Goal: Task Accomplishment & Management: Use online tool/utility

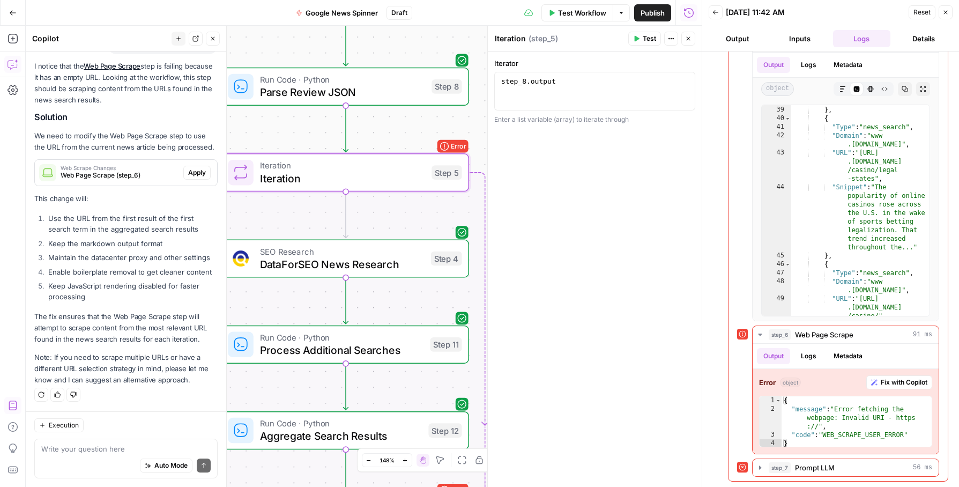
scroll to position [33, 0]
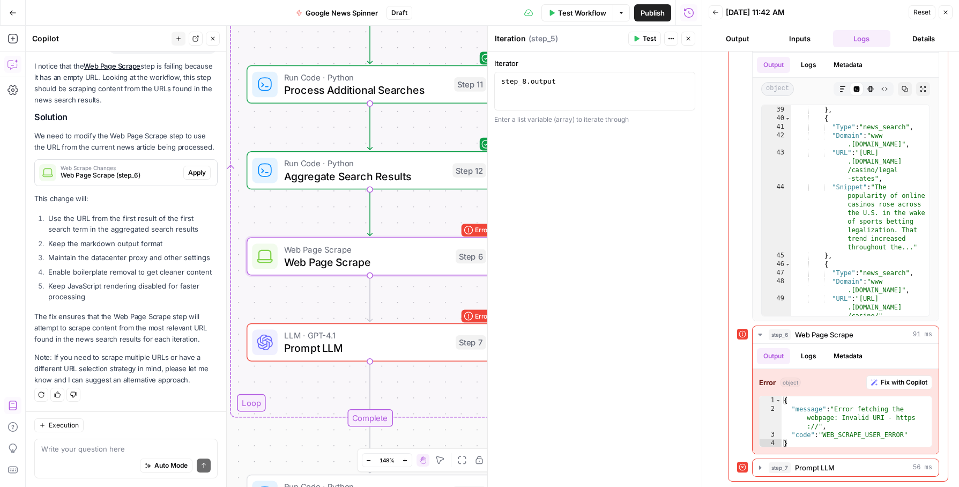
click at [197, 174] on span "Apply" at bounding box center [197, 173] width 18 height 10
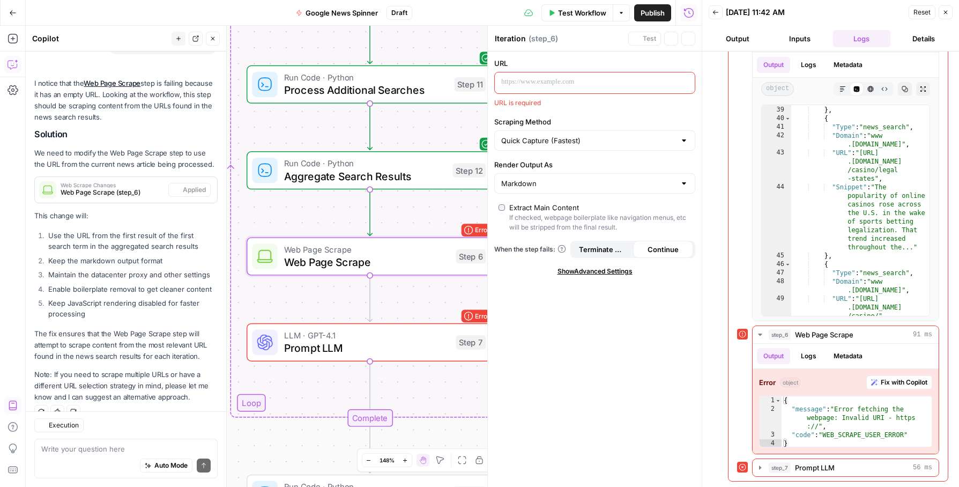
type textarea "Web Page Scrape"
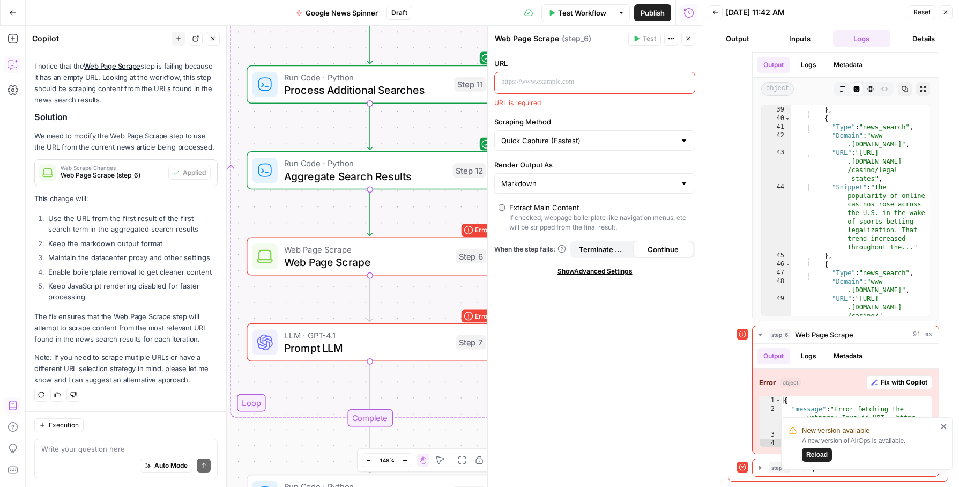
click at [941, 427] on icon "close" at bounding box center [945, 426] width 8 height 9
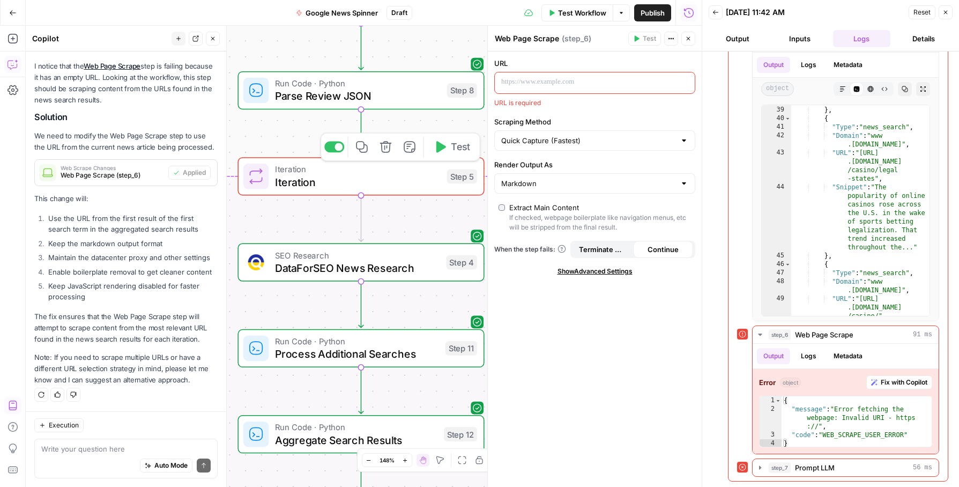
click at [391, 181] on span "Iteration" at bounding box center [358, 182] width 166 height 16
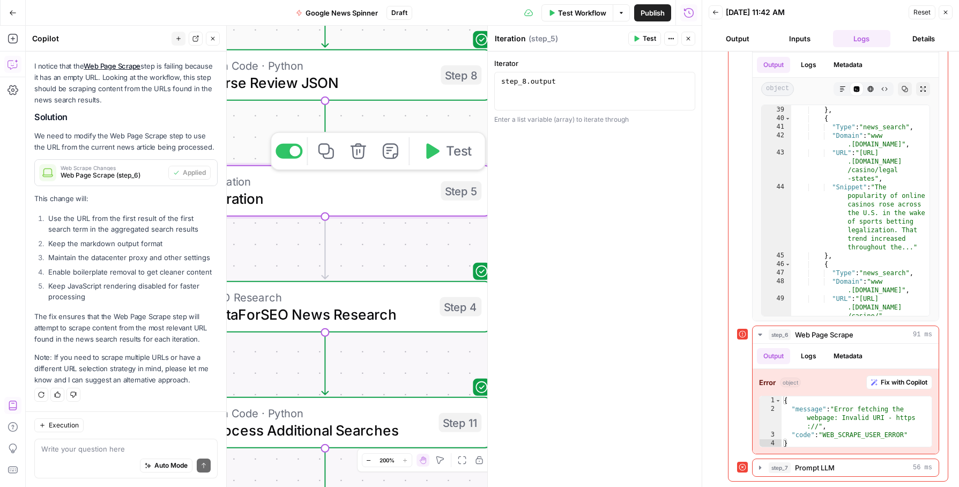
click at [453, 154] on span "Test" at bounding box center [459, 151] width 26 height 19
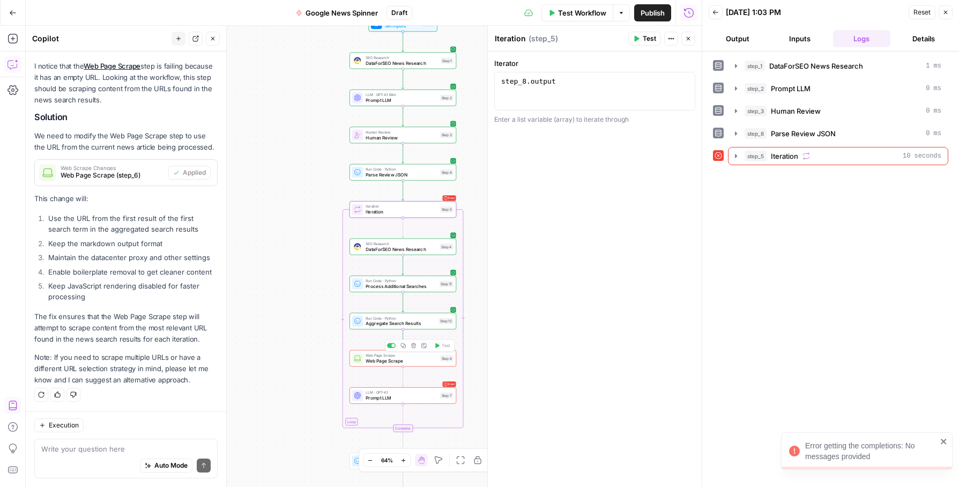
click at [414, 368] on div "Workflow Set Inputs Inputs SEO Research DataForSEO News Research Step 1 LLM · G…" at bounding box center [364, 256] width 676 height 461
click at [812, 154] on div "step_5 Iteration 10 seconds" at bounding box center [843, 156] width 197 height 11
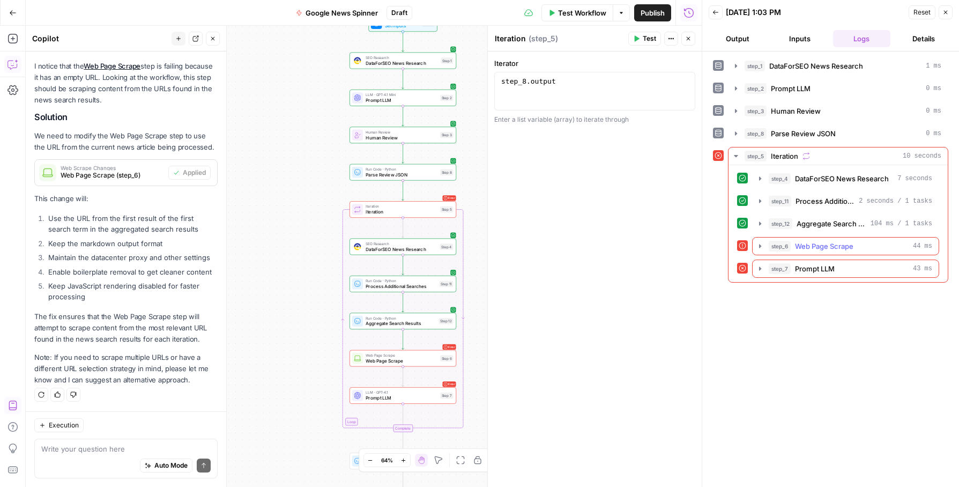
click at [867, 238] on button "step_6 Web Page Scrape 44 ms" at bounding box center [846, 246] width 186 height 17
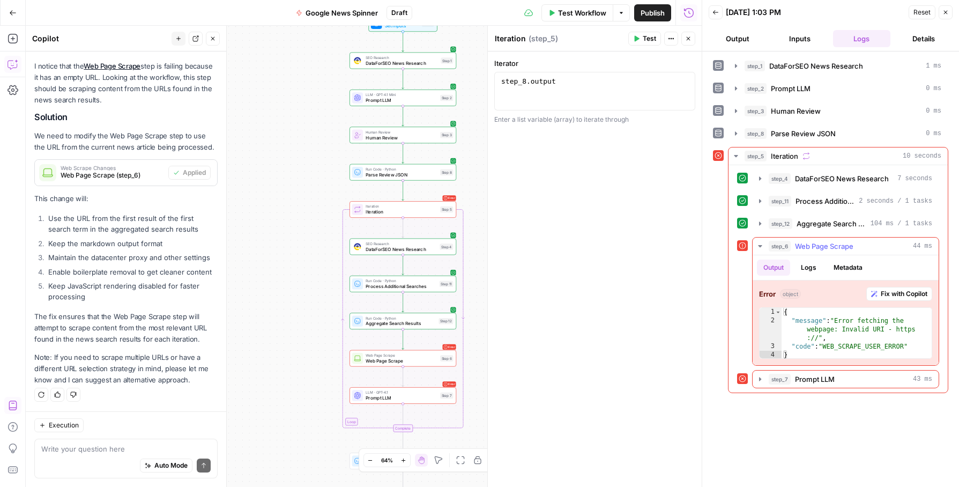
click at [842, 265] on button "Metadata" at bounding box center [848, 268] width 42 height 16
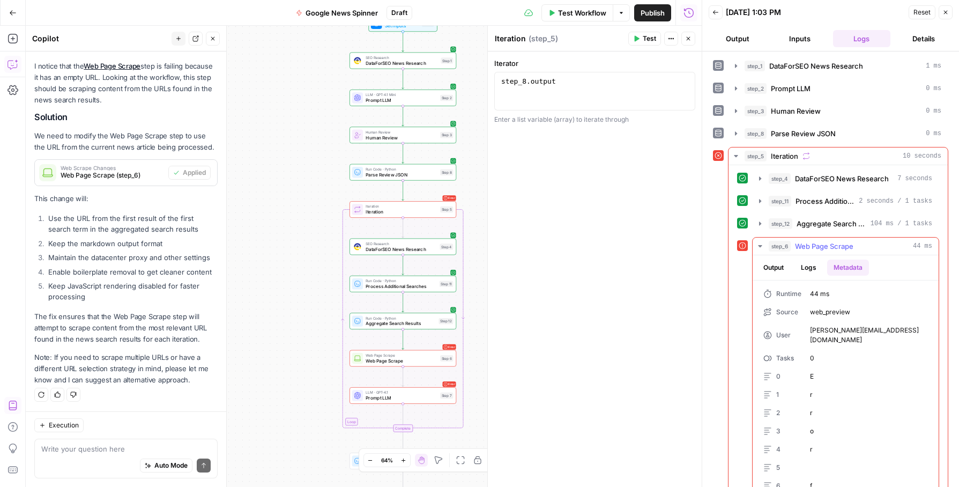
click at [811, 267] on button "Logs" at bounding box center [809, 268] width 28 height 16
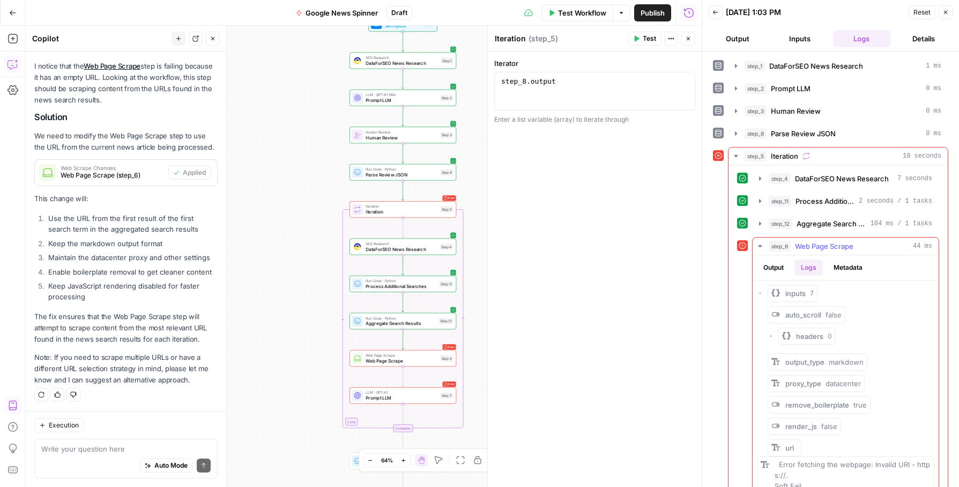
click at [781, 269] on button "Output" at bounding box center [773, 268] width 33 height 16
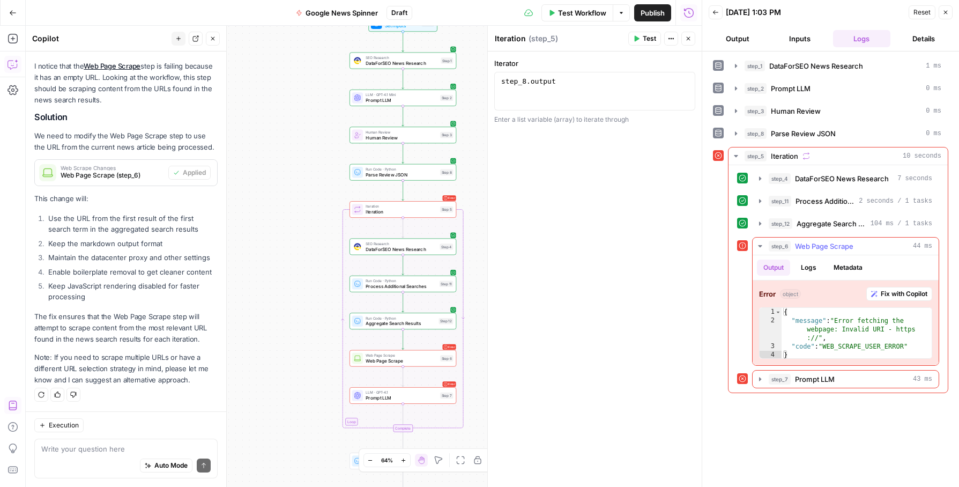
click at [909, 293] on span "Fix with Copilot" at bounding box center [904, 294] width 47 height 10
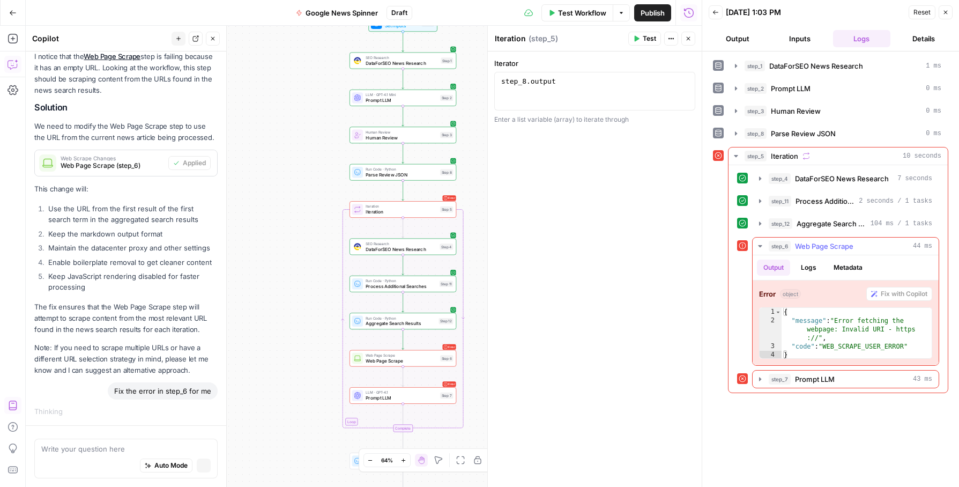
scroll to position [598, 0]
click at [805, 379] on span "Prompt LLM" at bounding box center [815, 379] width 40 height 11
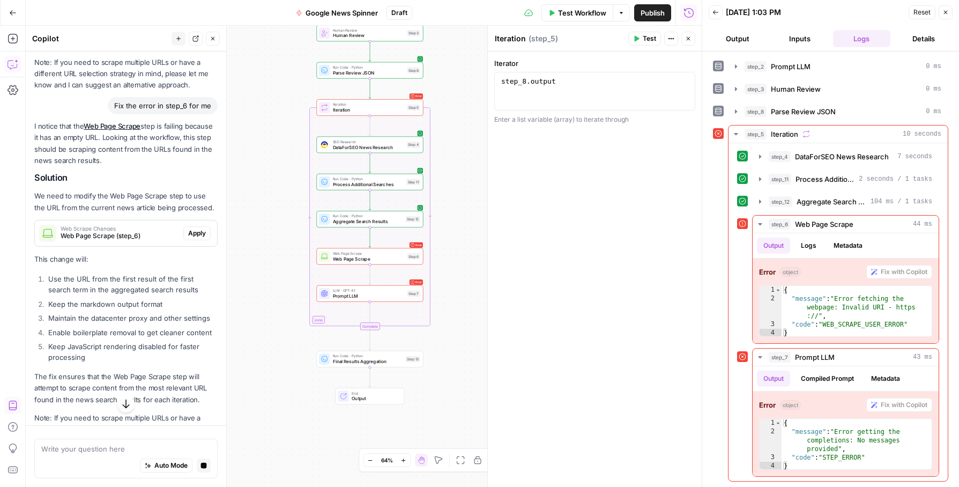
scroll to position [918, 0]
click at [124, 455] on div "Auto Mode Send" at bounding box center [125, 466] width 169 height 24
type textarea "so"
click at [363, 220] on span "Aggregate Search Results" at bounding box center [368, 221] width 70 height 7
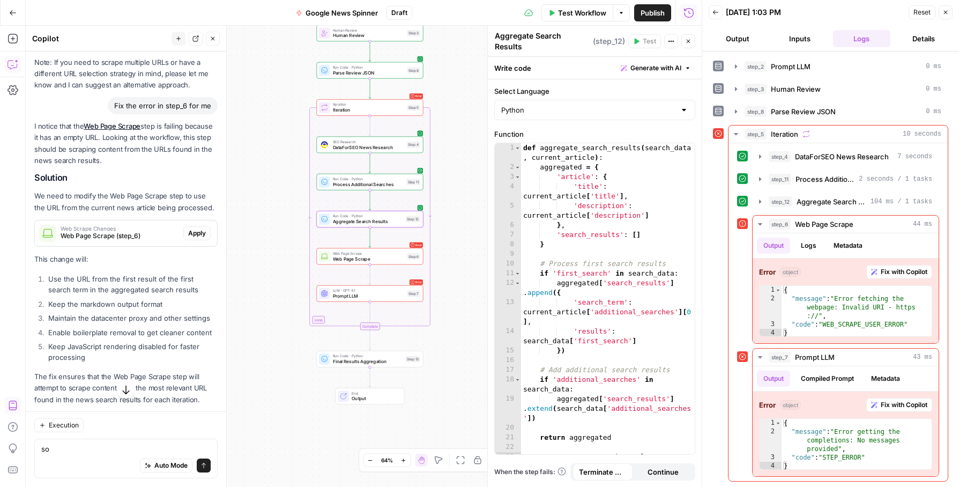
click at [733, 37] on button "Output" at bounding box center [738, 38] width 58 height 17
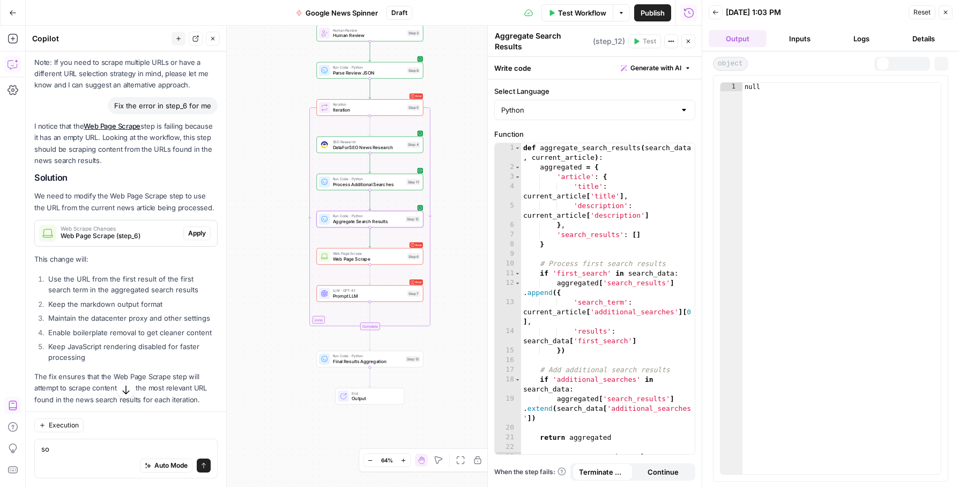
scroll to position [0, 0]
type textarea "**********"
click at [549, 180] on div "def aggregate_search_results ( search_data , current_article ) : aggregated = {…" at bounding box center [608, 320] width 174 height 355
click at [353, 220] on span "Aggregate Search Results" at bounding box center [368, 221] width 70 height 7
click at [358, 181] on span "Process Additional Searches" at bounding box center [368, 184] width 71 height 7
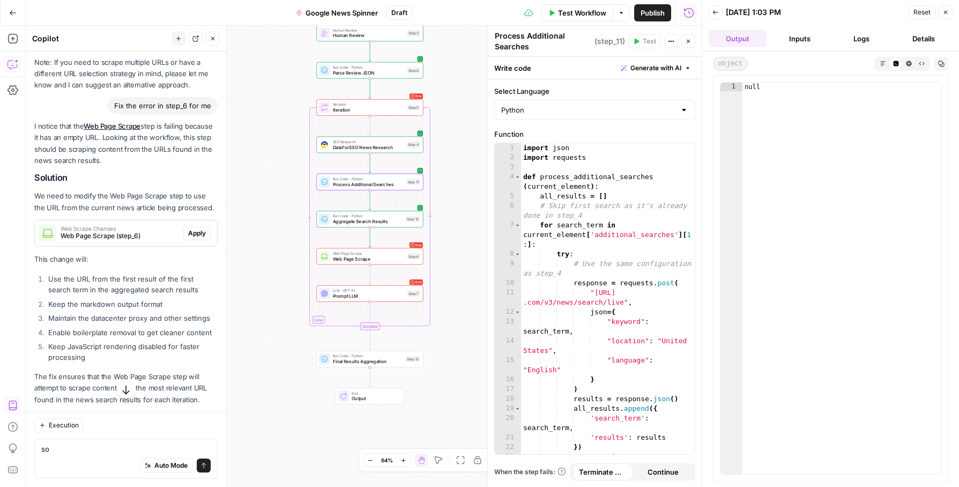
click at [809, 36] on button "Inputs" at bounding box center [800, 38] width 58 height 17
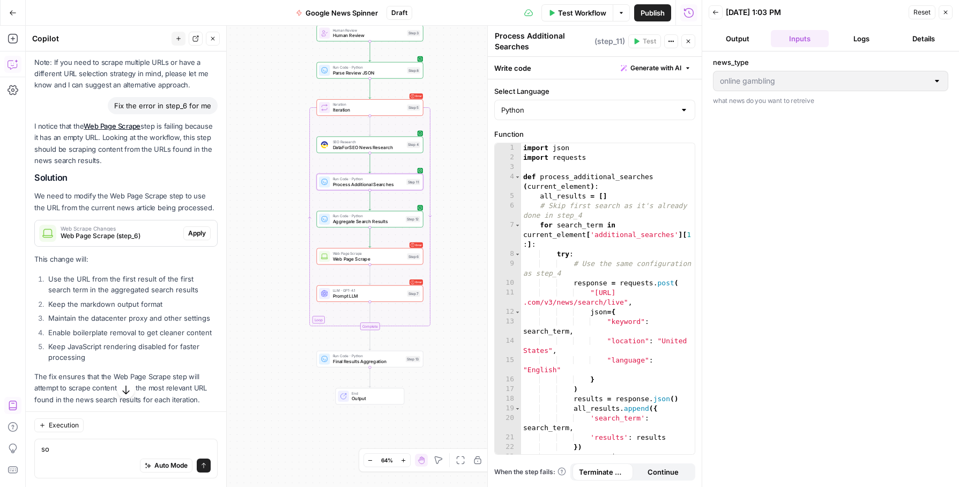
click at [725, 40] on button "Output" at bounding box center [738, 38] width 58 height 17
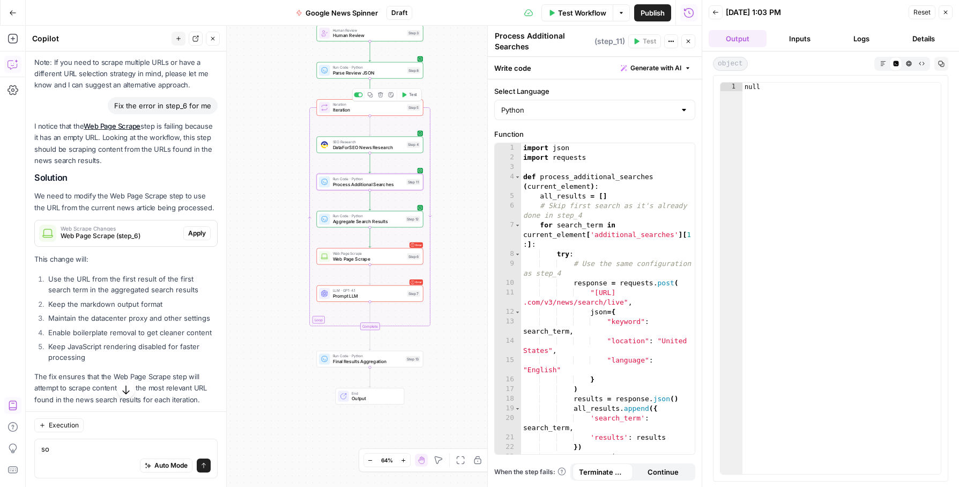
click at [370, 110] on span "Iteration" at bounding box center [369, 110] width 72 height 7
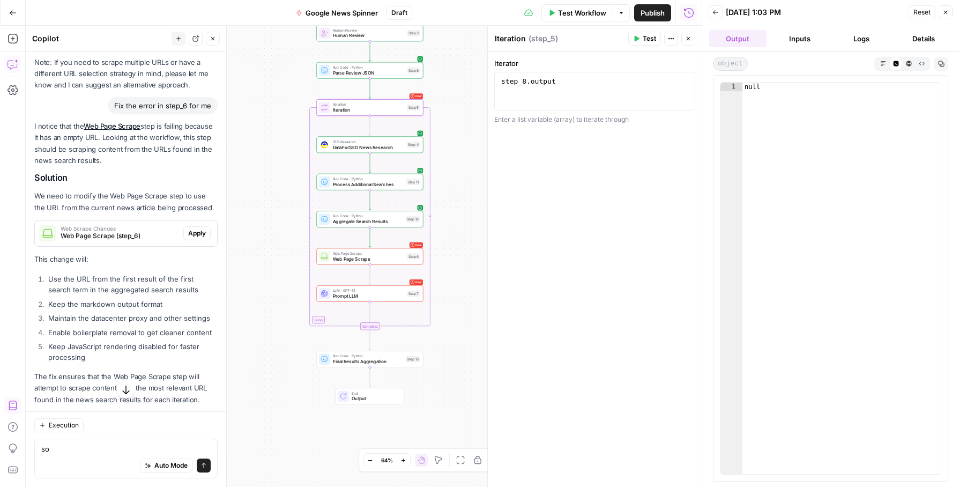
click at [347, 146] on span "DataForSEO News Research" at bounding box center [368, 147] width 71 height 7
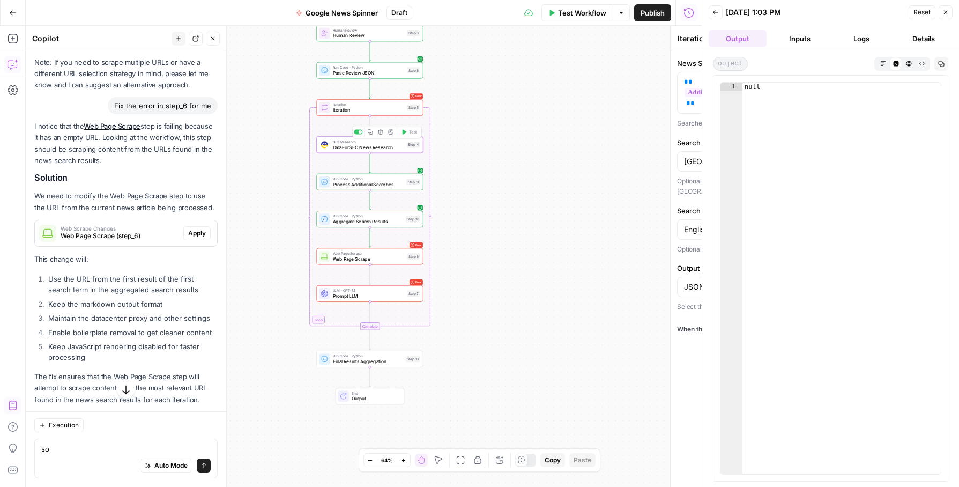
type textarea "DataForSEO News Research"
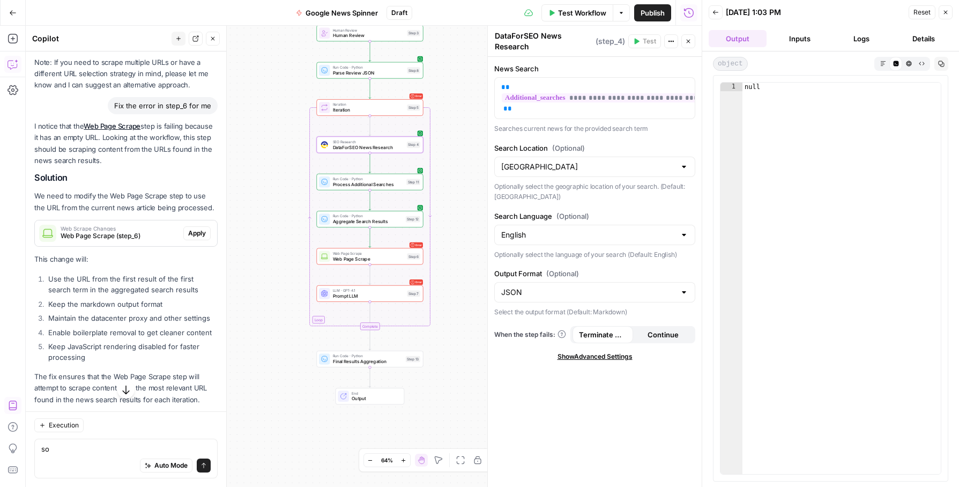
click at [874, 38] on button "Logs" at bounding box center [862, 38] width 58 height 17
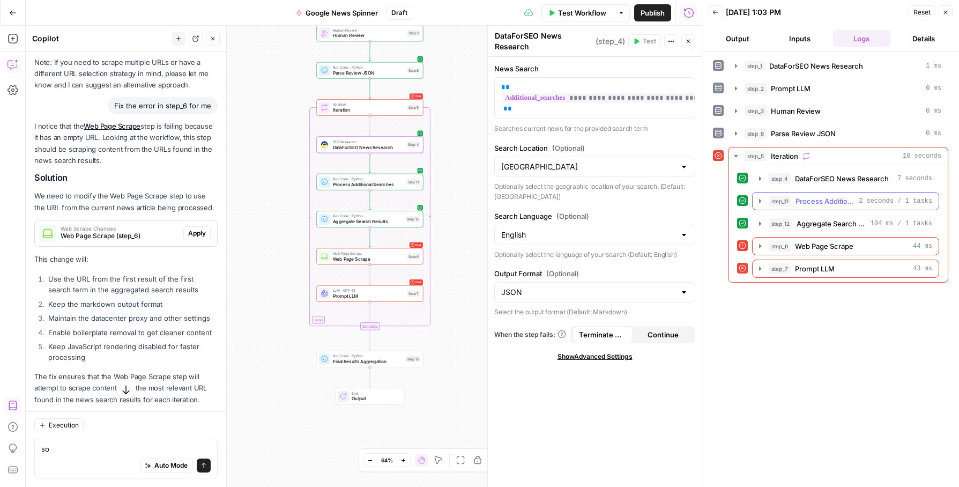
click at [820, 202] on span "Process Additional Searches" at bounding box center [825, 201] width 59 height 11
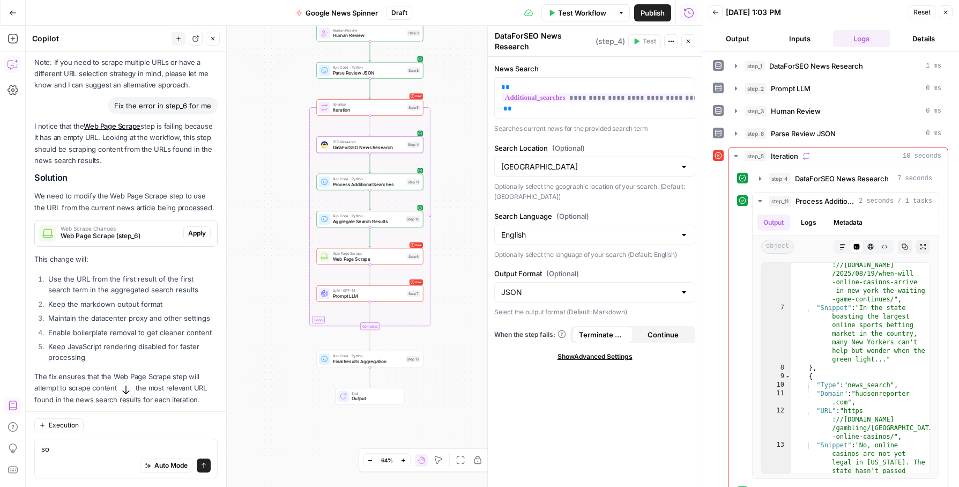
scroll to position [70, 0]
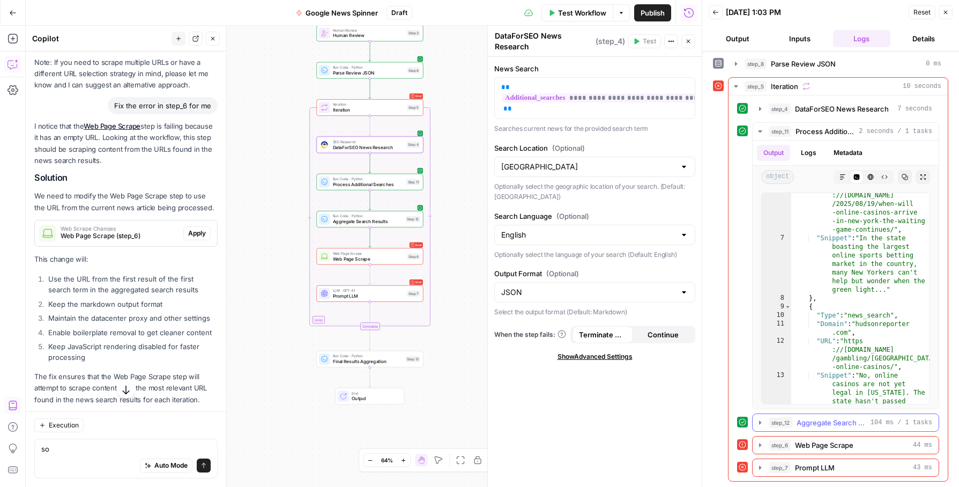
click at [800, 421] on span "Aggregate Search Results" at bounding box center [832, 422] width 70 height 11
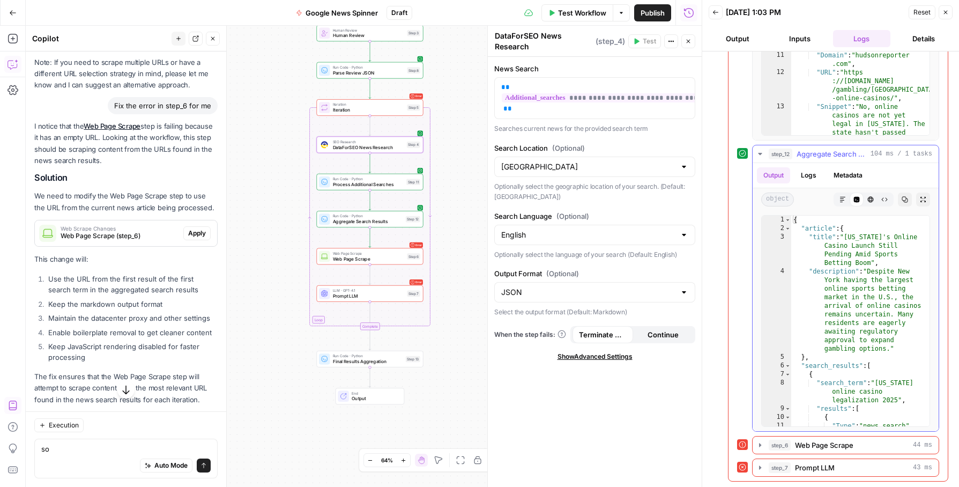
scroll to position [2, 0]
click at [843, 309] on div "{ "article" : { "title" : "New York's Online Casino Launch Still Pending Amid S…" at bounding box center [860, 331] width 138 height 236
type textarea "* *"
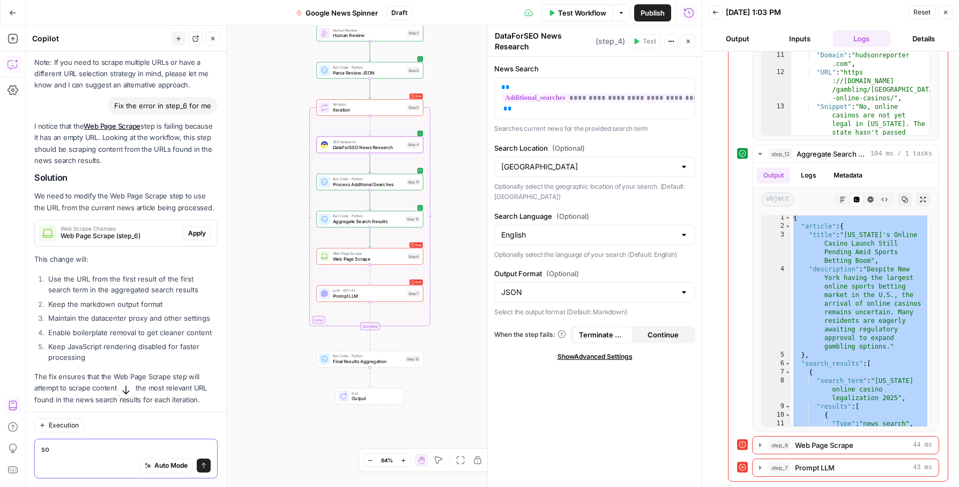
click at [90, 453] on textarea "so" at bounding box center [125, 448] width 169 height 11
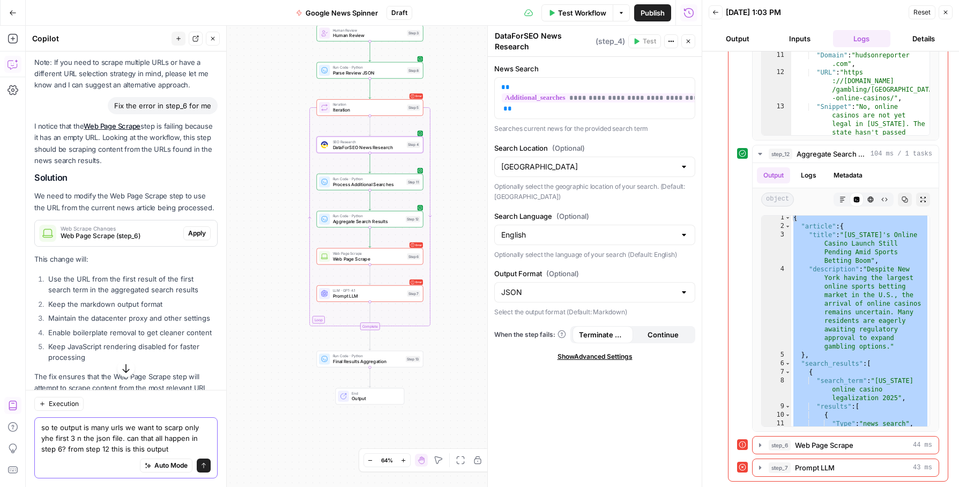
paste textarea "{ "article": { "title": "New York's Online Casino Launch Still Pending Amid Spo…"
type textarea "so te output is many urls we want to scarp only yhe first 3 n the json file. ca…"
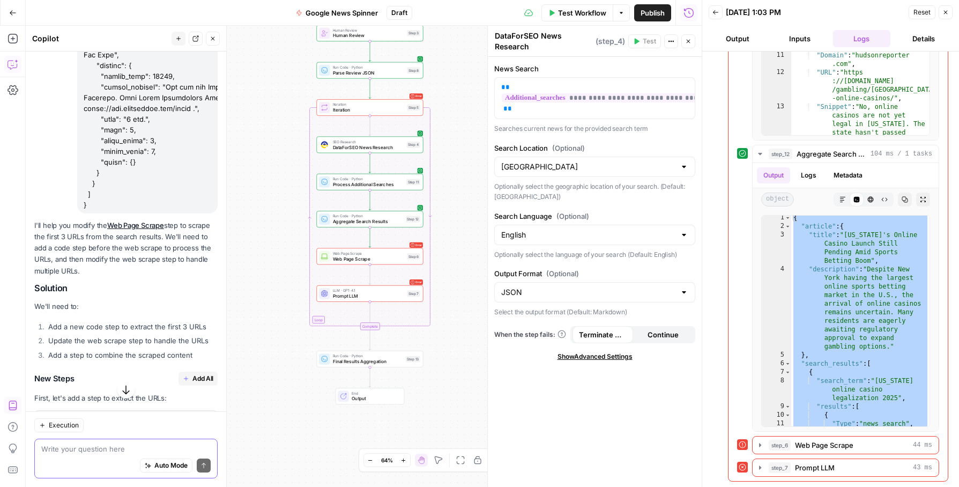
scroll to position [11469, 0]
click at [191, 420] on span "Add Step" at bounding box center [192, 425] width 28 height 10
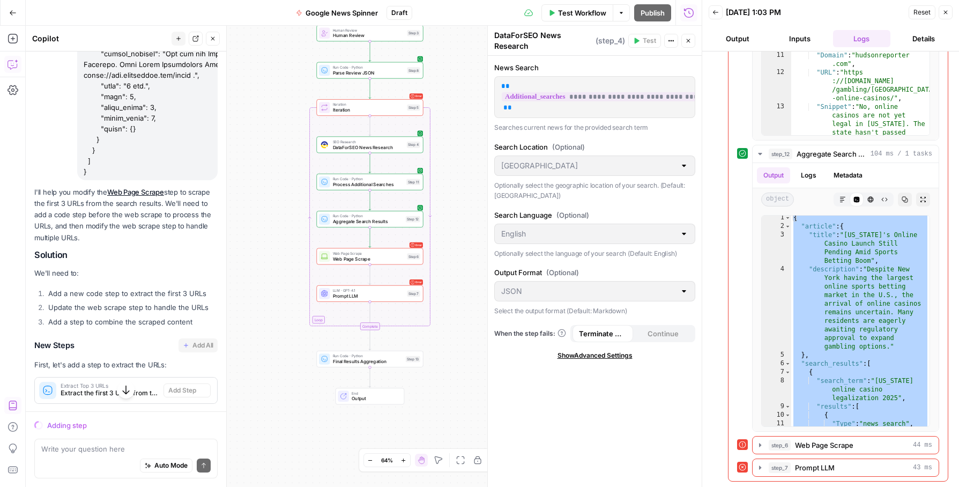
scroll to position [11434, 0]
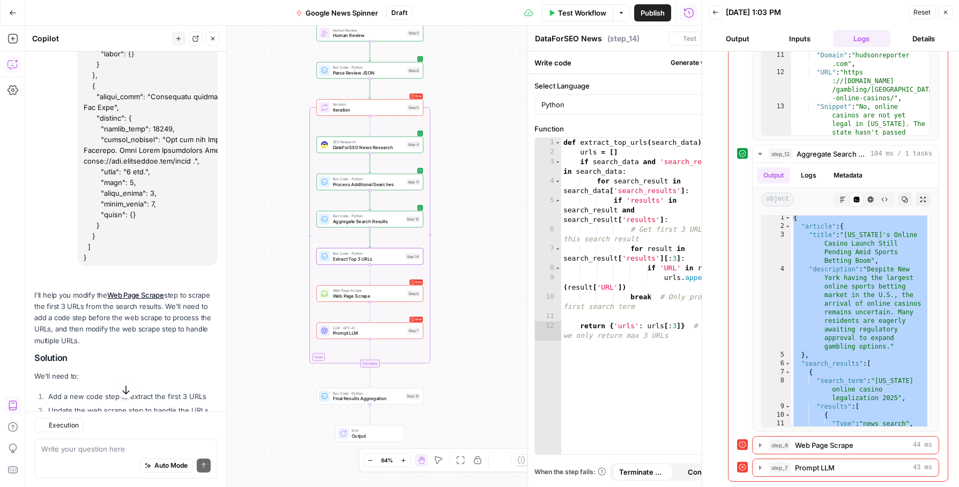
type textarea "Extract Top 3 URLs"
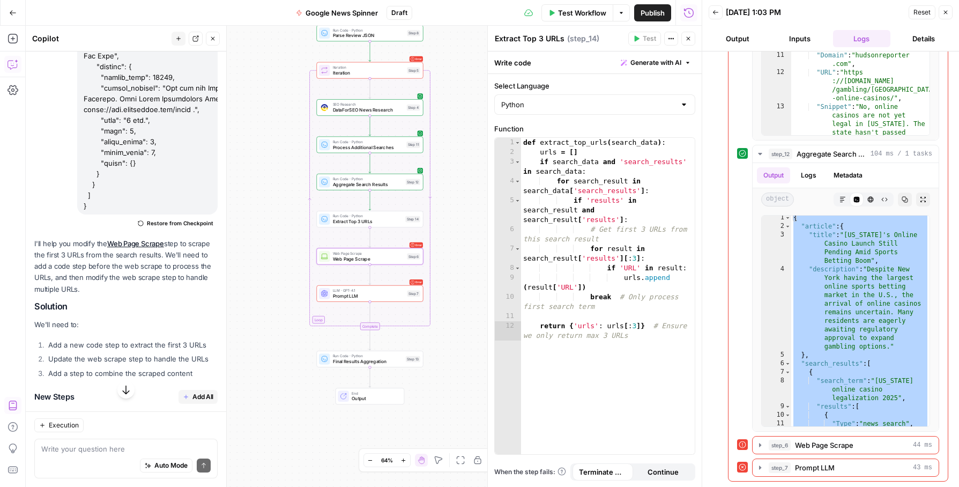
click at [192, 486] on span "Apply" at bounding box center [197, 494] width 18 height 10
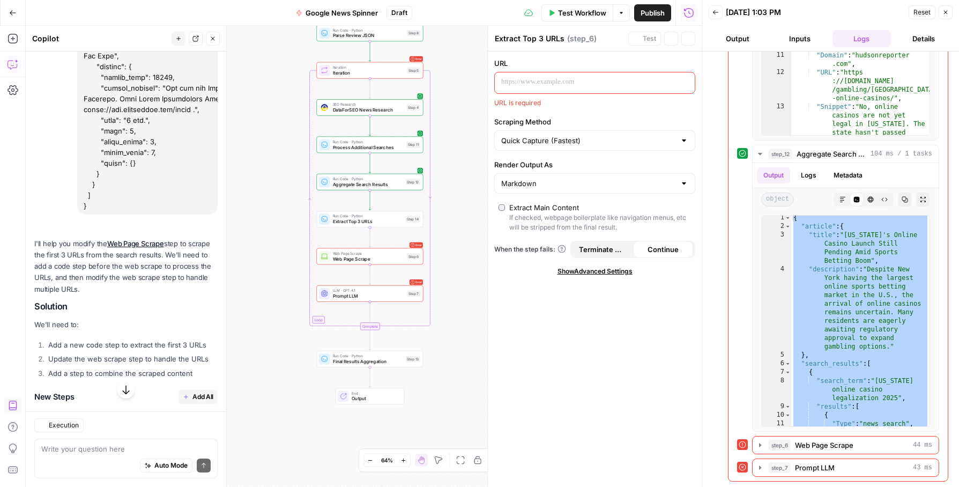
type textarea "Web Page Scrape"
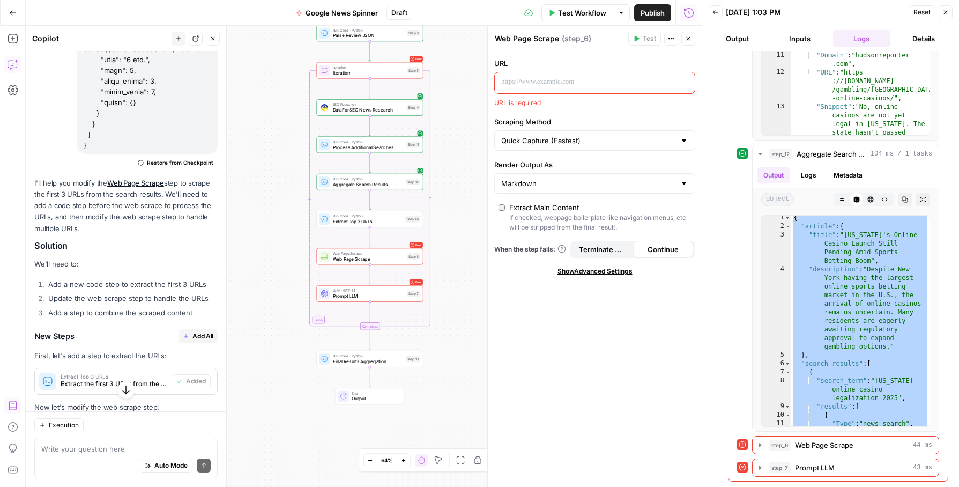
scroll to position [11548, 0]
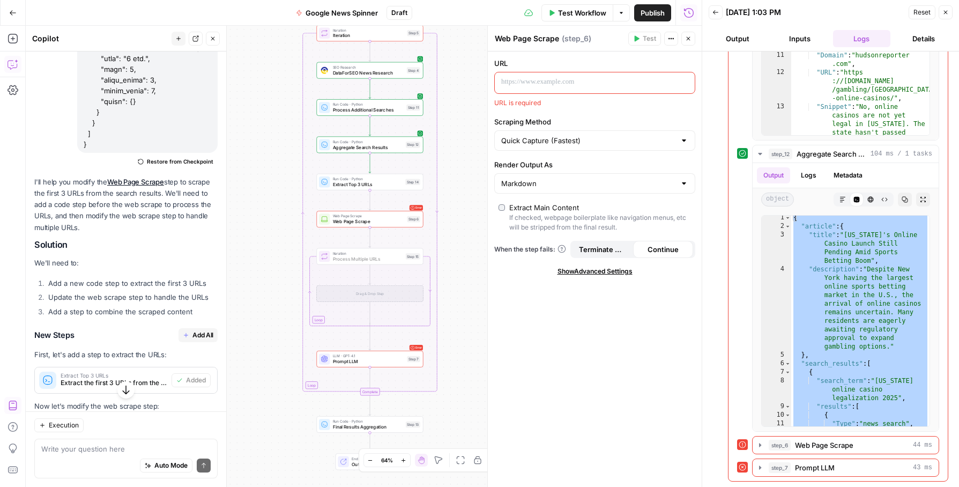
click at [192, 478] on span "Add Step" at bounding box center [192, 483] width 28 height 10
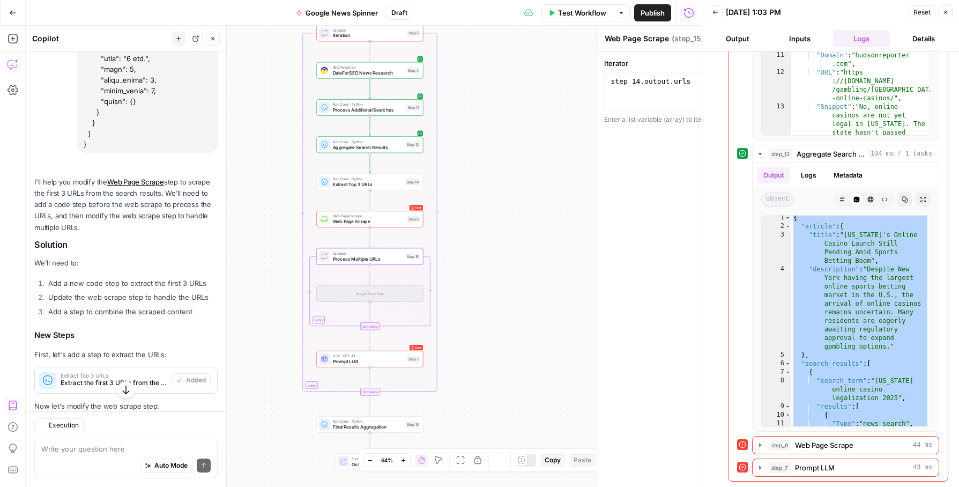
type textarea "Process Multiple URLs"
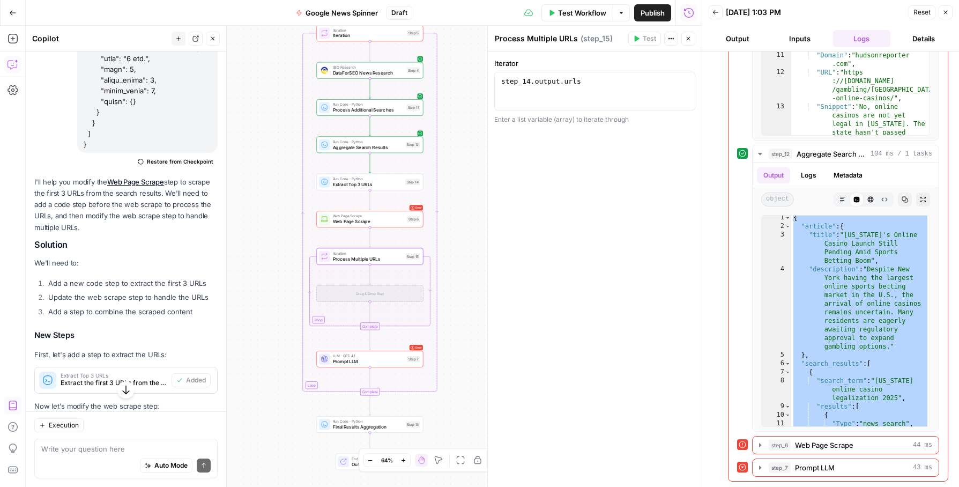
scroll to position [11615, 0]
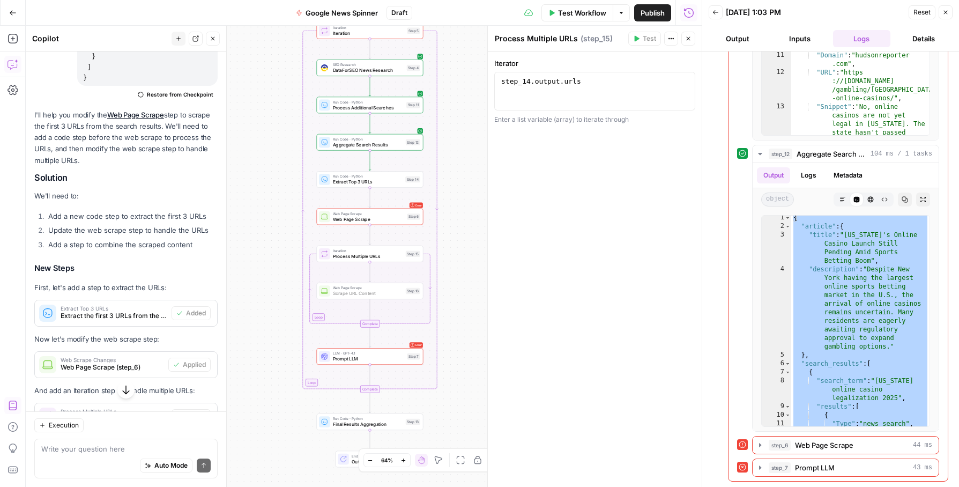
click at [187, 445] on span "Add Step" at bounding box center [192, 450] width 28 height 10
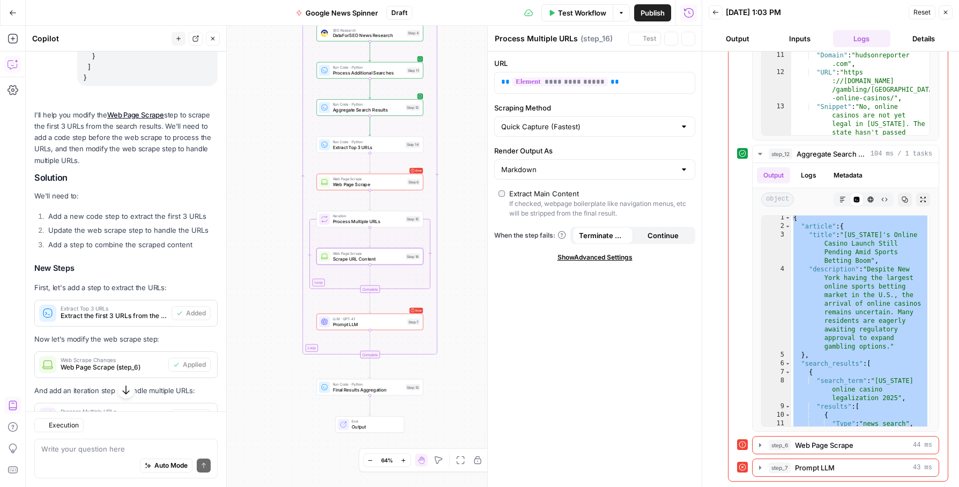
type textarea "Scrape URL Content"
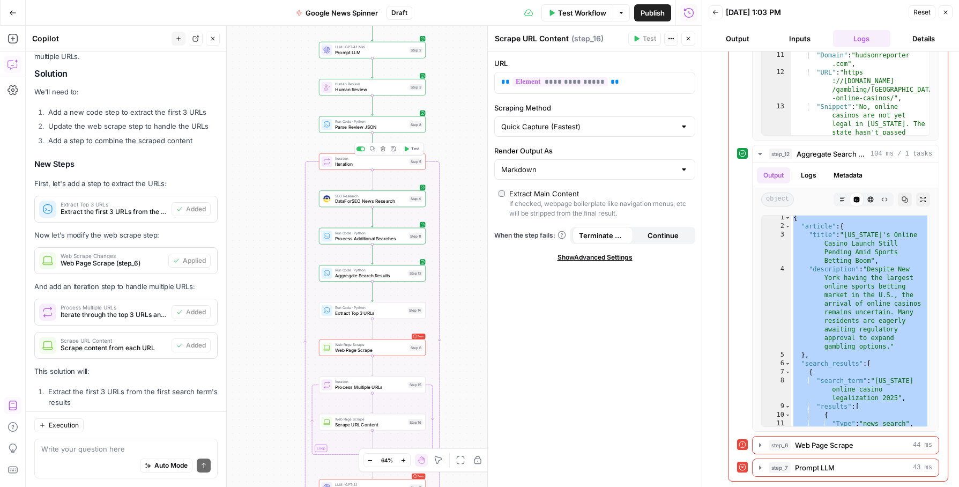
click at [411, 146] on button "Test" at bounding box center [411, 148] width 21 height 9
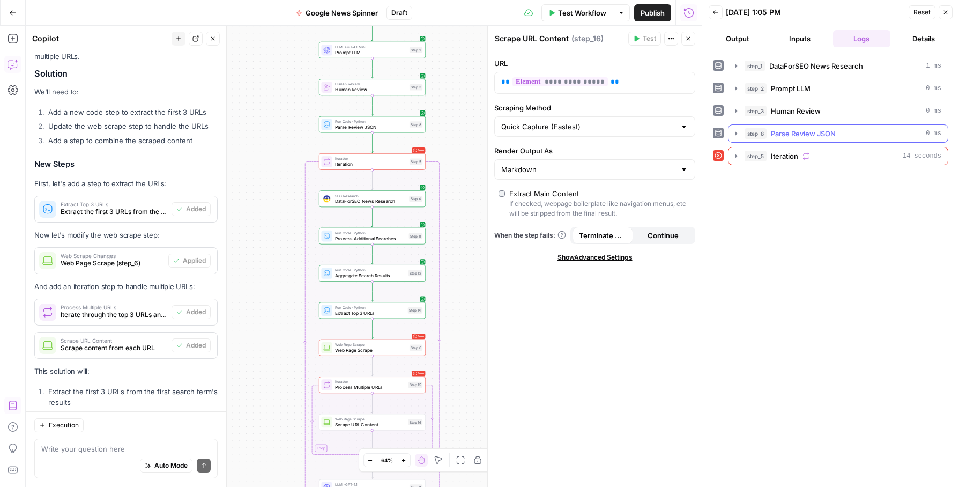
click at [802, 134] on span "Parse Review JSON" at bounding box center [803, 133] width 65 height 11
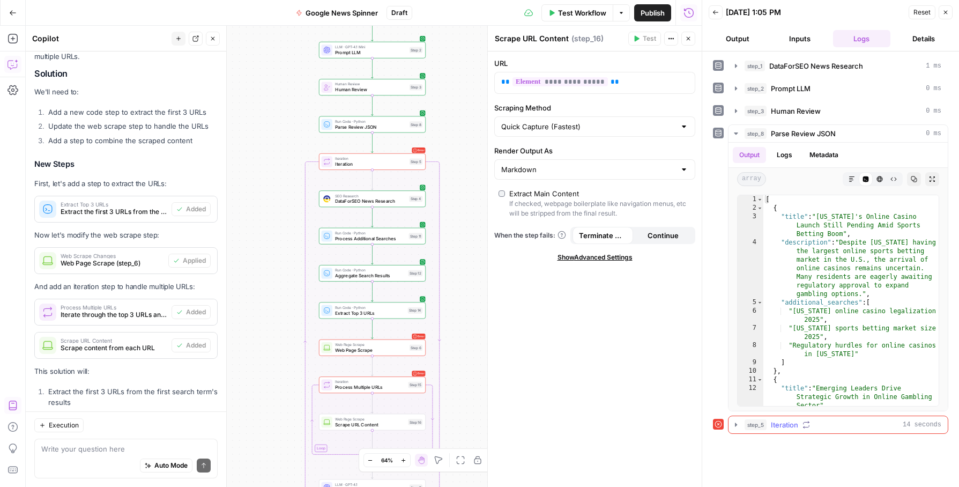
click at [774, 430] on span "Iteration" at bounding box center [784, 424] width 27 height 11
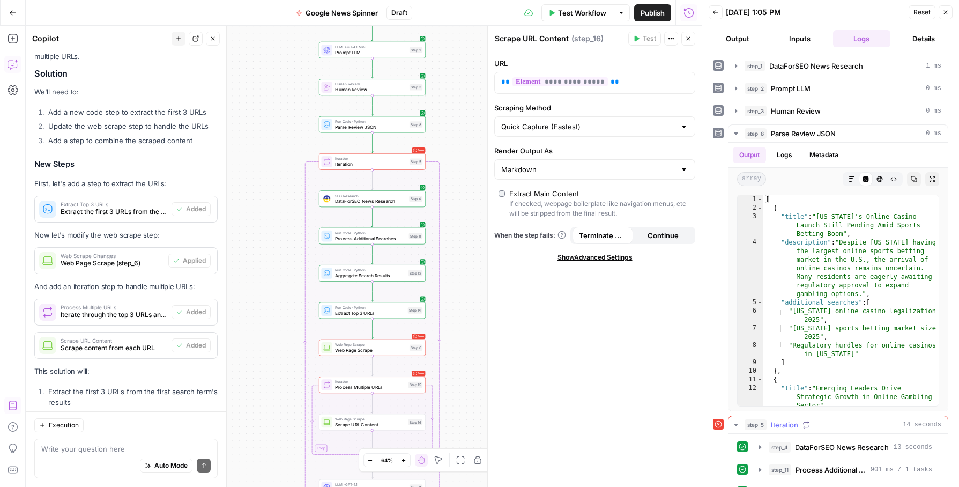
scroll to position [92, 0]
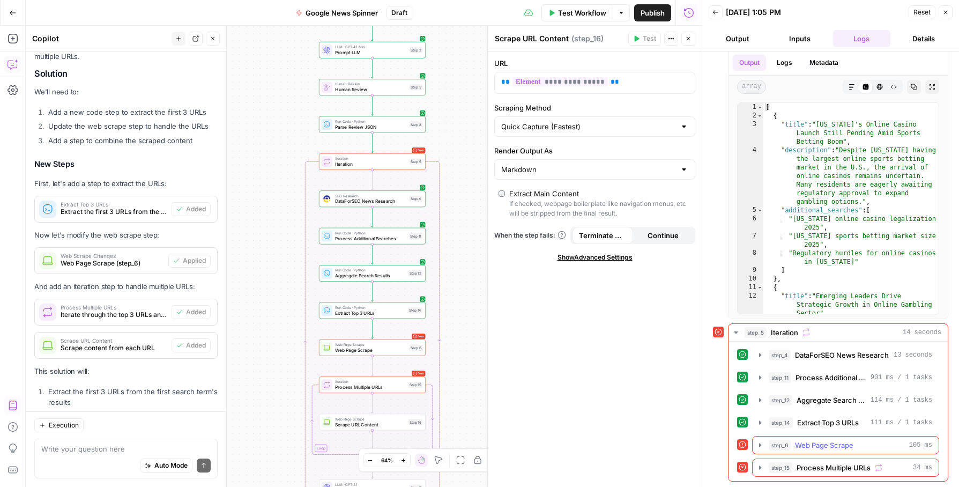
click at [795, 443] on div "step_6 Web Page Scrape 105 ms" at bounding box center [851, 445] width 164 height 11
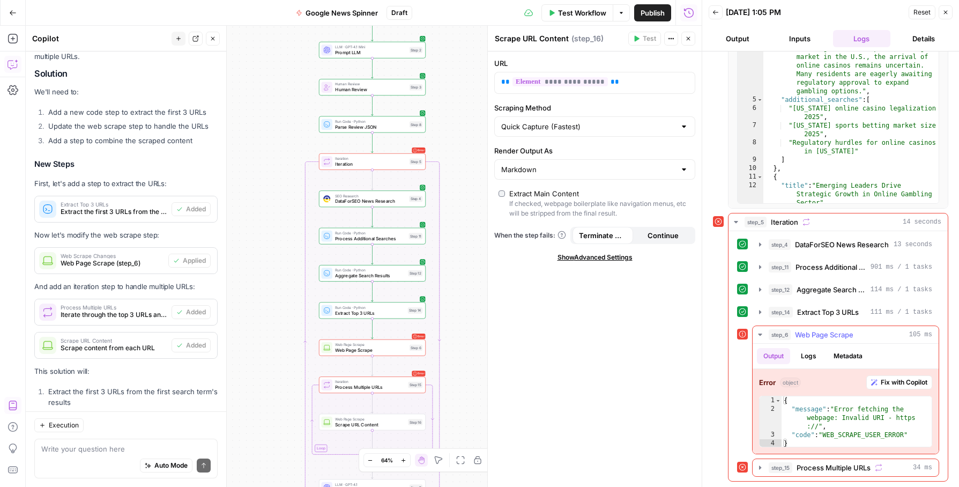
drag, startPoint x: 746, startPoint y: 329, endPoint x: 810, endPoint y: 386, distance: 84.7
click at [810, 386] on div "step_6 Web Page Scrape 105 ms Output Logs Metadata Error object Fix with Copilo…" at bounding box center [838, 389] width 202 height 129
click at [91, 454] on div "Auto Mode Send" at bounding box center [125, 466] width 169 height 24
type textarea "so do we still need step 6 at all?"
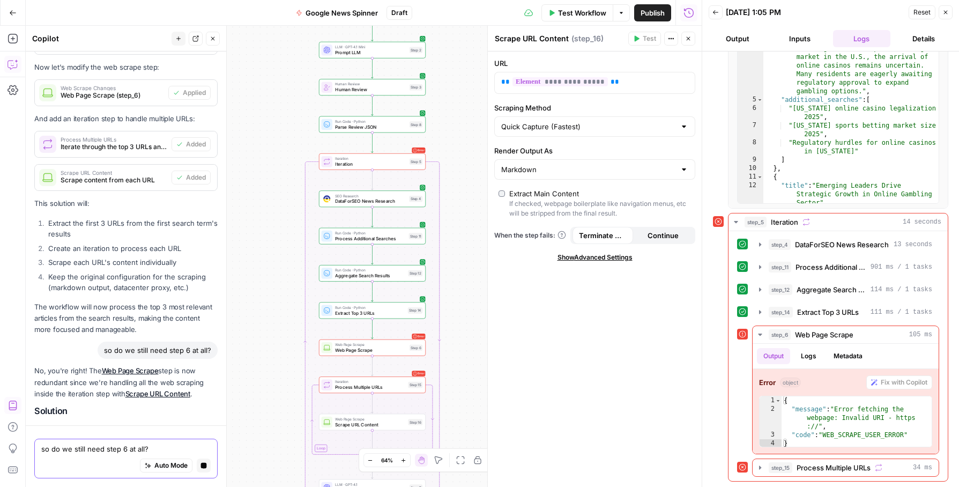
scroll to position [11806, 0]
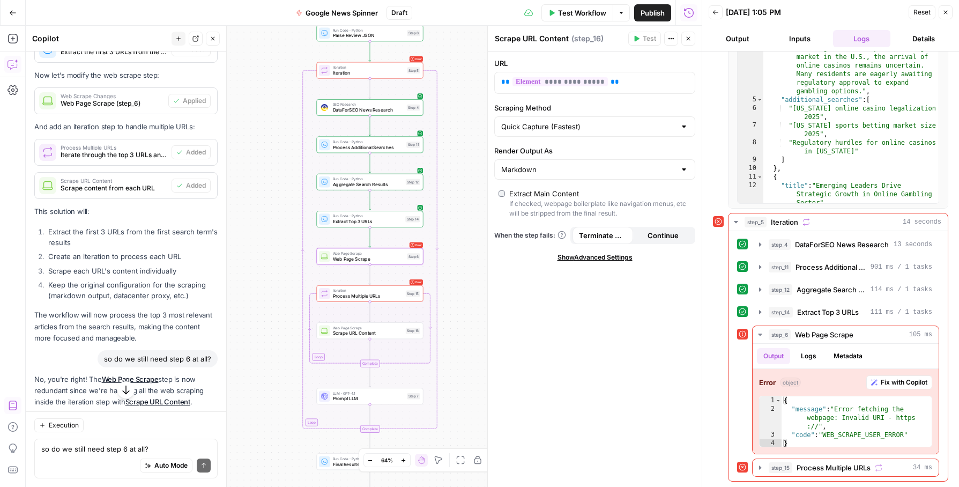
click at [195, 458] on span "Delete Step" at bounding box center [188, 463] width 35 height 10
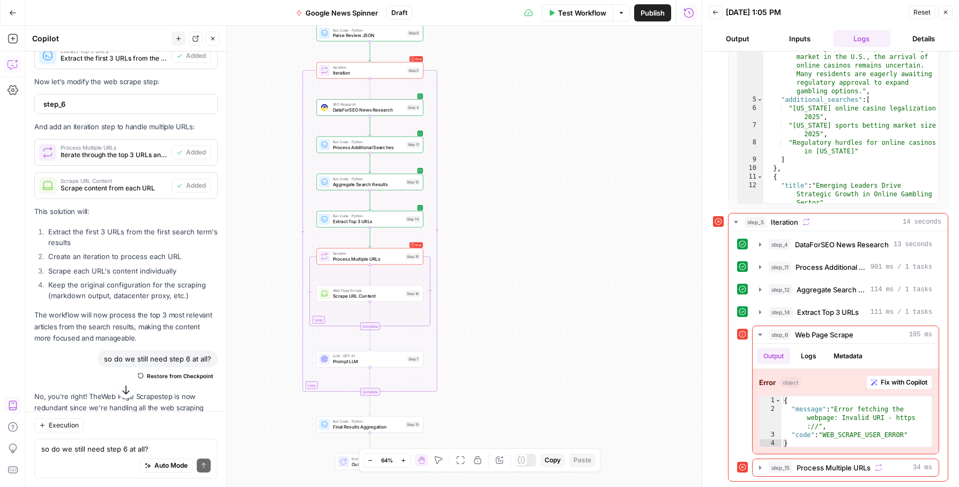
scroll to position [11969, 0]
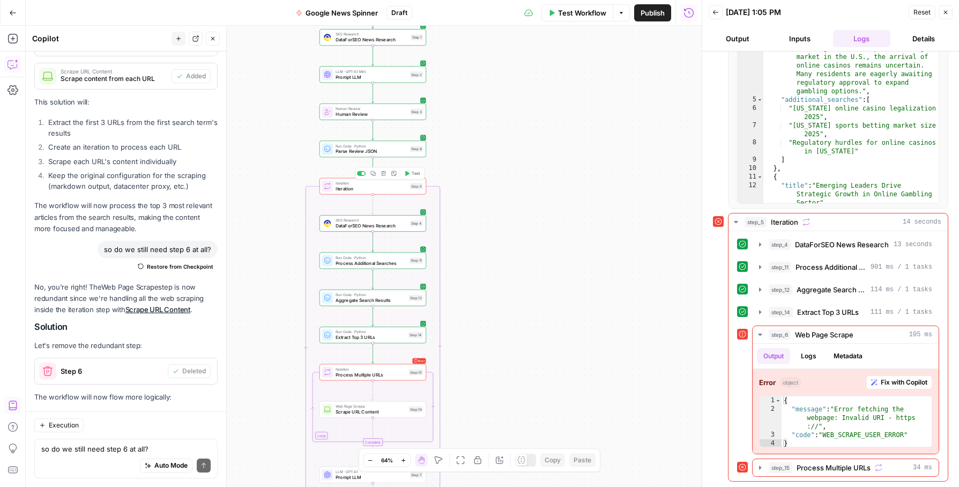
click at [417, 173] on span "Test" at bounding box center [416, 174] width 8 height 6
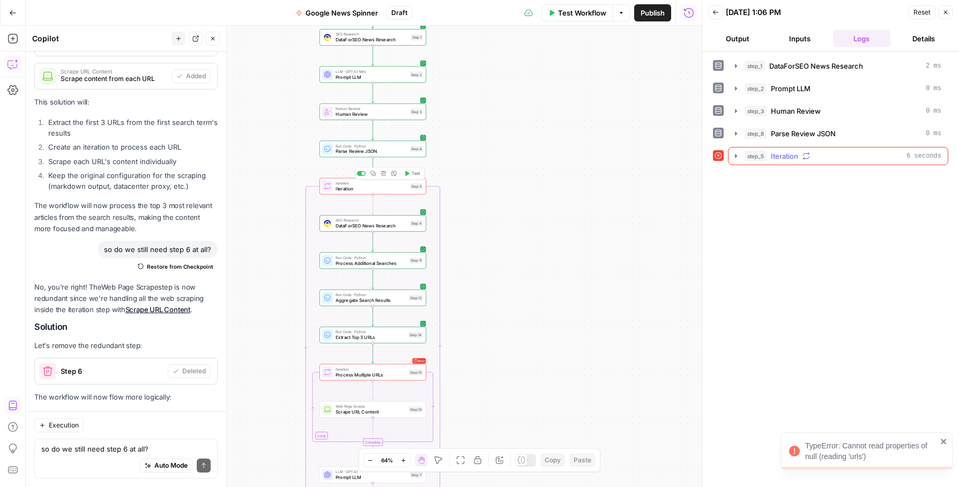
click at [847, 154] on div "step_5 Iteration 6 seconds" at bounding box center [843, 156] width 197 height 11
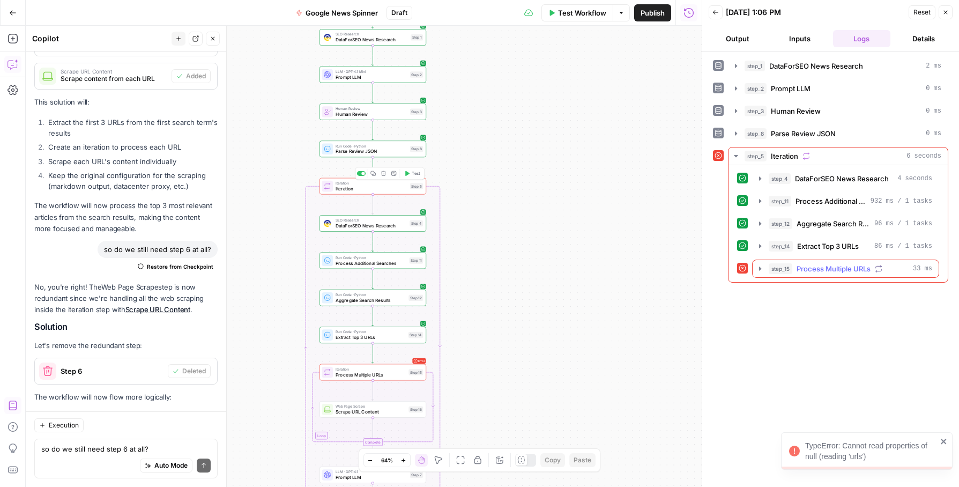
click at [759, 271] on icon "button" at bounding box center [760, 268] width 9 height 9
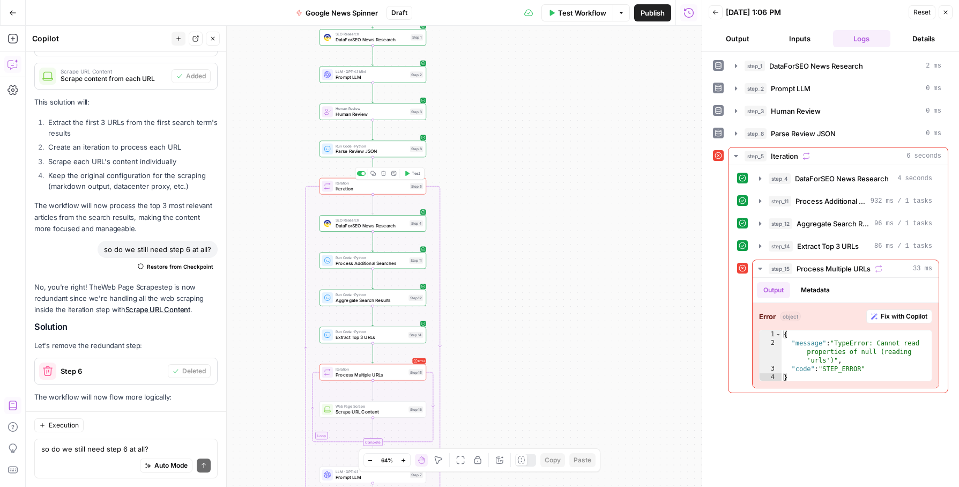
drag, startPoint x: 769, startPoint y: 267, endPoint x: 876, endPoint y: 401, distance: 171.8
click at [876, 401] on div "step_1 DataForSEO News Research 2 ms step_2 Prompt LLM 0 ms step_3 Human Review…" at bounding box center [830, 269] width 235 height 425
click at [848, 386] on div "Error object Fix with Copilot 1 2 3 4 { "message" : "TypeError: Cannot read pro…" at bounding box center [846, 345] width 186 height 85
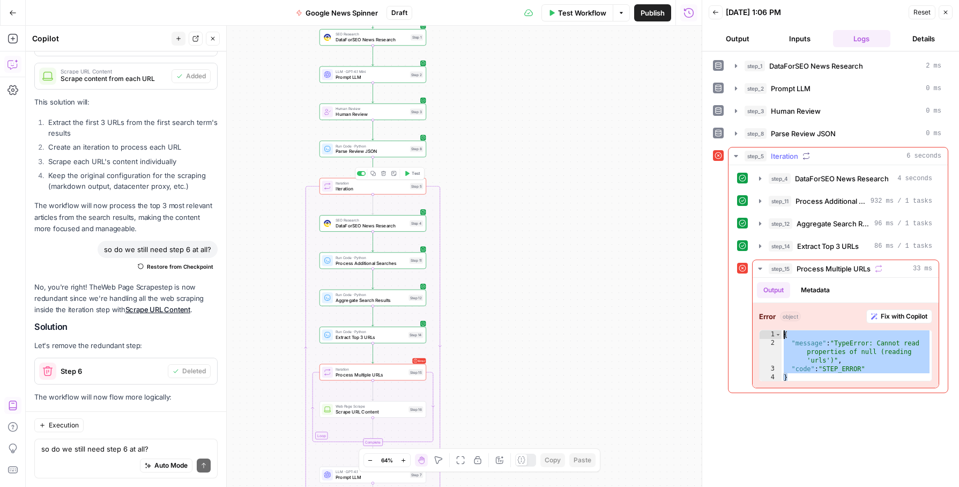
drag, startPoint x: 833, startPoint y: 373, endPoint x: 738, endPoint y: 246, distance: 158.9
click at [738, 246] on div "step_4 DataForSEO News Research 4 seconds step_11 Process Additional Searches 9…" at bounding box center [838, 278] width 202 height 219
type textarea "**********"
click at [145, 452] on textarea "so do we still need step 6 at all?" at bounding box center [125, 448] width 169 height 11
paste textarea "{ "message": "TypeError: Cannot read properties of null (reading 'urls')", "cod…"
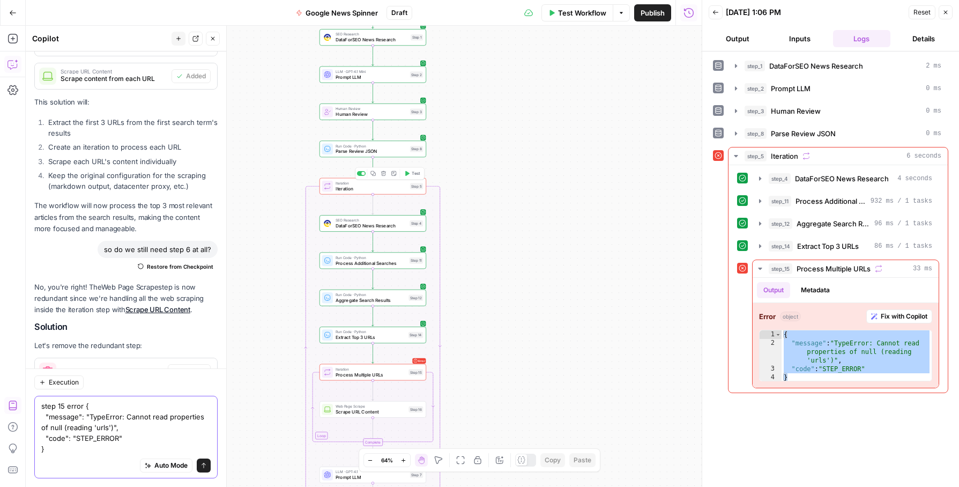
scroll to position [12011, 0]
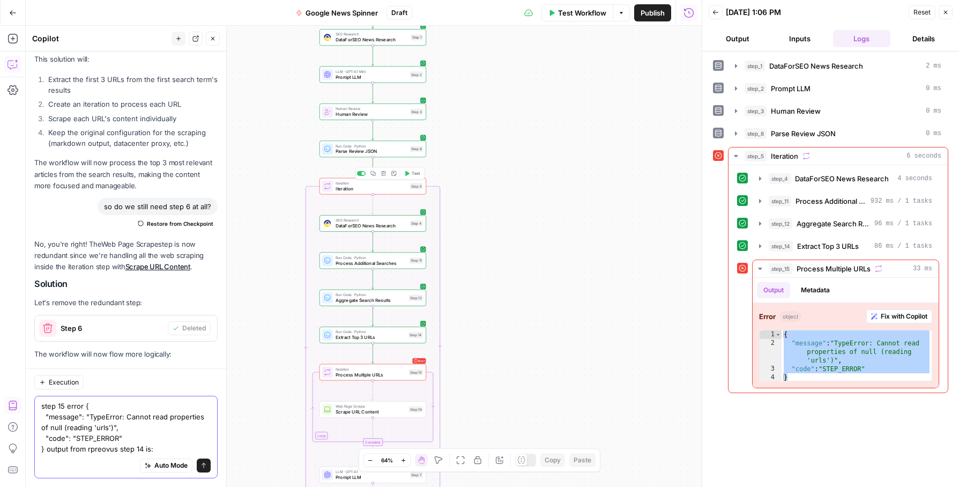
type textarea "step 15 error { "message": "TypeError: Cannot read properties of null (reading …"
click at [382, 337] on span "Extract Top 3 URLs" at bounding box center [371, 337] width 70 height 7
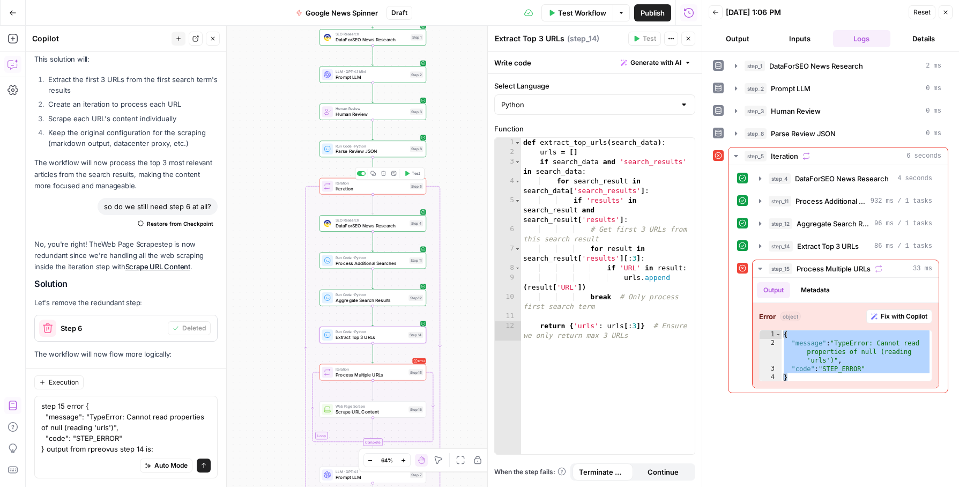
click at [734, 44] on button "Output" at bounding box center [738, 38] width 58 height 17
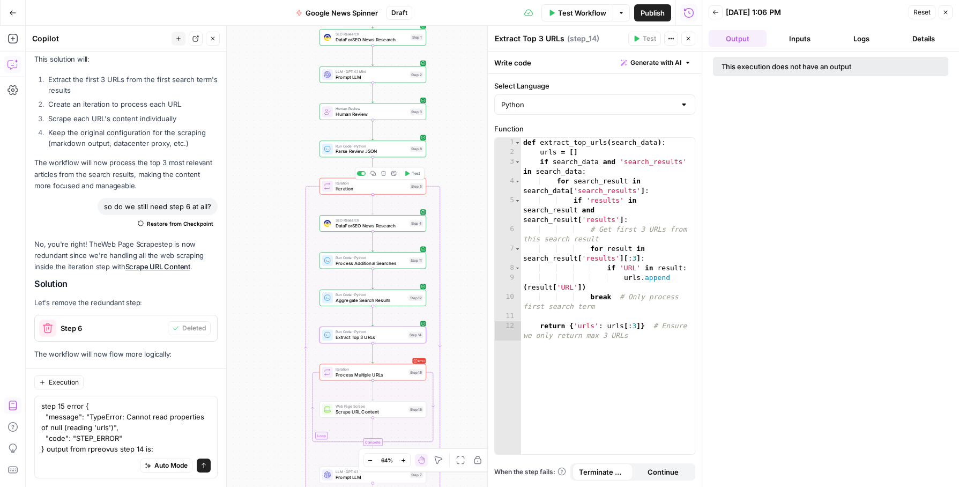
click at [811, 42] on button "Inputs" at bounding box center [800, 38] width 58 height 17
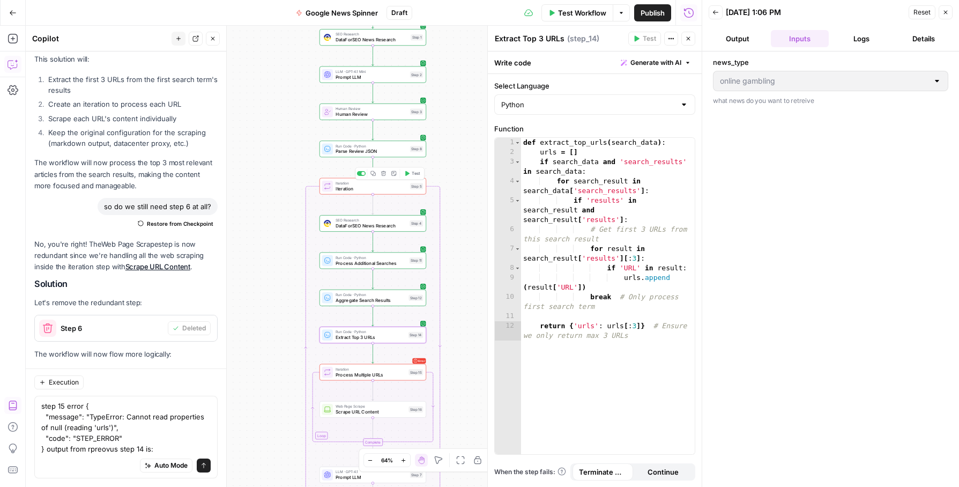
click at [350, 341] on span "Extract Top 3 URLs" at bounding box center [371, 337] width 70 height 7
click at [337, 188] on span "Iteration" at bounding box center [372, 188] width 72 height 7
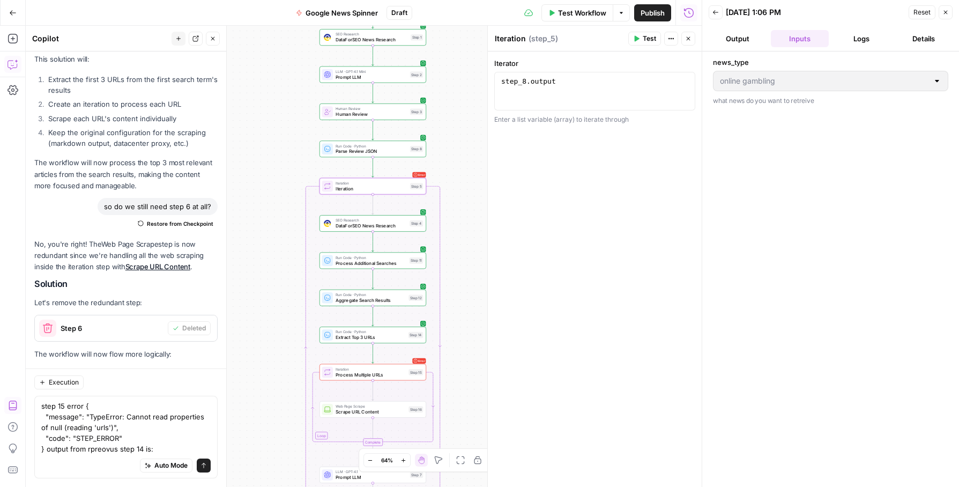
click at [753, 29] on header "Back 08/19/25 at 1:06 PM Reset Close Output Inputs Logs Details" at bounding box center [830, 25] width 257 height 51
click at [742, 42] on button "Output" at bounding box center [738, 38] width 58 height 17
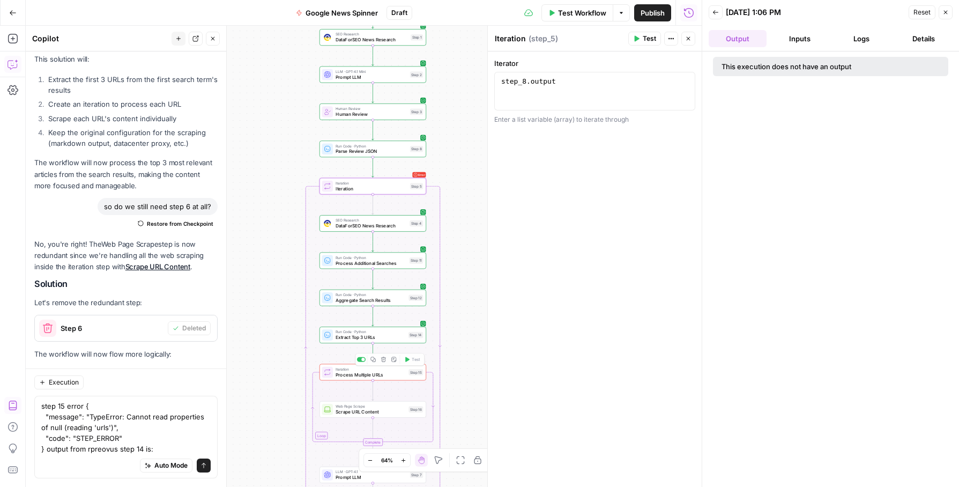
click at [271, 359] on div "Workflow Set Inputs Inputs SEO Research DataForSEO News Research Step 1 LLM · G…" at bounding box center [364, 256] width 676 height 461
click at [947, 16] on button "Close" at bounding box center [946, 12] width 14 height 14
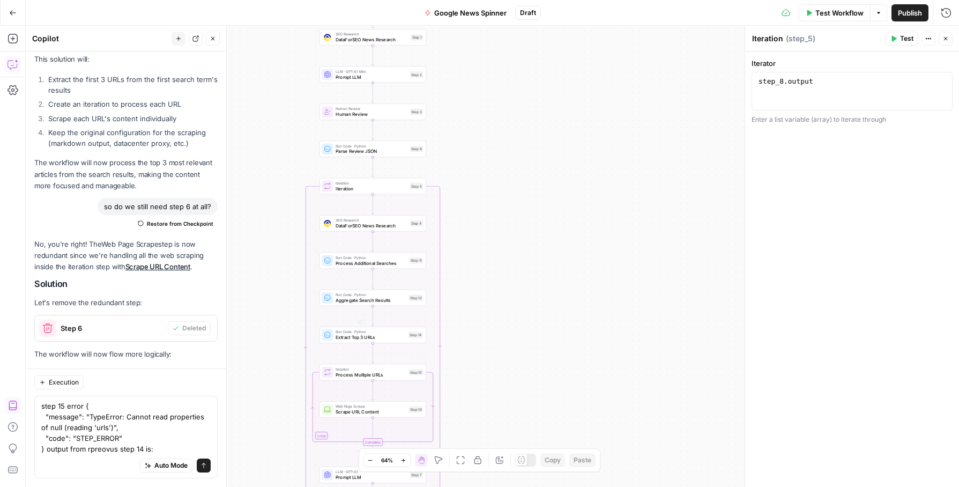
click at [379, 379] on div "Iteration Process Multiple URLs Step 15 Copy step Delete step Add Note Test" at bounding box center [373, 372] width 107 height 17
click at [340, 188] on span "Iteration" at bounding box center [372, 188] width 72 height 7
click at [401, 189] on span "Iteration" at bounding box center [372, 188] width 72 height 7
click at [413, 173] on span "Test" at bounding box center [416, 174] width 8 height 6
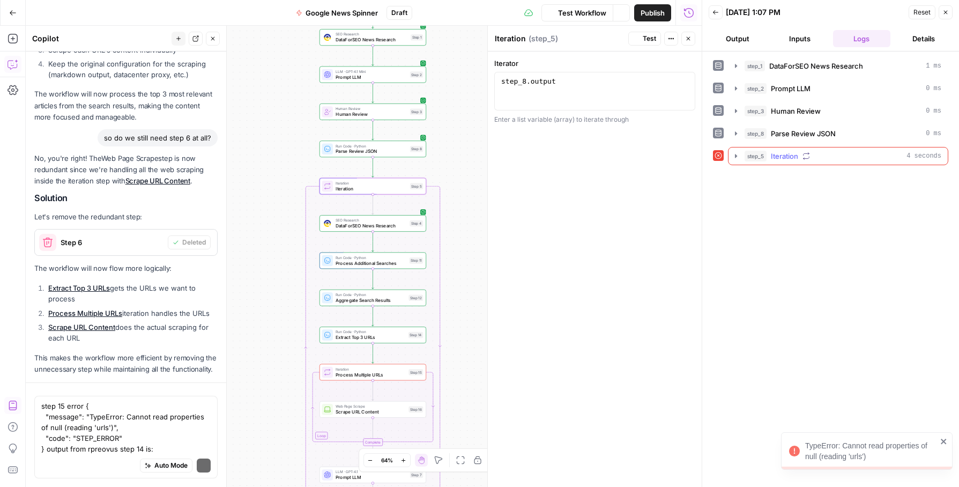
scroll to position [12011, 0]
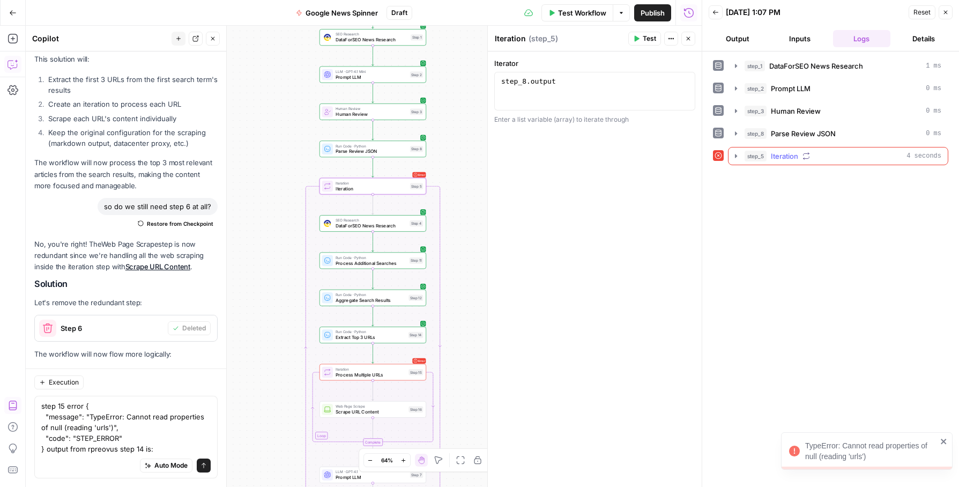
click at [814, 157] on div "step_5 Iteration 4 seconds" at bounding box center [843, 156] width 197 height 11
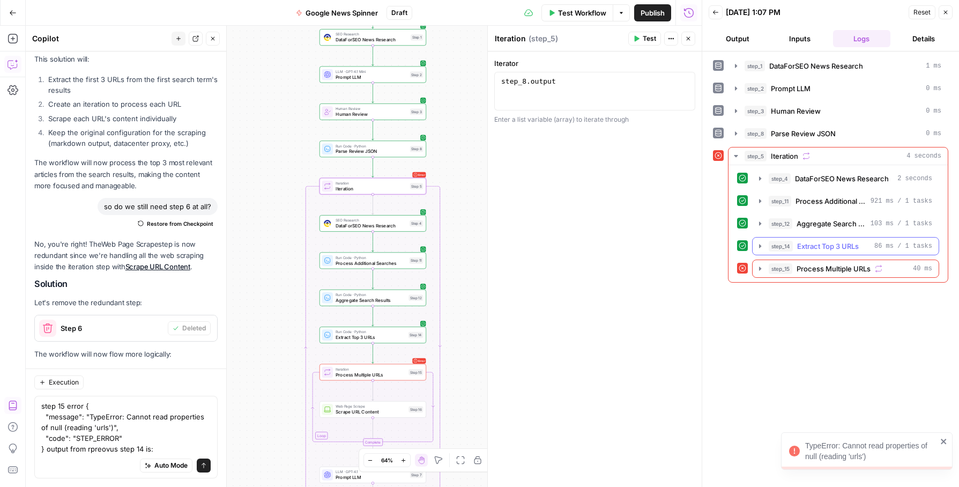
click at [760, 248] on icon "button" at bounding box center [760, 246] width 9 height 9
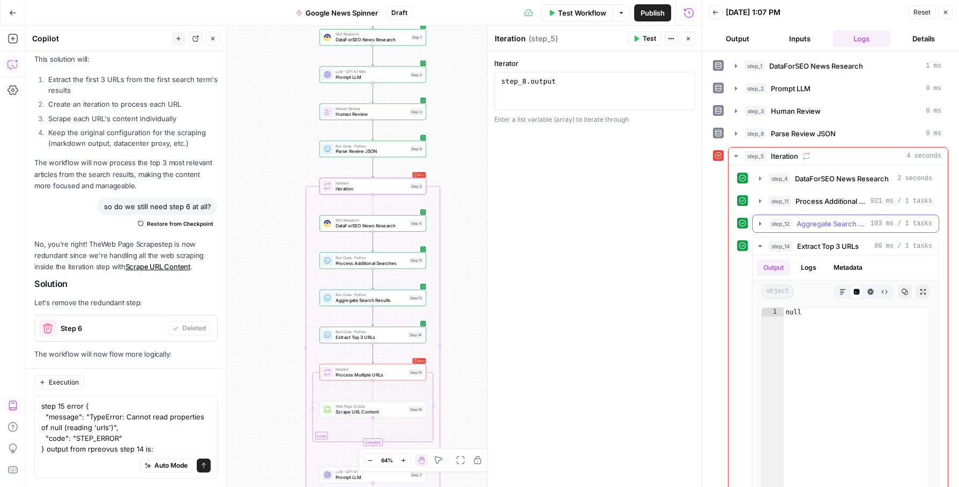
click at [759, 224] on icon "button" at bounding box center [760, 223] width 9 height 9
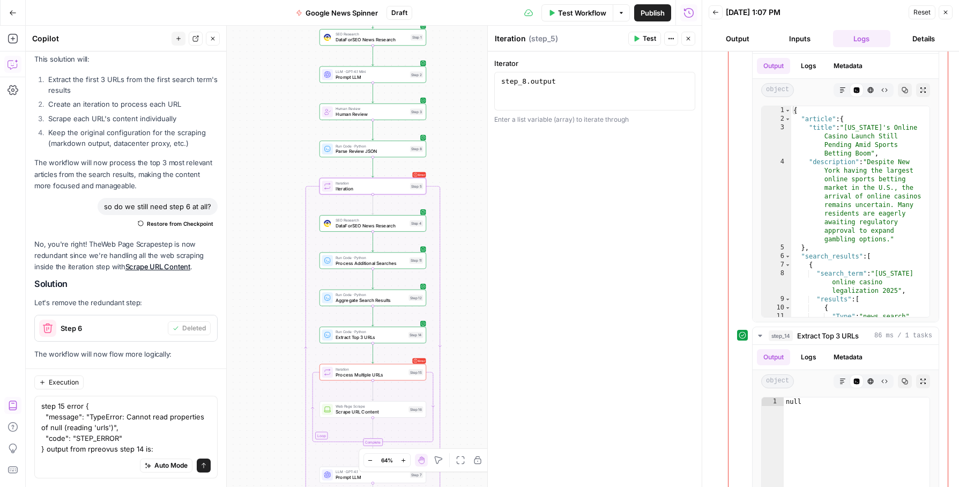
scroll to position [338, 0]
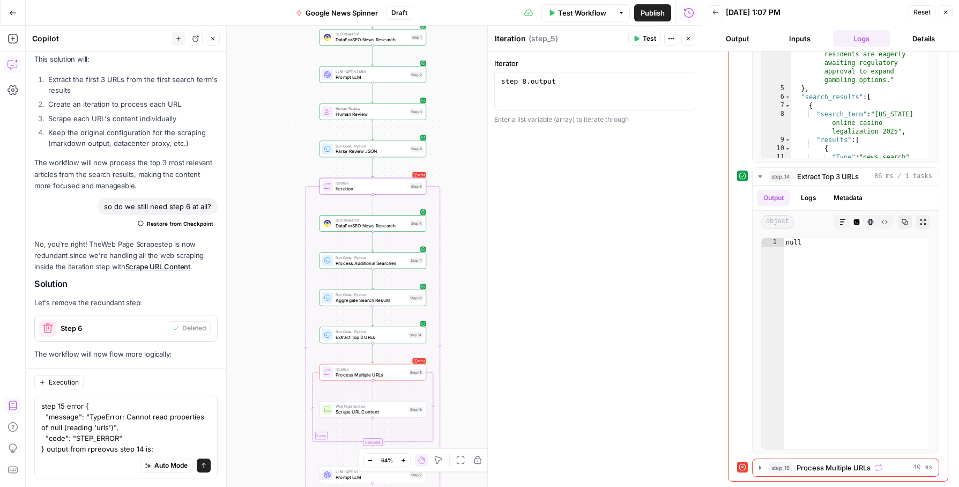
type textarea "****"
drag, startPoint x: 851, startPoint y: 292, endPoint x: 751, endPoint y: 208, distance: 130.9
click at [751, 208] on div "step_14 Extract Top 3 URLs 86 ms / 1 tasks Output Logs Metadata object Markdown…" at bounding box center [838, 310] width 202 height 287
click at [180, 448] on textarea "step 15 error { "message": "TypeError: Cannot read properties of null (reading …" at bounding box center [125, 428] width 169 height 54
paste textarea "null"
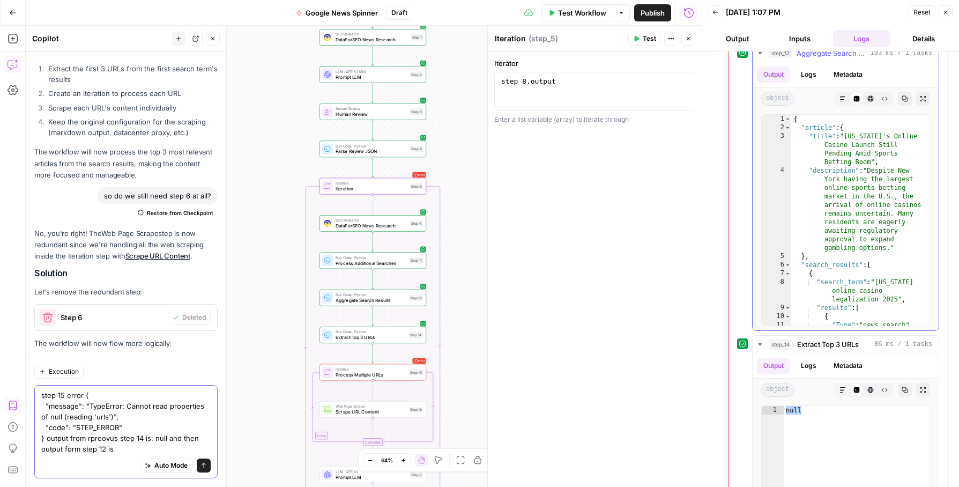
scroll to position [166, 0]
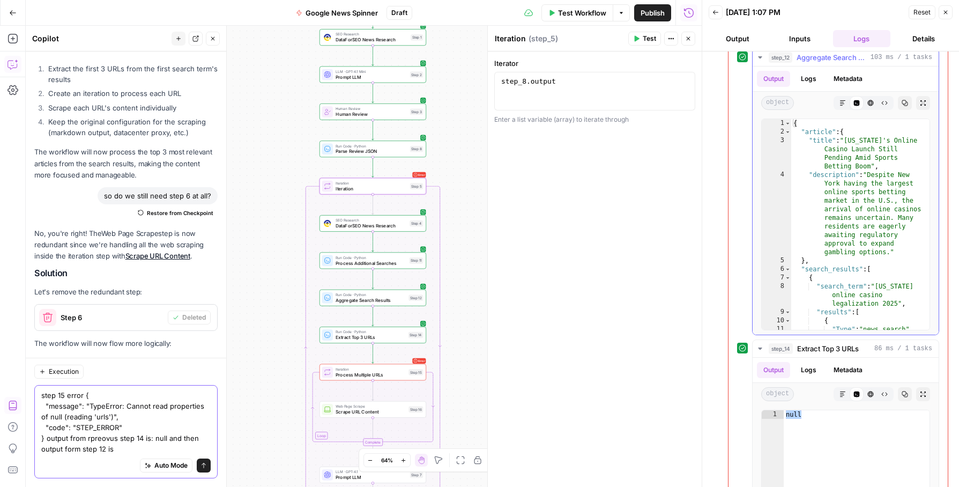
type textarea "step 15 error { "message": "TypeError: Cannot read properties of null (reading …"
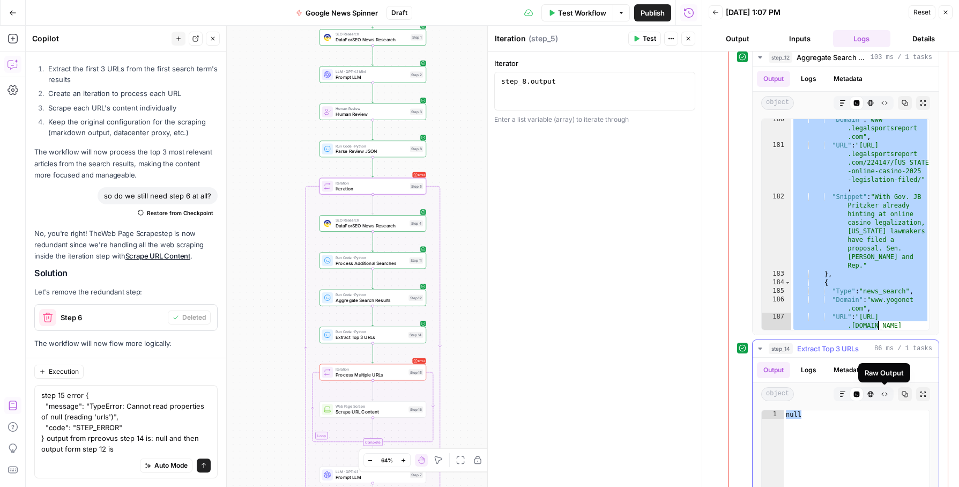
drag, startPoint x: 794, startPoint y: 125, endPoint x: 877, endPoint y: 391, distance: 279.2
click at [877, 391] on div "step_4 DataForSEO News Research 2 seconds step_11 Process Additional Searches 9…" at bounding box center [838, 326] width 202 height 646
type textarea "**********"
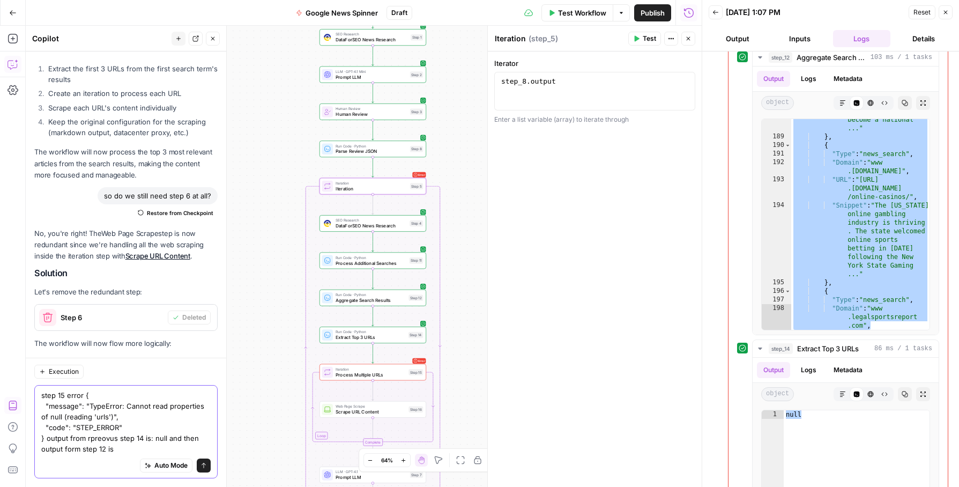
click at [133, 451] on textarea "step 15 error { "message": "TypeError: Cannot read properties of null (reading …" at bounding box center [125, 422] width 169 height 64
paste textarea "{ "article": { "title": "New York's Online Casino Launch Still Pending Amid Spo…"
type textarea "step 15 error { "message": "TypeError: Cannot read properties of null (reading …"
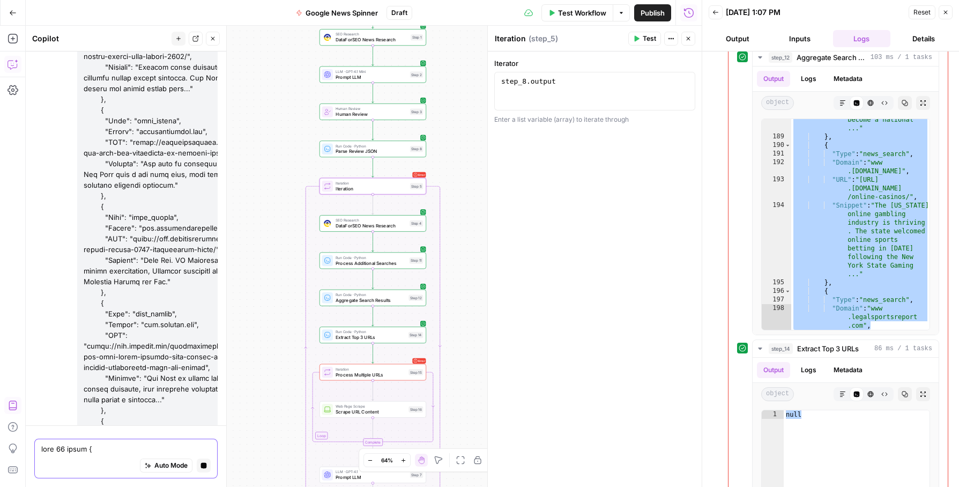
scroll to position [15095, 0]
click at [379, 264] on span "Process Additional Searches" at bounding box center [371, 263] width 71 height 7
type textarea "Process Additional Searches"
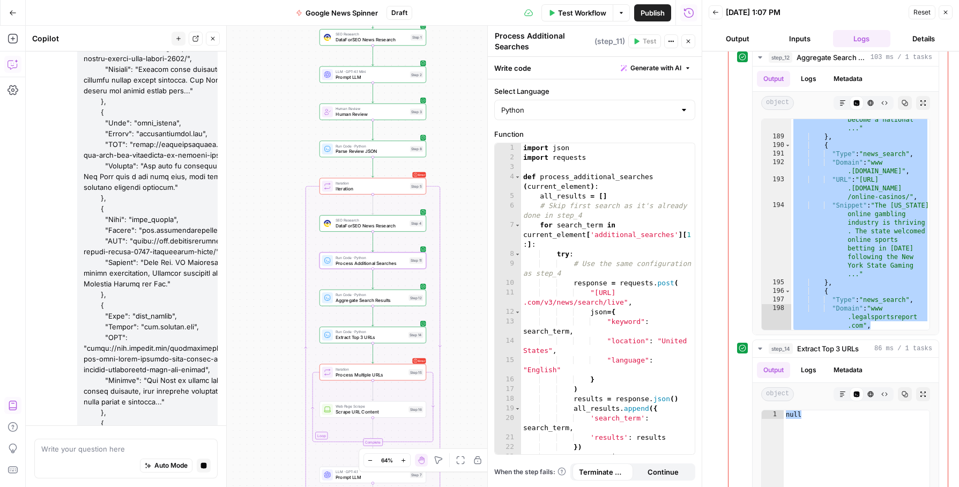
click at [611, 45] on span "( step_11 )" at bounding box center [610, 41] width 31 height 11
drag, startPoint x: 622, startPoint y: 43, endPoint x: 599, endPoint y: 39, distance: 23.6
click at [601, 40] on span "( step_11 )" at bounding box center [610, 41] width 31 height 11
click at [667, 38] on button "Actions" at bounding box center [671, 41] width 14 height 14
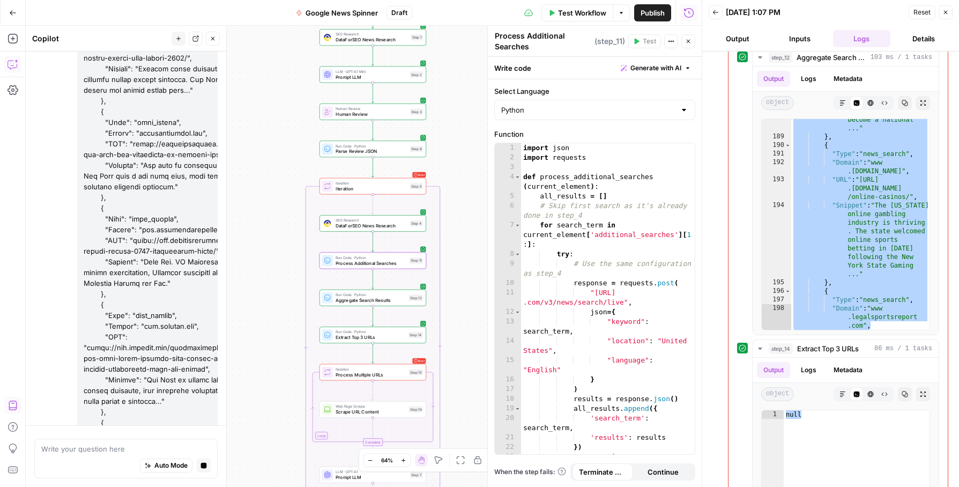
click at [559, 38] on textarea "Process Additional Searches" at bounding box center [543, 41] width 97 height 21
click at [611, 42] on span "( step_11 )" at bounding box center [610, 41] width 31 height 11
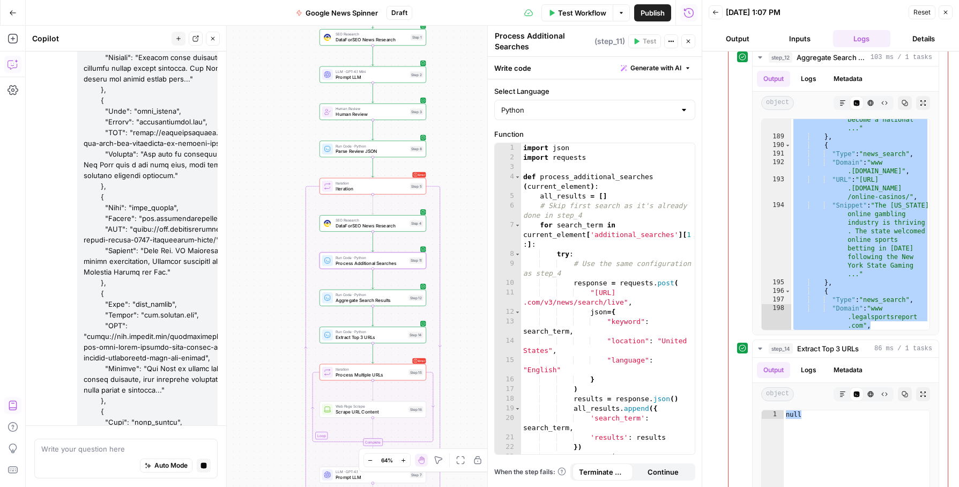
click at [611, 42] on span "( step_11 )" at bounding box center [610, 41] width 31 height 11
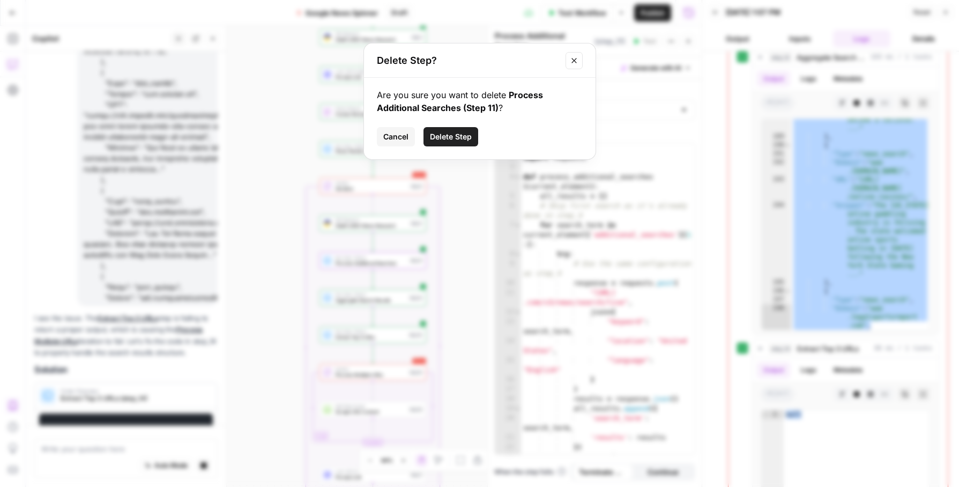
click at [576, 62] on icon "Close modal" at bounding box center [574, 60] width 9 height 9
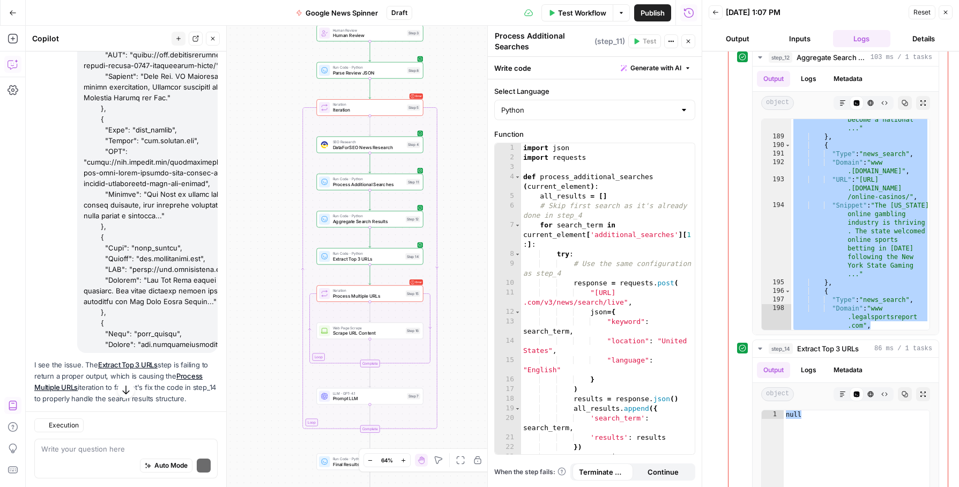
scroll to position [15461, 0]
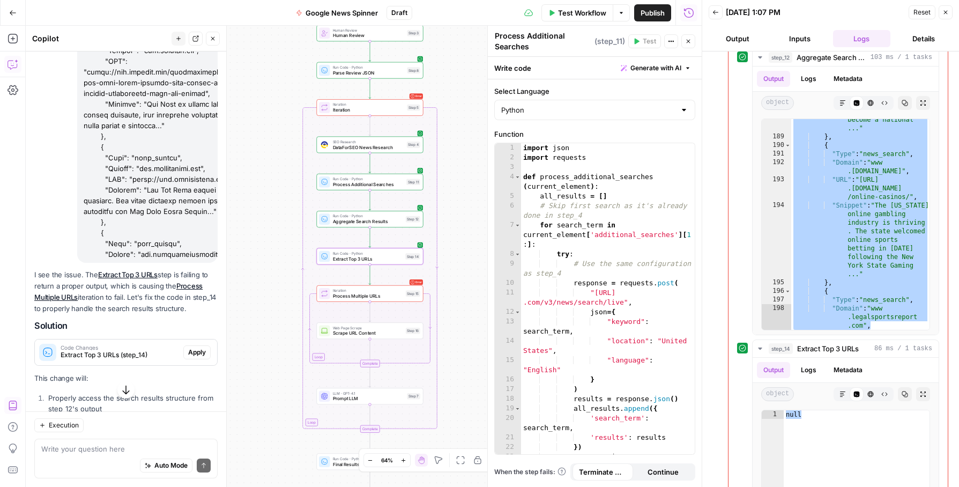
click at [197, 347] on span "Apply" at bounding box center [197, 352] width 18 height 10
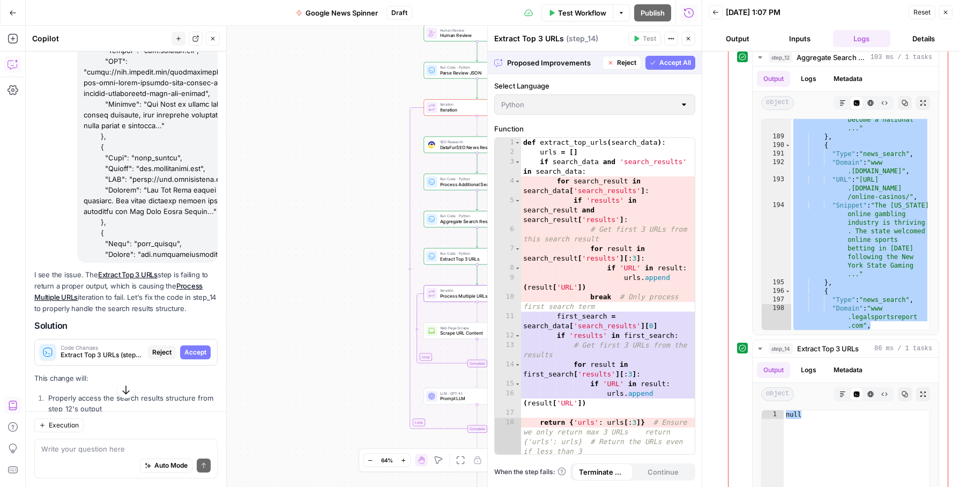
scroll to position [15449, 0]
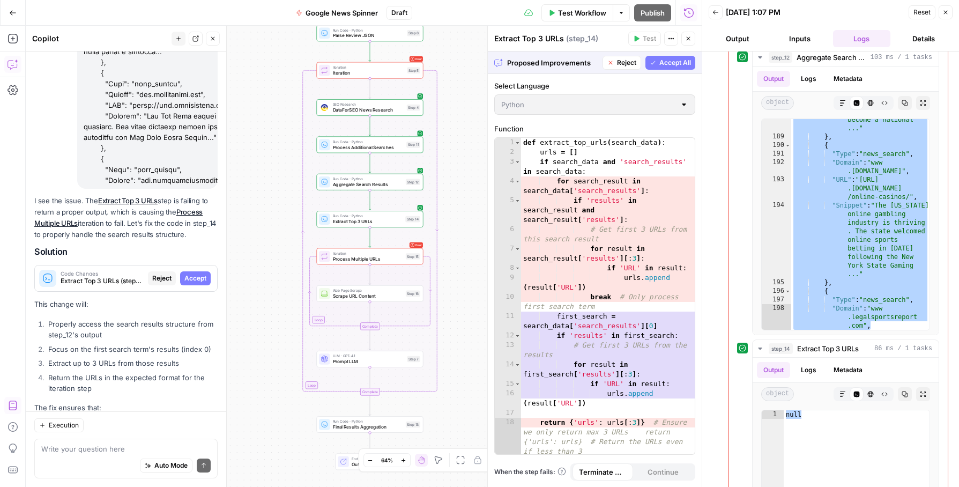
click at [448, 219] on div "Workflow Set Inputs Inputs SEO Research DataForSEO News Research Step 1 LLM · G…" at bounding box center [364, 256] width 676 height 461
click at [388, 66] on span "Iteration" at bounding box center [368, 66] width 72 height 5
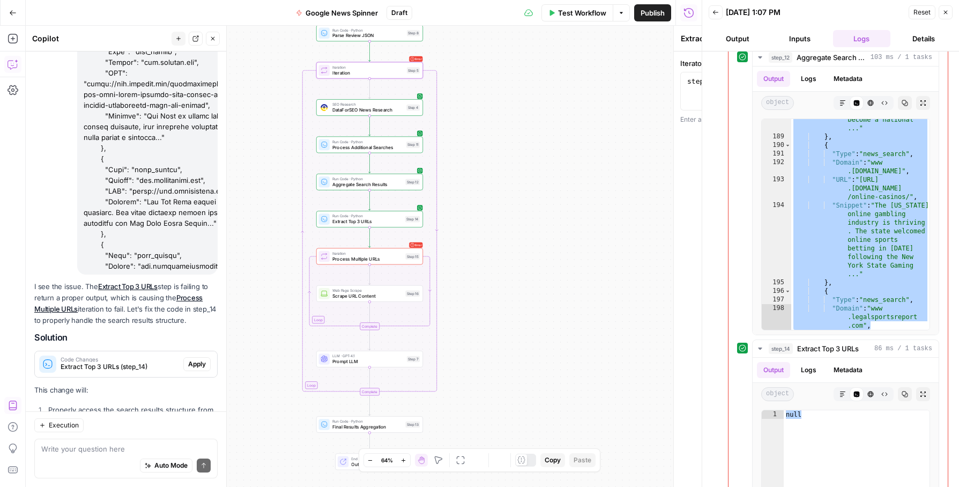
type textarea "Iteration"
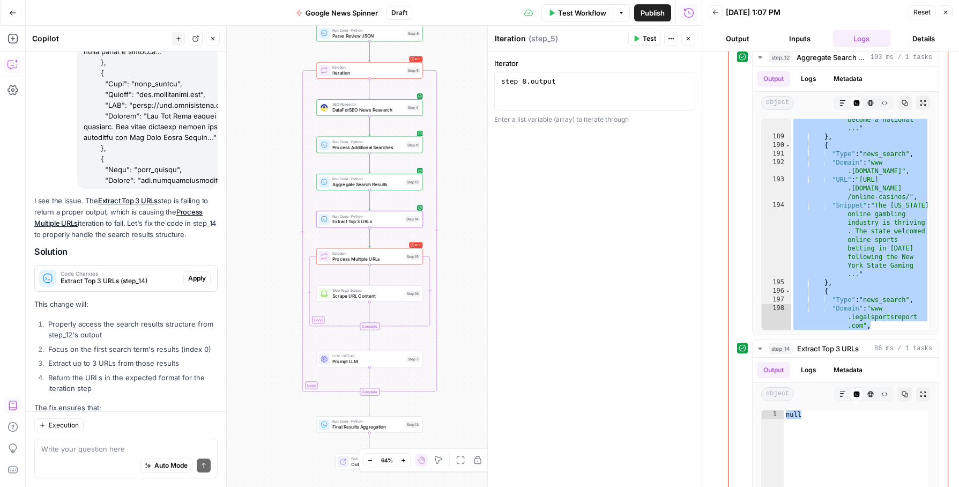
click at [204, 273] on span "Apply" at bounding box center [197, 278] width 18 height 10
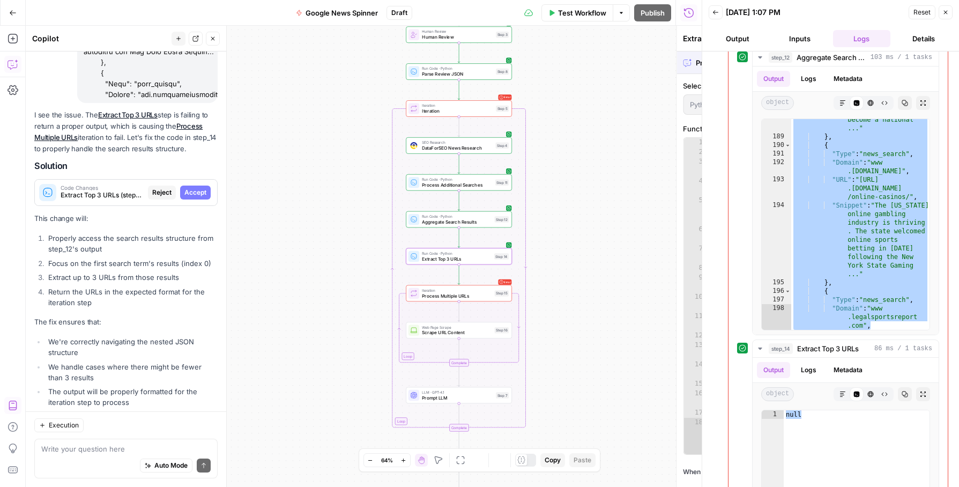
scroll to position [15449, 0]
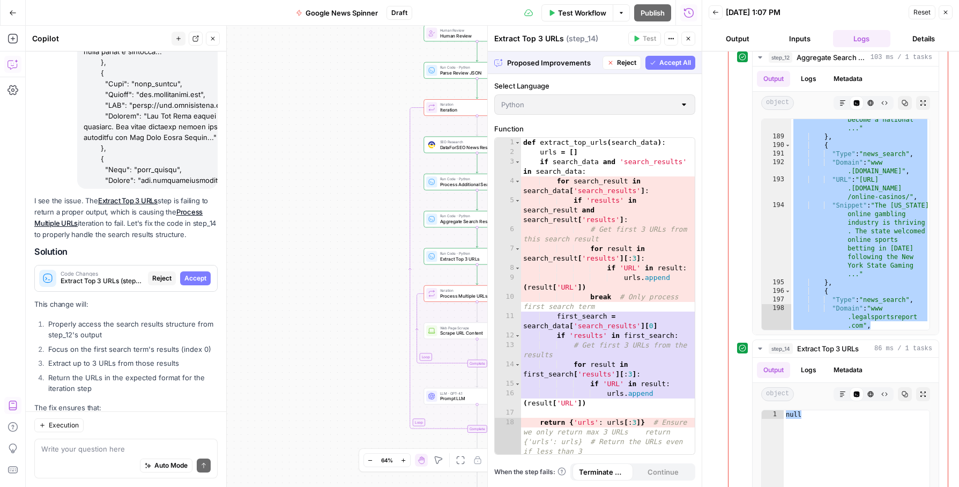
click at [673, 62] on span "Accept All" at bounding box center [676, 63] width 32 height 10
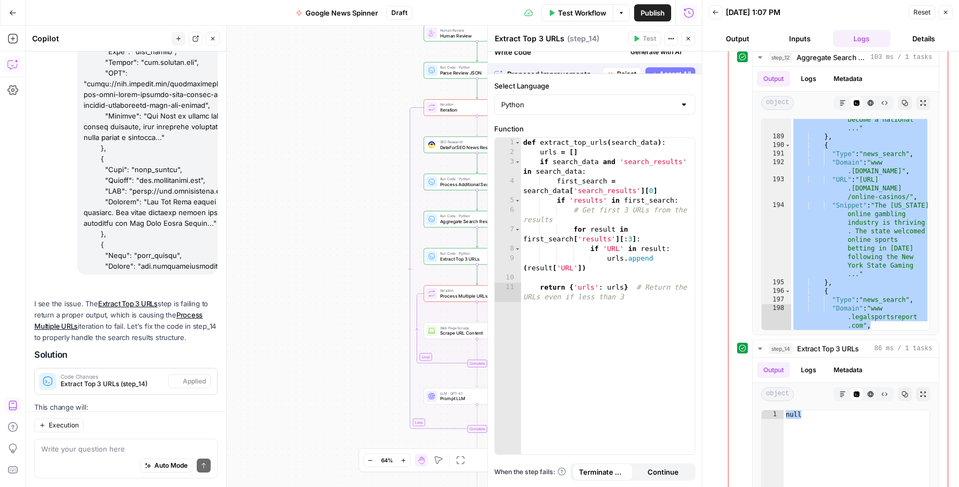
scroll to position [15552, 0]
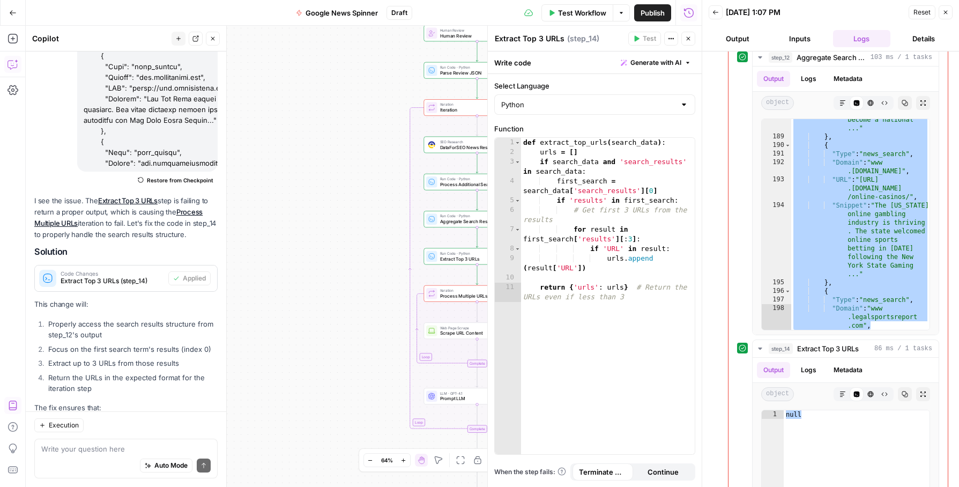
click at [348, 145] on div "Workflow Set Inputs Inputs SEO Research DataForSEO News Research Step 1 LLM · G…" at bounding box center [364, 256] width 676 height 461
click at [336, 104] on div "Workflow Set Inputs Inputs SEO Research DataForSEO News Research Step 1 LLM · G…" at bounding box center [364, 256] width 676 height 461
click at [333, 153] on div "Workflow Set Inputs Inputs SEO Research DataForSEO News Research Step 1 LLM · G…" at bounding box center [364, 256] width 676 height 461
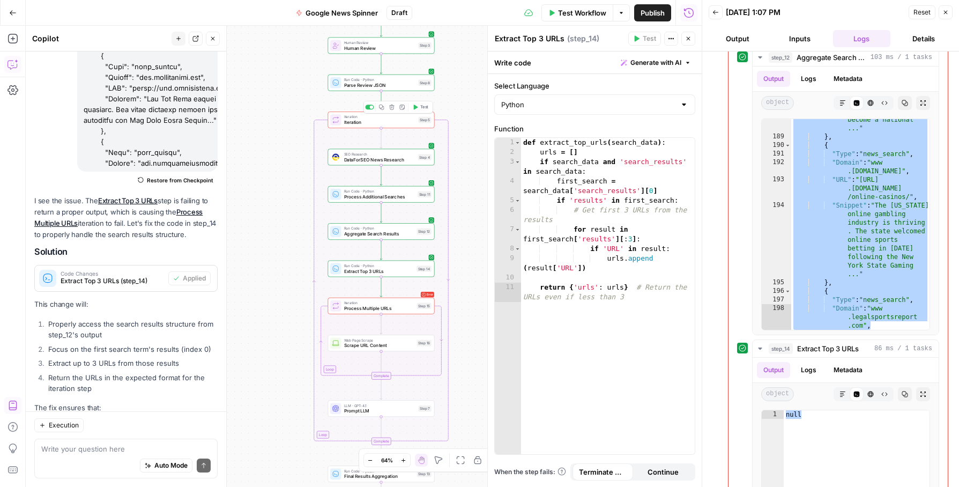
click at [424, 107] on span "Test" at bounding box center [424, 107] width 8 height 6
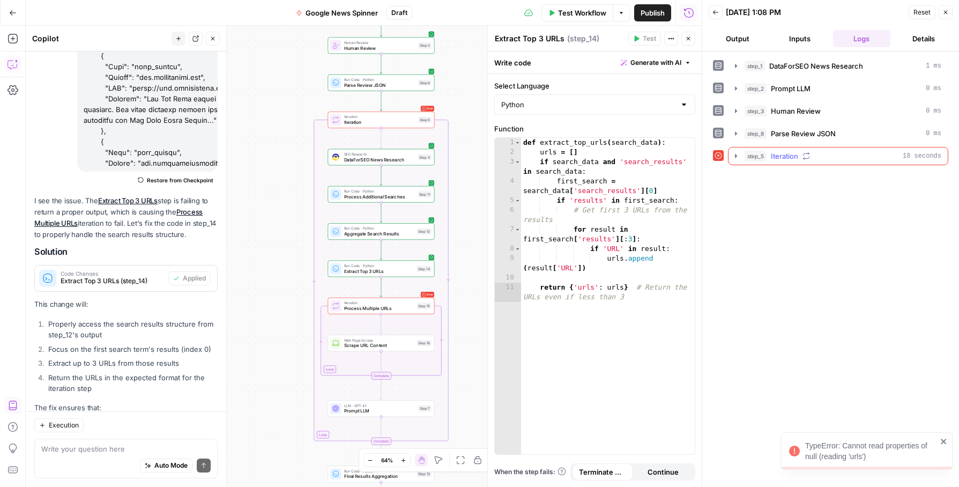
click at [734, 158] on icon "button" at bounding box center [736, 156] width 9 height 9
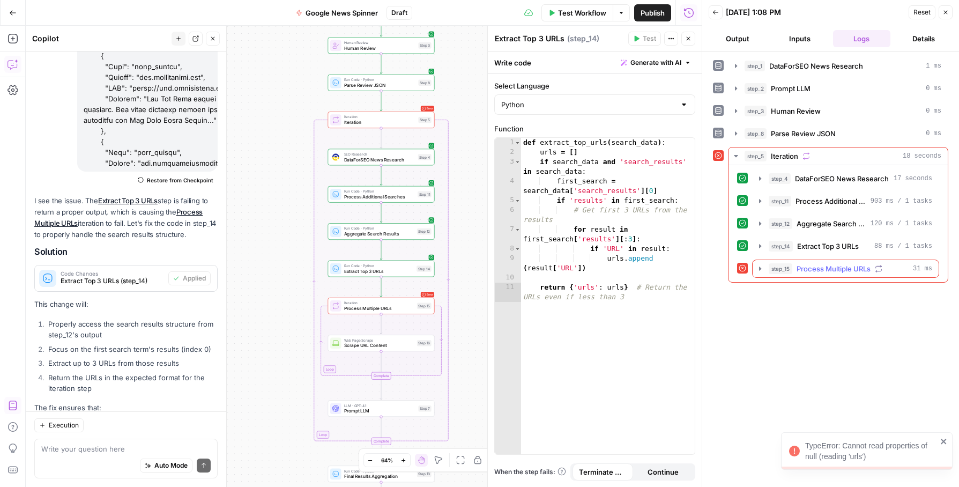
click at [840, 263] on span "Process Multiple URLs" at bounding box center [834, 268] width 74 height 11
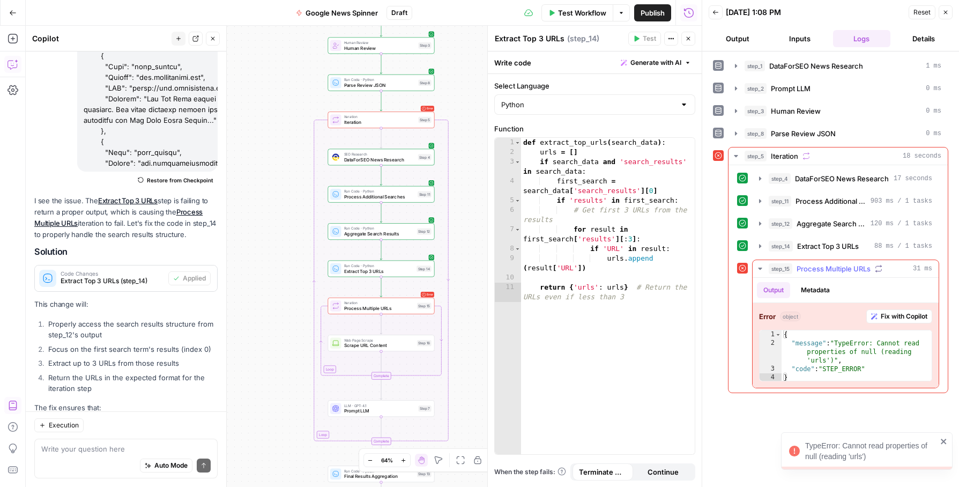
drag, startPoint x: 747, startPoint y: 265, endPoint x: 853, endPoint y: 387, distance: 161.1
click at [853, 387] on div "step_15 Process Multiple URLs 31 ms Output Metadata Error object Fix with Copil…" at bounding box center [838, 324] width 202 height 129
click at [911, 313] on span "Fix with Copilot" at bounding box center [904, 317] width 47 height 10
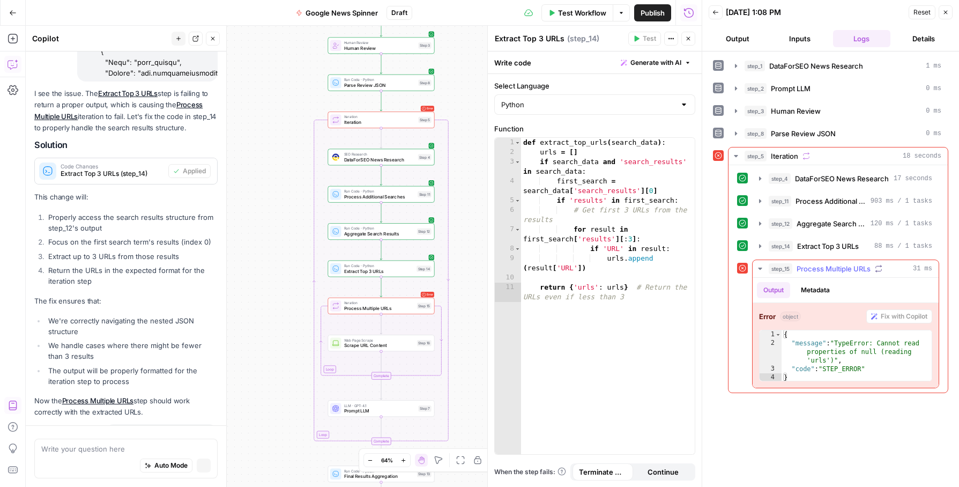
scroll to position [15455, 0]
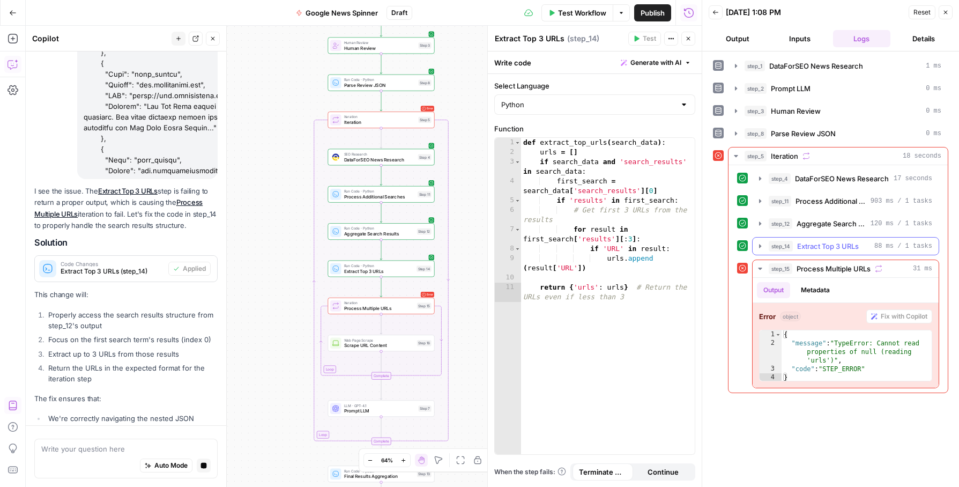
click at [825, 241] on span "Extract Top 3 URLs" at bounding box center [828, 246] width 62 height 11
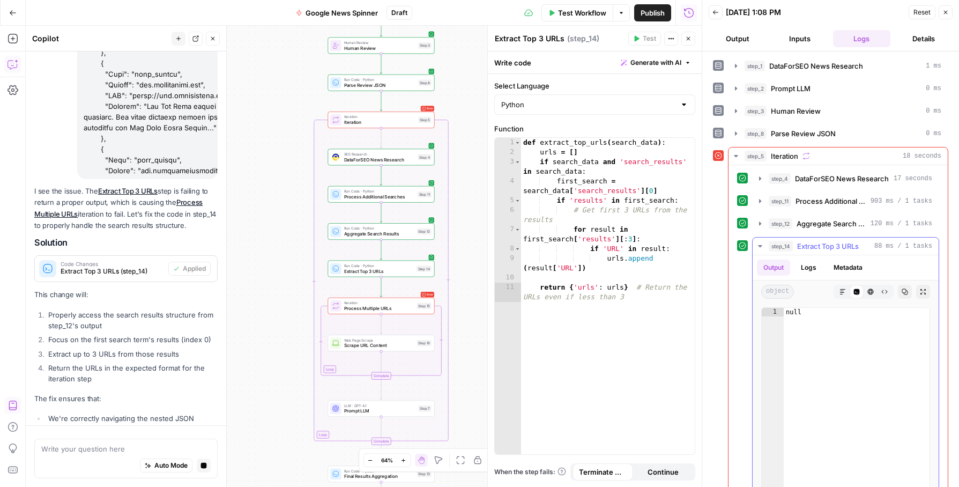
type textarea "****"
drag, startPoint x: 838, startPoint y: 357, endPoint x: 795, endPoint y: 299, distance: 72.1
click at [795, 299] on div "Output Logs Metadata object Markdown Code Editor HTML Viewer Raw Output Copy Ex…" at bounding box center [846, 389] width 186 height 268
click at [813, 269] on button "Logs" at bounding box center [809, 268] width 28 height 16
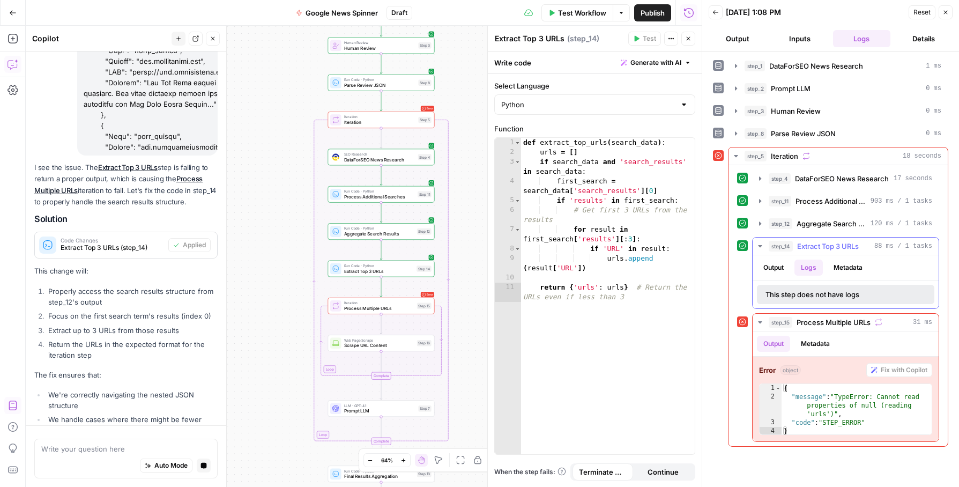
click at [770, 270] on button "Output" at bounding box center [773, 268] width 33 height 16
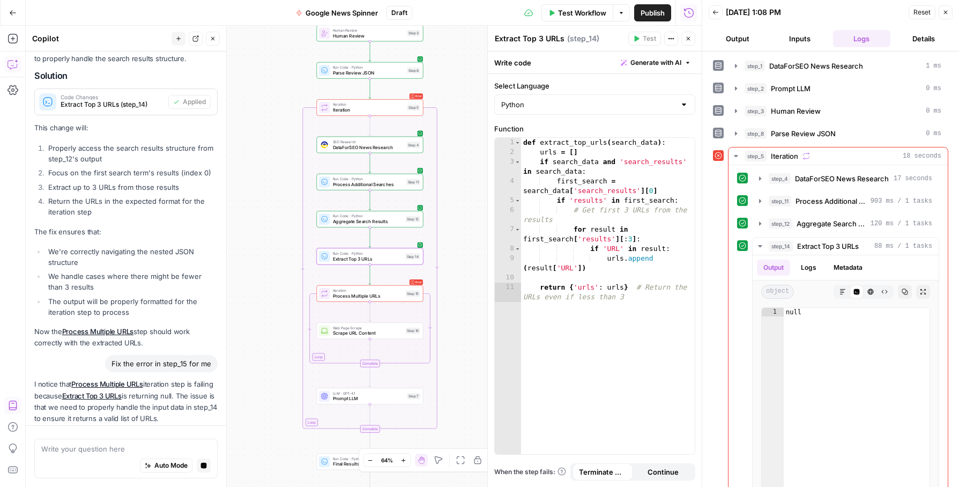
scroll to position [15621, 0]
click at [160, 461] on span "Extract Top 3 URLs (step_14)" at bounding box center [120, 466] width 119 height 10
click at [198, 457] on span "Apply" at bounding box center [197, 462] width 18 height 10
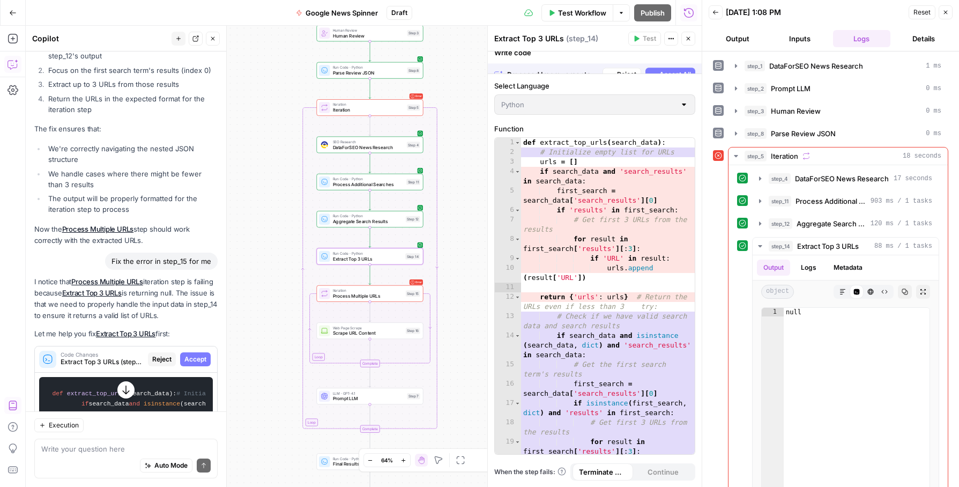
scroll to position [15625, 0]
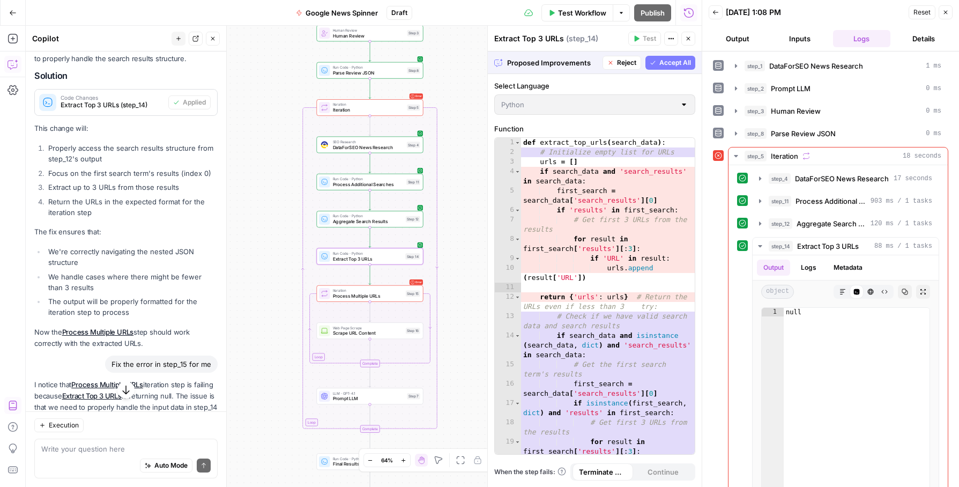
click at [197, 457] on span "Accept" at bounding box center [195, 462] width 22 height 10
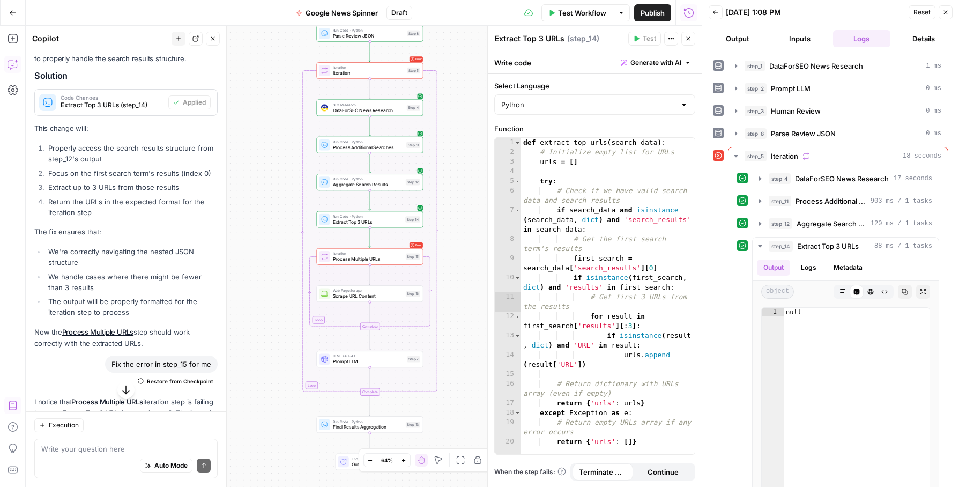
scroll to position [16081, 0]
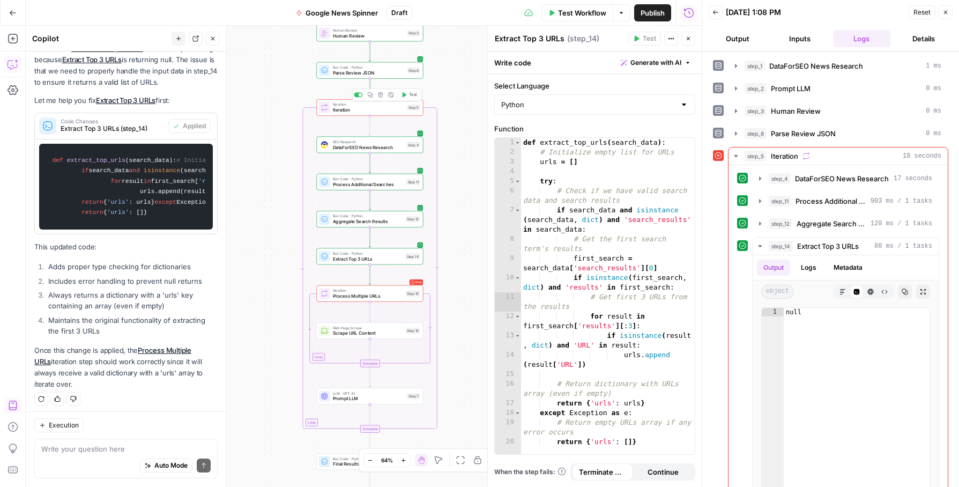
click at [411, 93] on span "Test" at bounding box center [413, 95] width 8 height 6
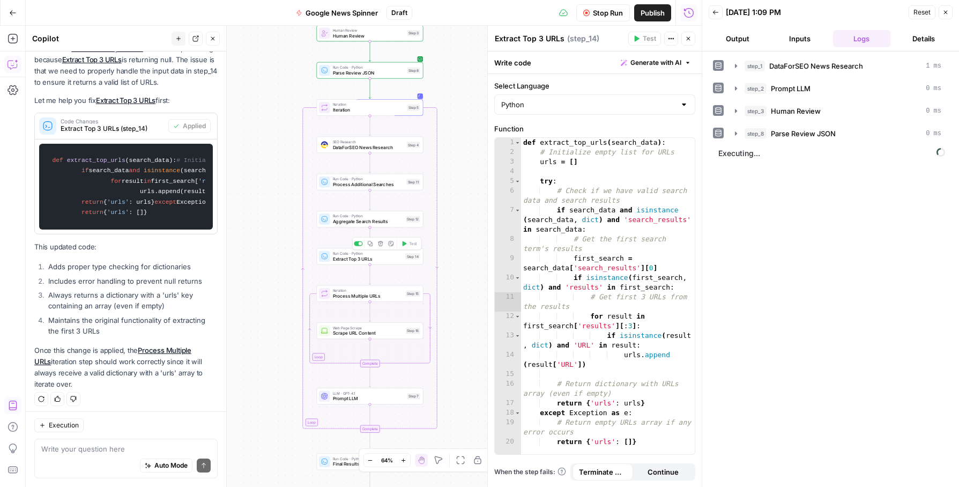
click at [351, 258] on span "Extract Top 3 URLs" at bounding box center [368, 258] width 70 height 7
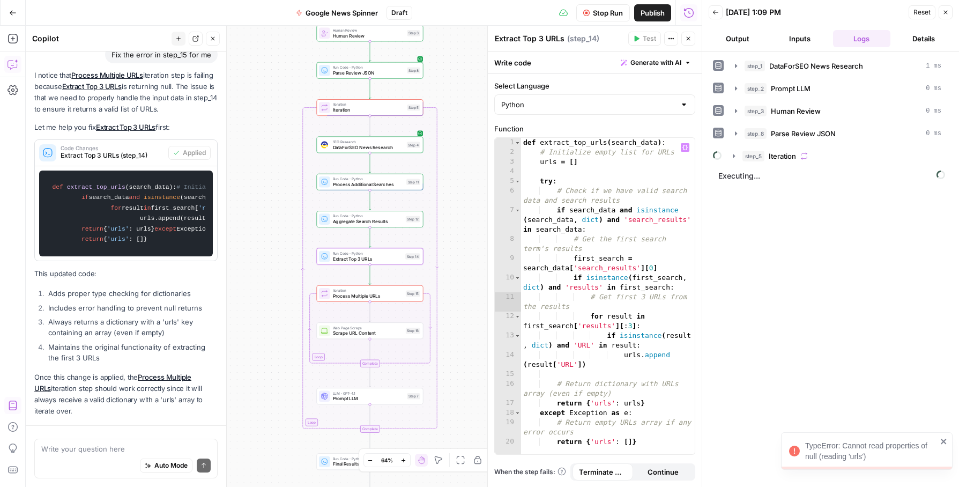
scroll to position [15841, 0]
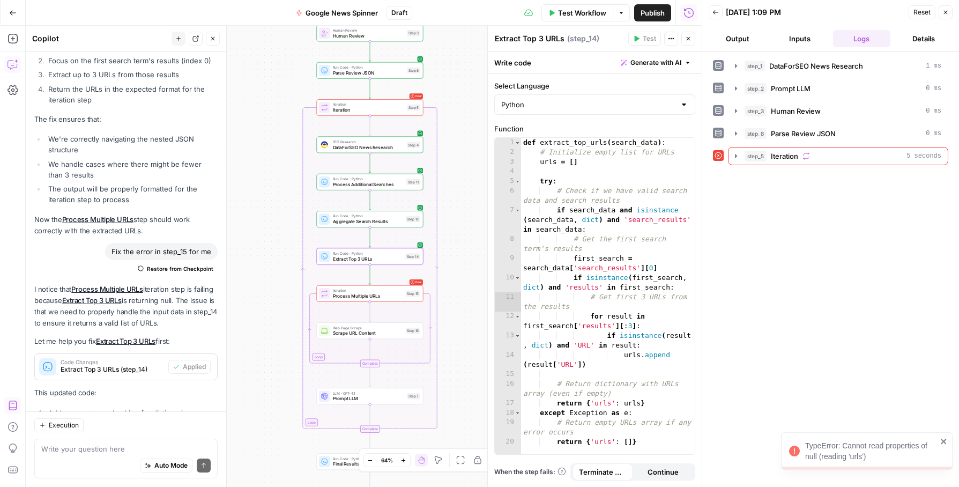
click at [341, 258] on span "Extract Top 3 URLs" at bounding box center [368, 258] width 70 height 7
click at [541, 101] on input "Select Language" at bounding box center [588, 104] width 174 height 11
type input "Python"
click at [553, 80] on label "Select Language" at bounding box center [594, 85] width 201 height 11
click at [553, 99] on input "Python" at bounding box center [588, 104] width 174 height 11
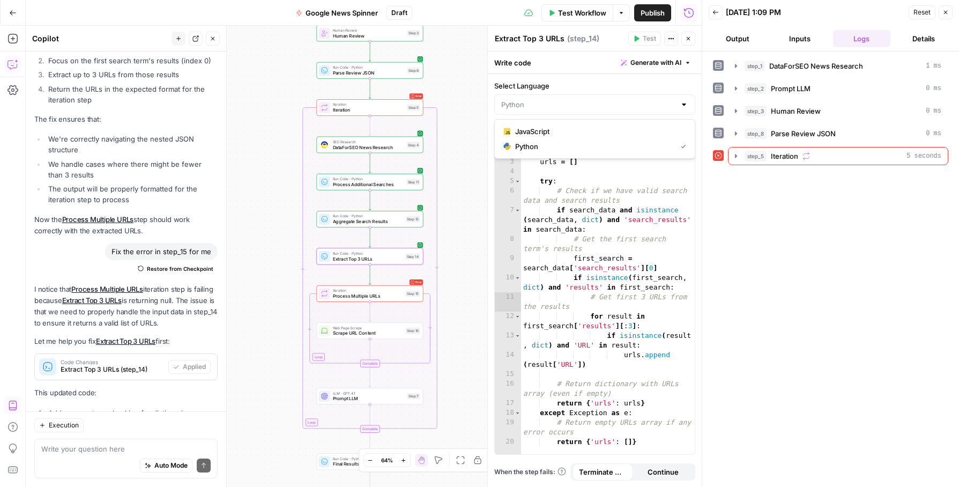
type input "Python"
click at [347, 221] on span "Aggregate Search Results" at bounding box center [368, 221] width 70 height 7
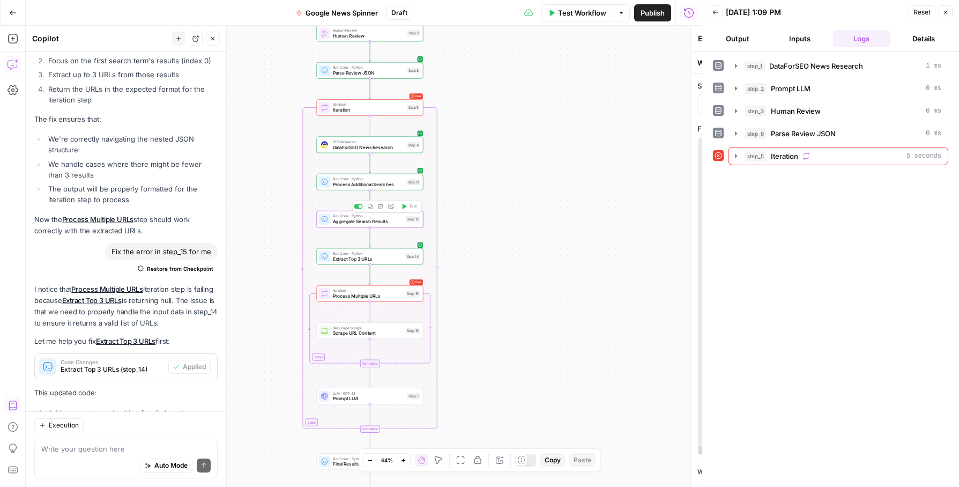
type textarea "Aggregate Search Results"
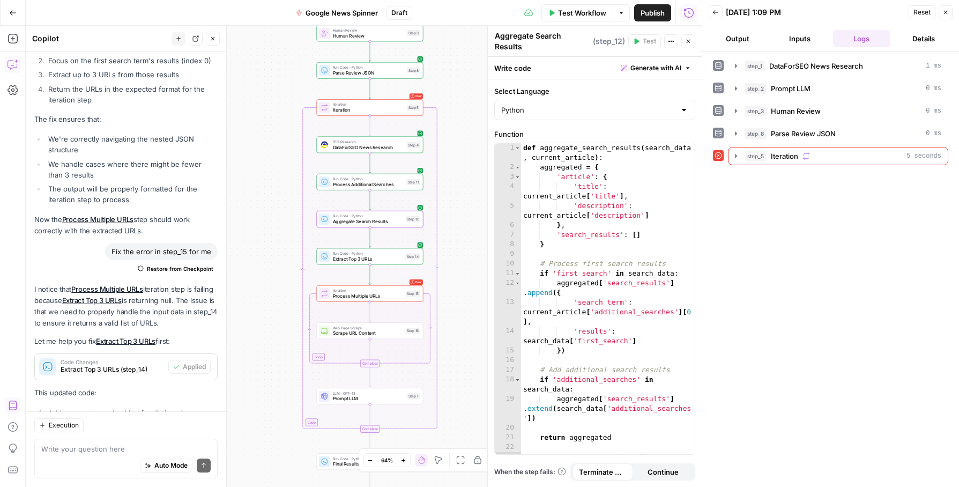
click at [352, 295] on span "Process Multiple URLs" at bounding box center [368, 295] width 70 height 7
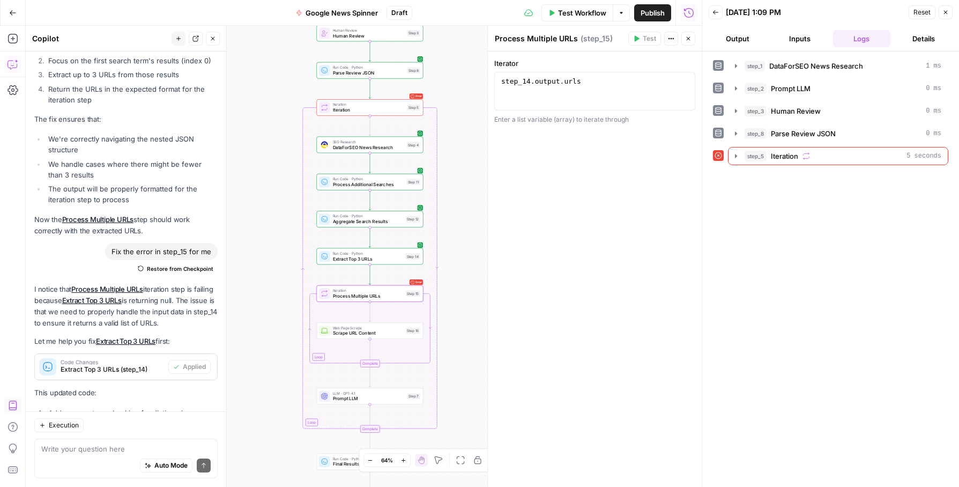
click at [805, 36] on button "Inputs" at bounding box center [800, 38] width 58 height 17
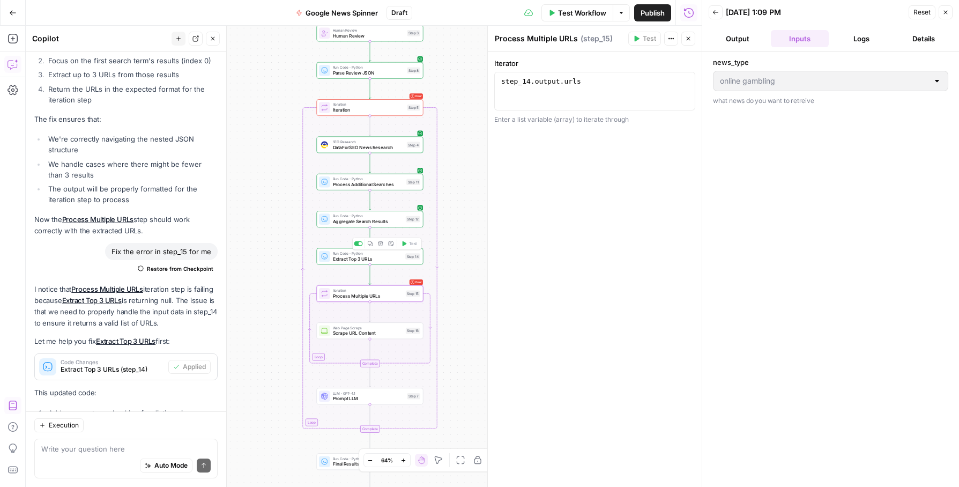
click at [334, 258] on span "Extract Top 3 URLs" at bounding box center [368, 258] width 70 height 7
type textarea "Extract Top 3 URLs"
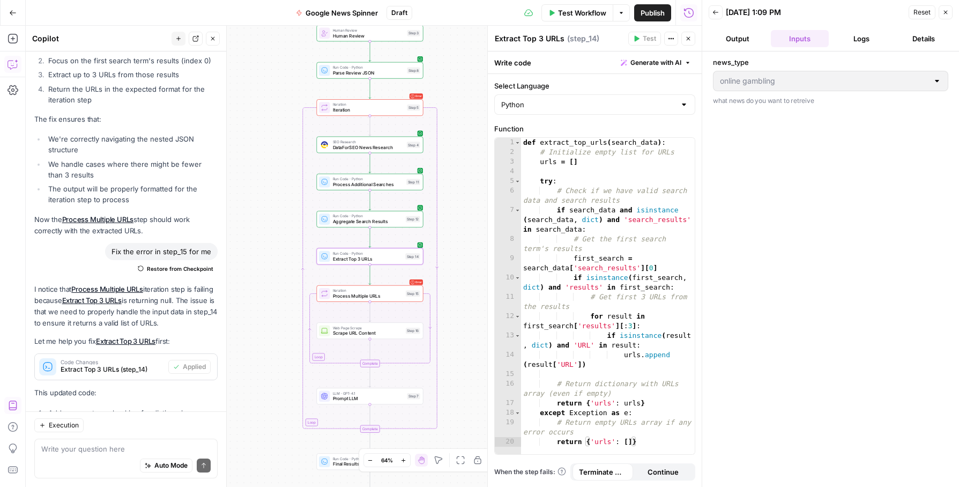
click at [749, 35] on button "Output" at bounding box center [738, 38] width 58 height 17
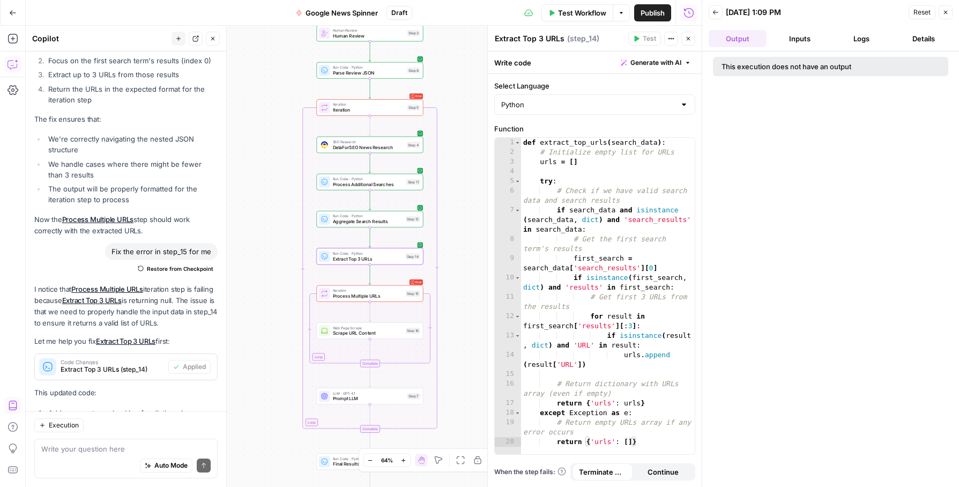
click at [824, 32] on button "Inputs" at bounding box center [800, 38] width 58 height 17
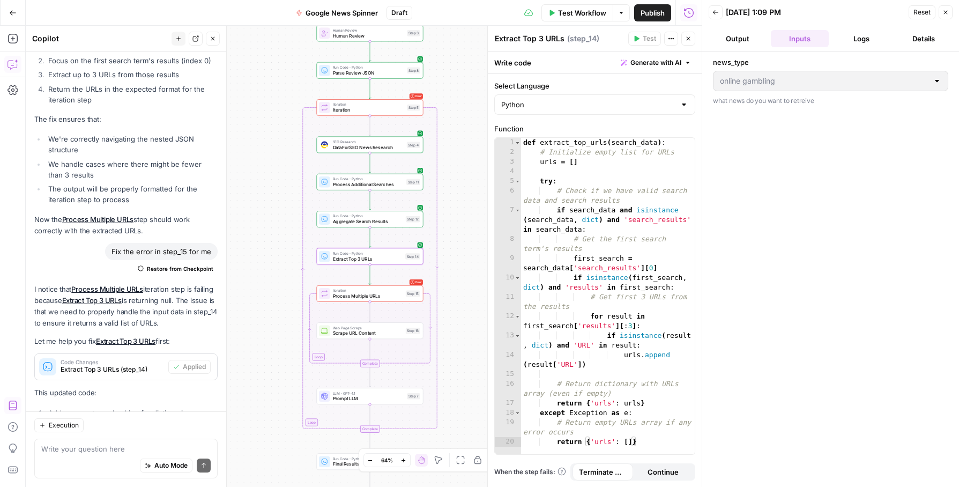
click at [719, 11] on button "Back" at bounding box center [716, 12] width 14 height 14
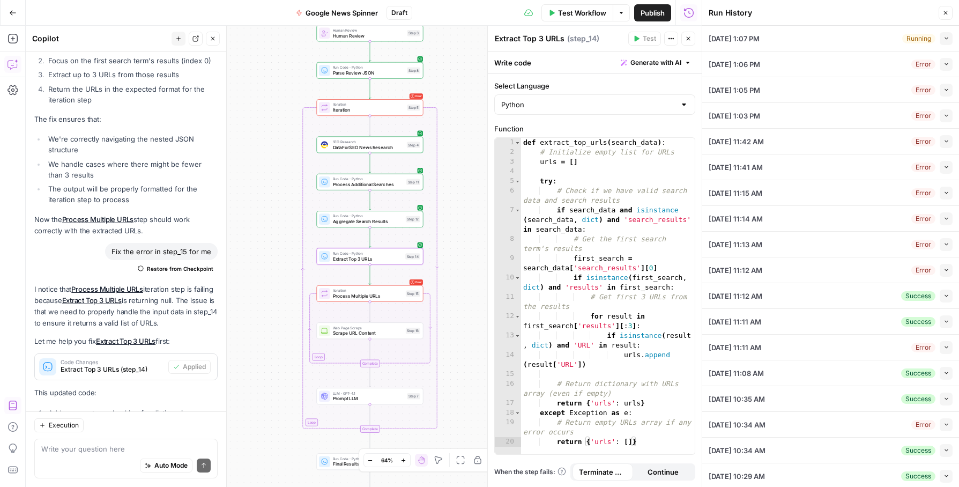
click at [945, 68] on button "Collapse" at bounding box center [946, 64] width 13 height 13
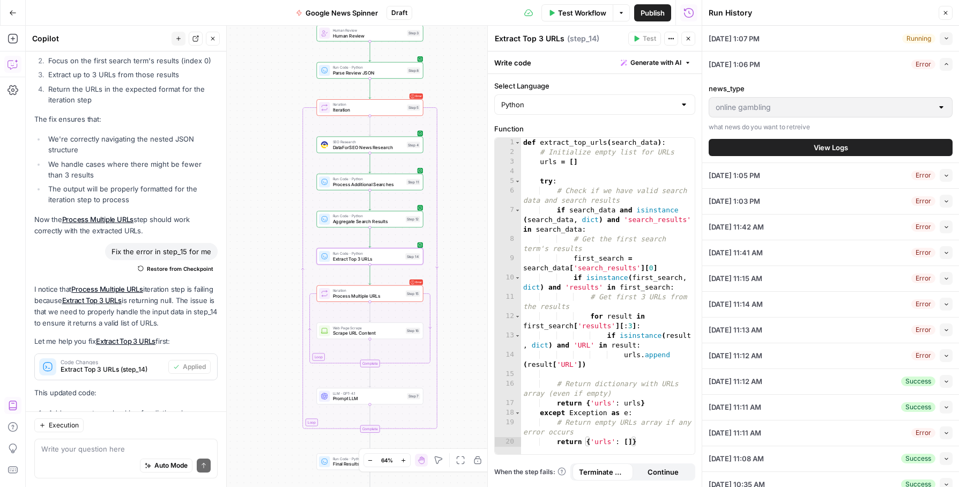
click at [945, 68] on button "Expand" at bounding box center [946, 64] width 13 height 13
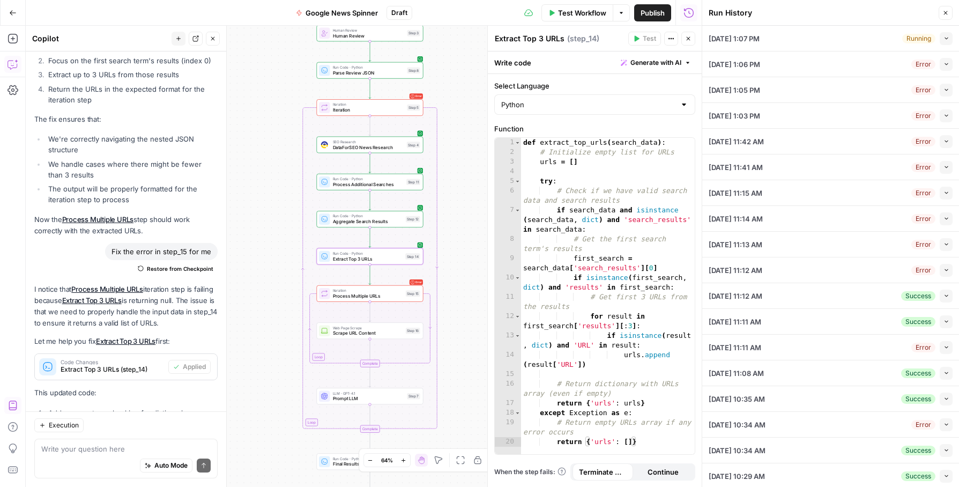
click at [949, 60] on button "Collapse" at bounding box center [946, 64] width 13 height 13
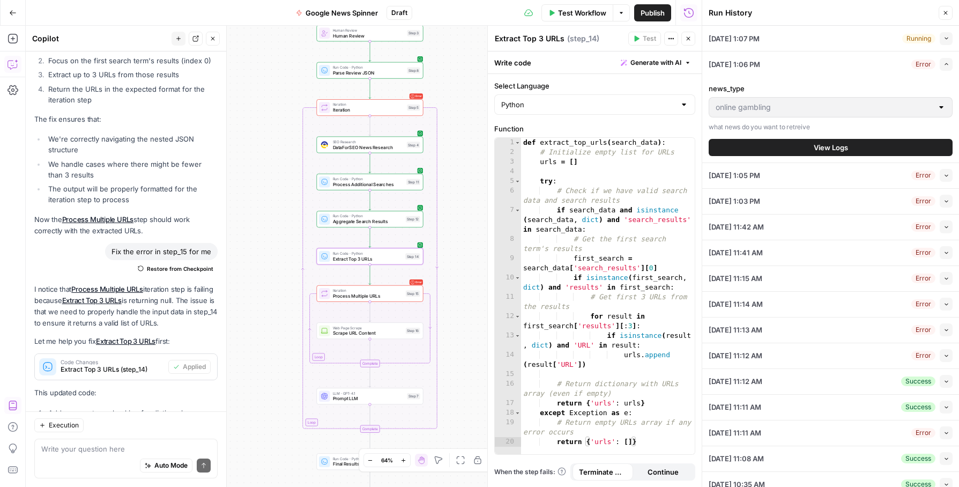
click at [864, 146] on button "View Logs" at bounding box center [831, 147] width 244 height 17
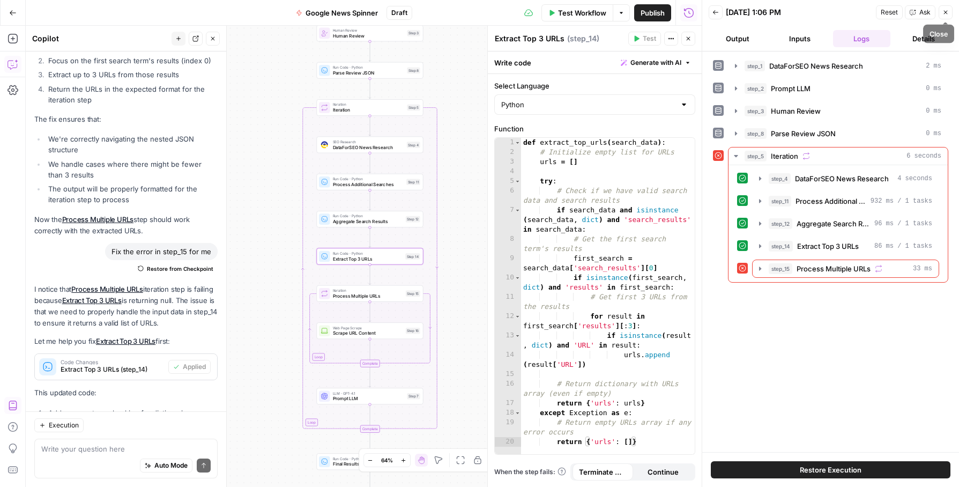
click at [950, 12] on button "Close" at bounding box center [946, 12] width 14 height 14
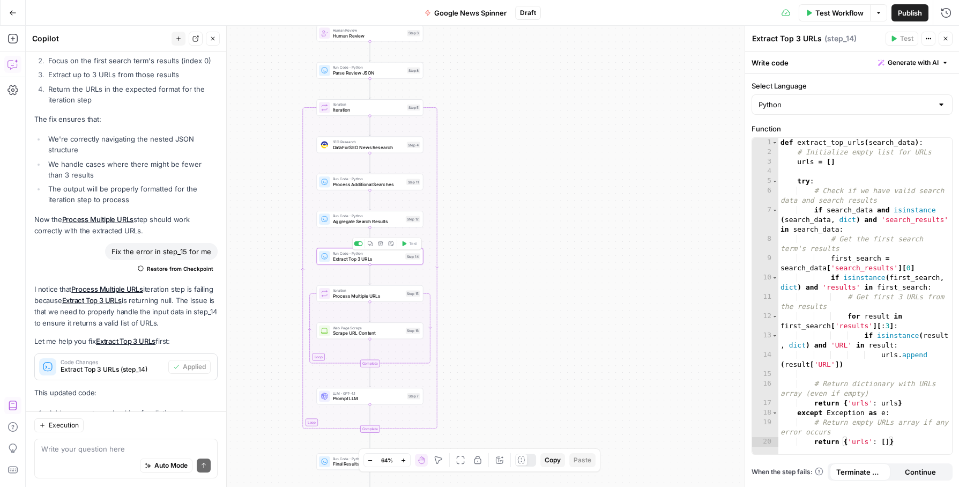
click at [372, 263] on div "Run Code · Python Extract Top 3 URLs Step 14 Copy step Delete step Add Note Test" at bounding box center [369, 256] width 107 height 17
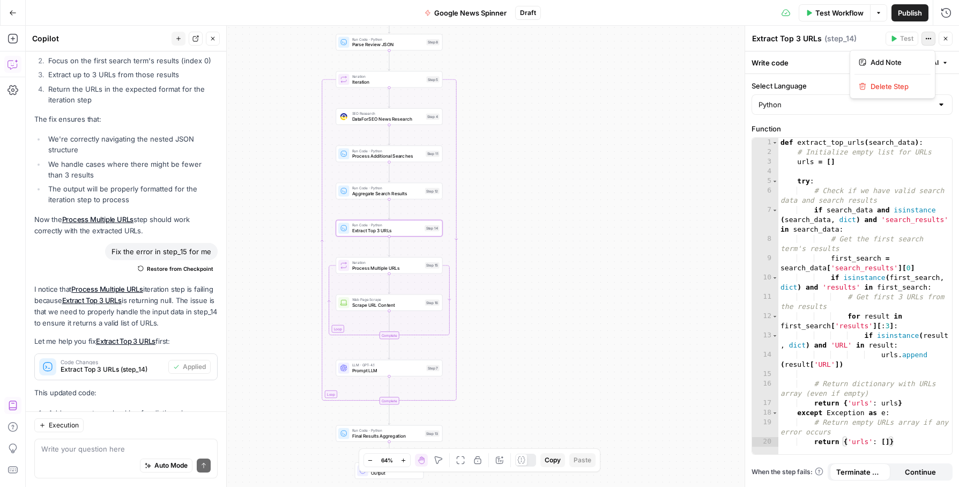
click at [929, 39] on icon "button" at bounding box center [929, 39] width 2 height 2
click at [538, 221] on div "Workflow Set Inputs Inputs SEO Research DataForSEO News Research Step 1 LLM · G…" at bounding box center [493, 256] width 934 height 461
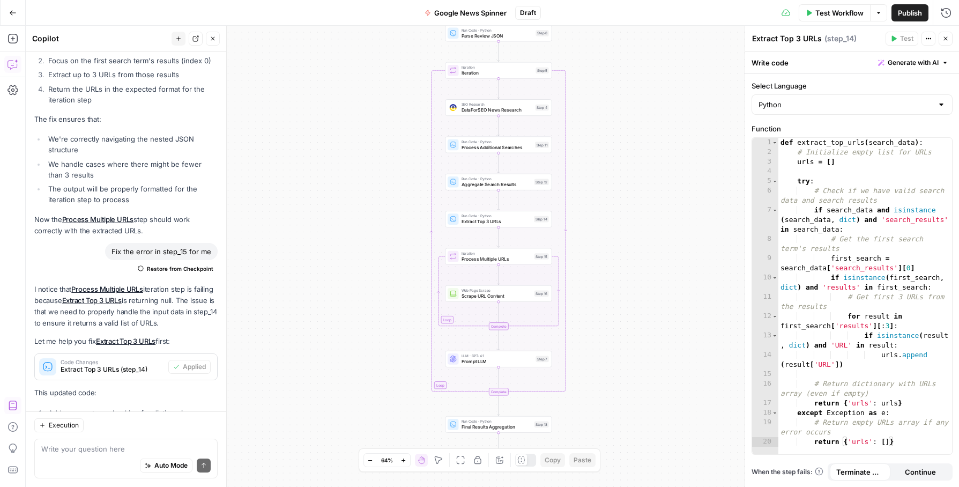
click at [516, 227] on div "Workflow Set Inputs Inputs SEO Research DataForSEO News Research Step 1 LLM · G…" at bounding box center [493, 256] width 934 height 461
click at [517, 213] on span "Run Code · Python" at bounding box center [497, 215] width 70 height 5
click at [511, 186] on span "Aggregate Search Results" at bounding box center [497, 184] width 70 height 7
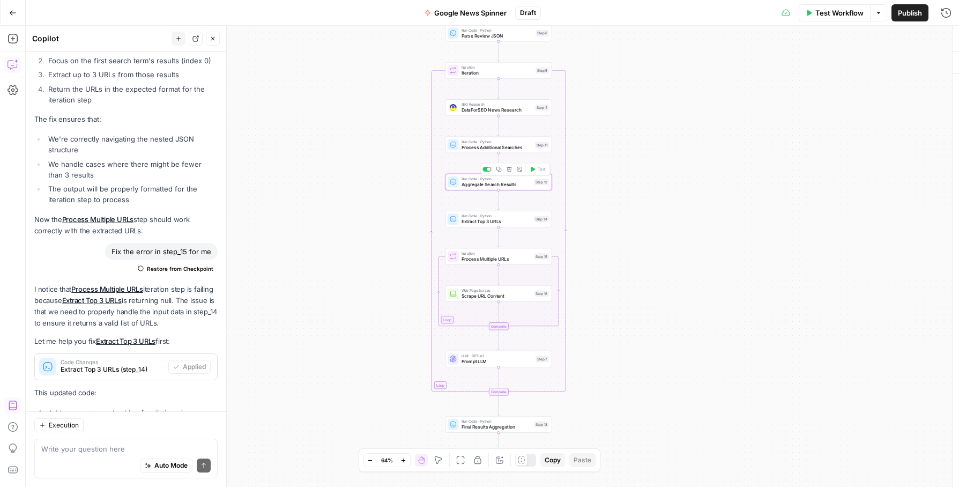
type textarea "Aggregate Search Results"
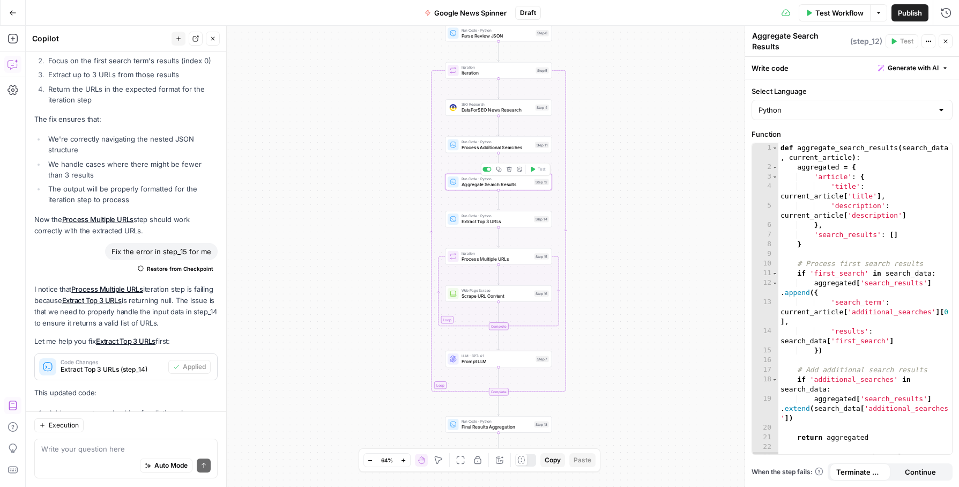
click at [467, 186] on span "Aggregate Search Results" at bounding box center [497, 184] width 70 height 7
click at [478, 152] on div "Run Code · Python Process Additional Searches Step 11 Copy step Delete step Add…" at bounding box center [498, 145] width 107 height 17
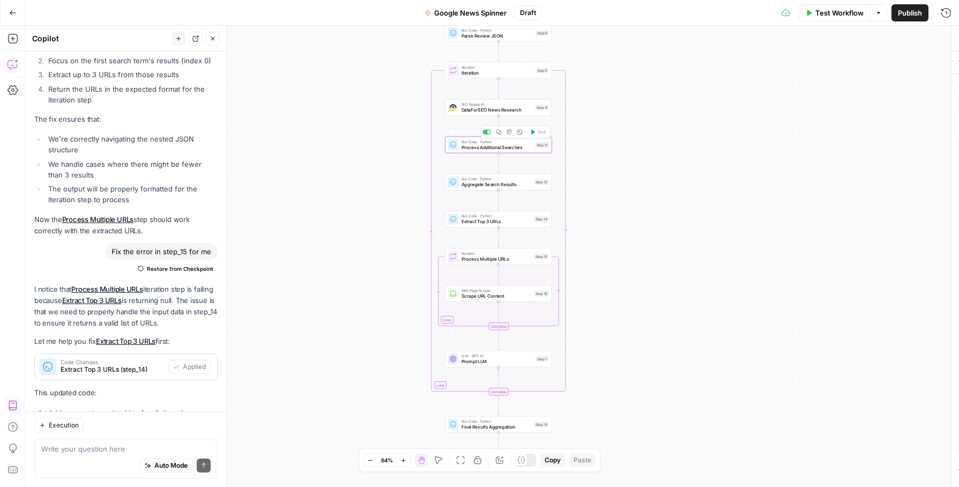
type textarea "Process Additional Searches"
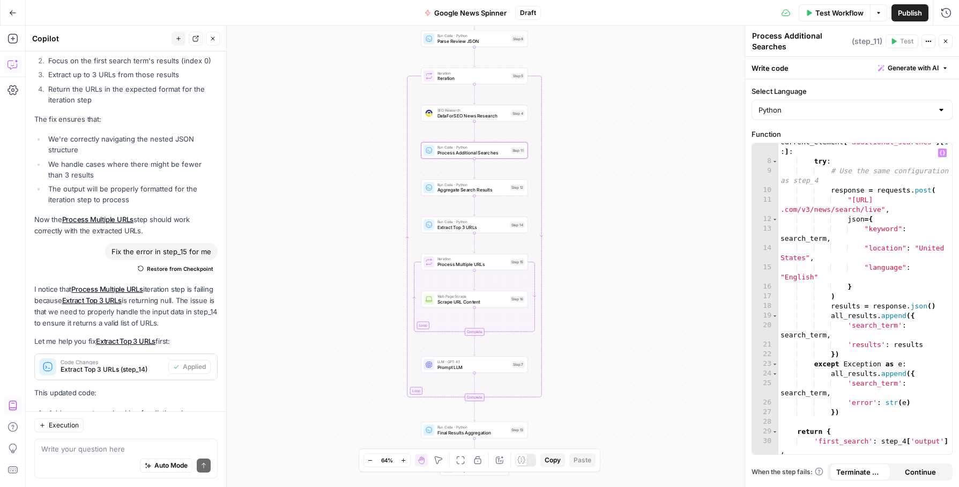
scroll to position [152, 0]
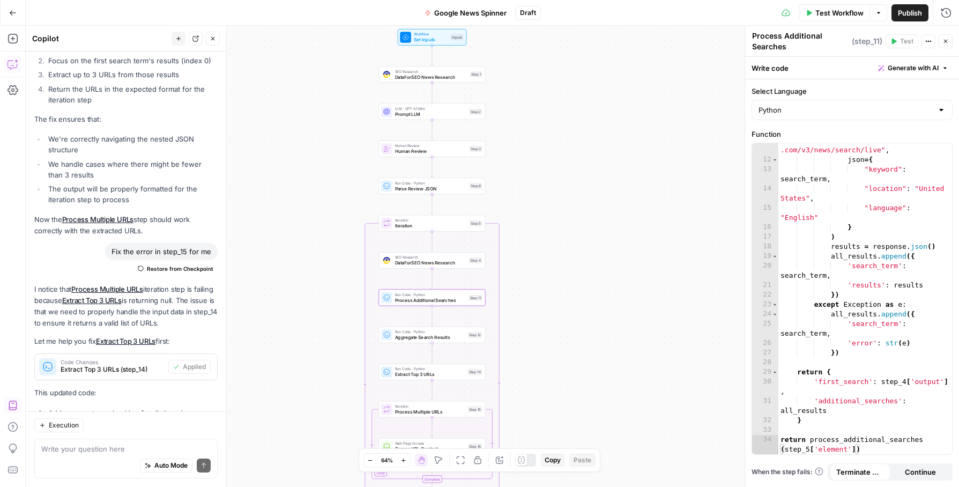
click at [430, 301] on span "Process Additional Searches" at bounding box center [430, 300] width 71 height 7
click at [447, 335] on span "Aggregate Search Results" at bounding box center [430, 337] width 70 height 7
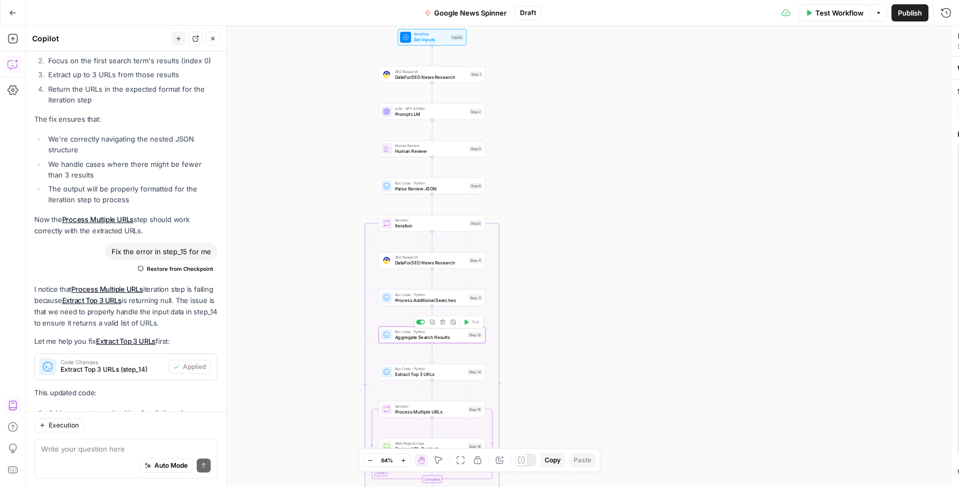
type textarea "Aggregate Search Results"
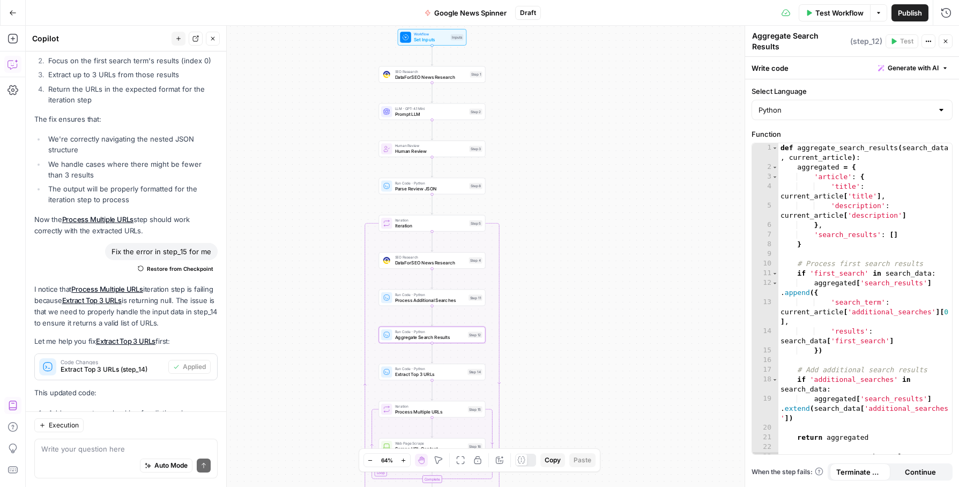
click at [406, 268] on div "SEO Research DataForSEO News Research Step 4 Copy step Delete step Add Note Test" at bounding box center [432, 260] width 107 height 17
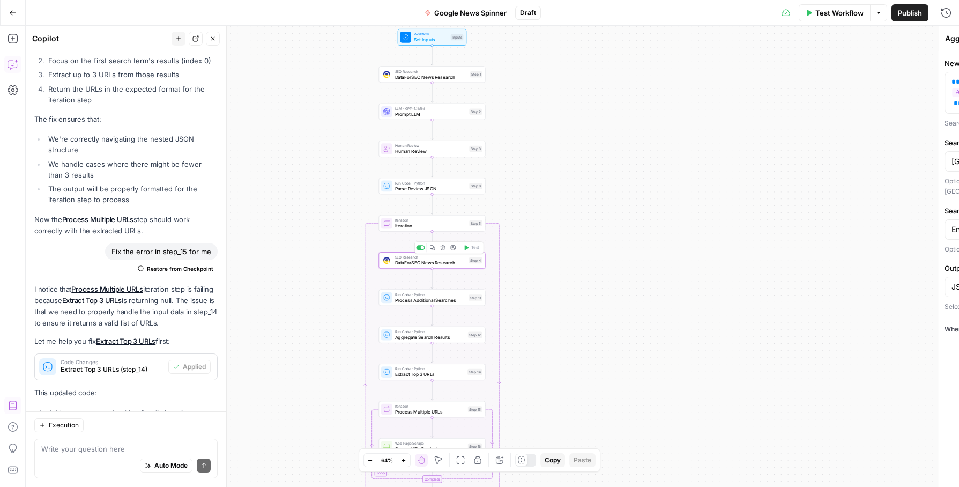
type textarea "DataForSEO News Research"
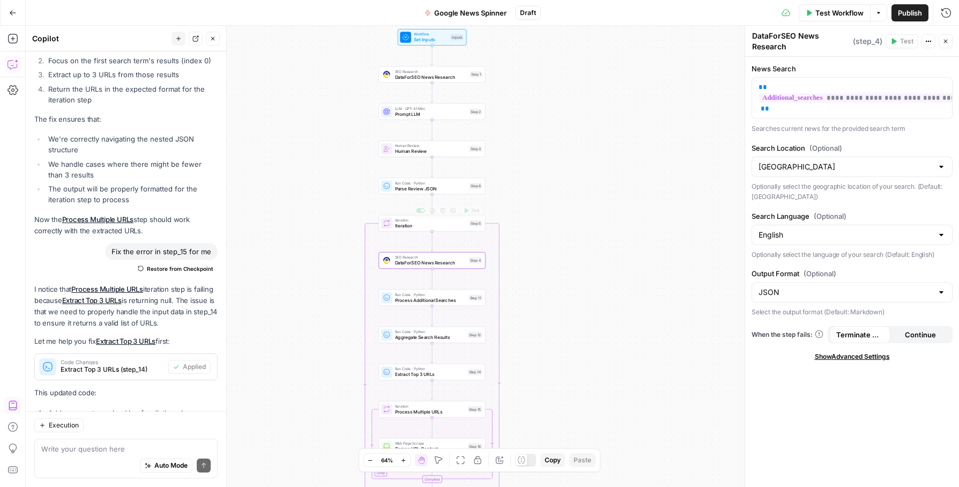
click at [401, 226] on span "Iteration" at bounding box center [431, 225] width 72 height 7
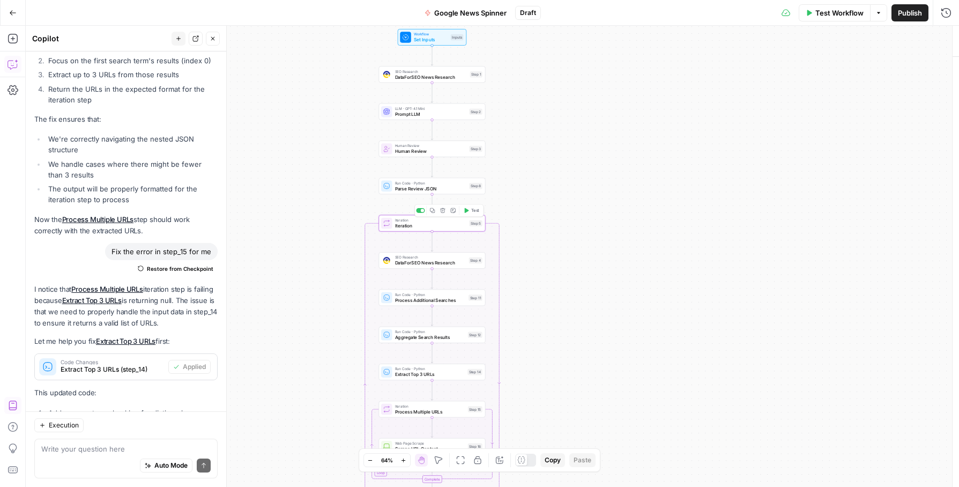
type textarea "Iteration"
click at [473, 209] on span "Test" at bounding box center [475, 211] width 8 height 6
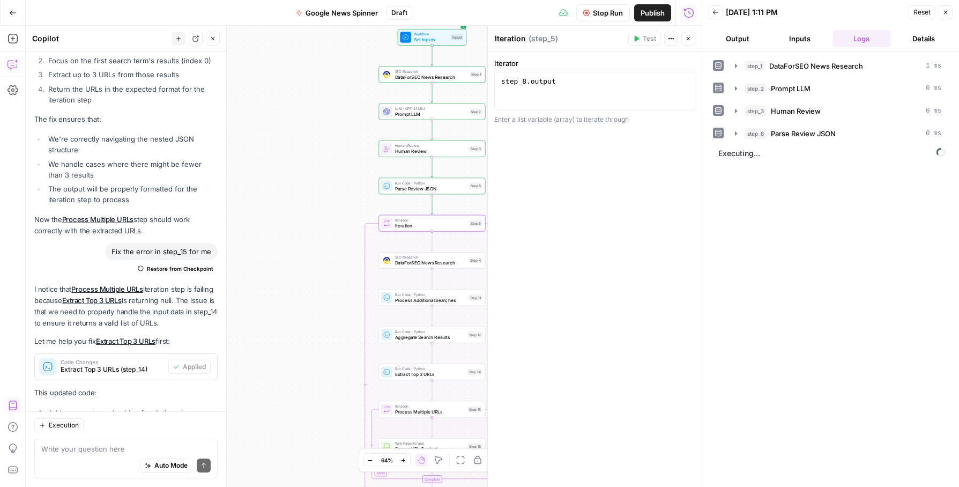
click at [444, 189] on span "Parse Review JSON" at bounding box center [431, 188] width 72 height 7
type textarea "Parse Review JSON"
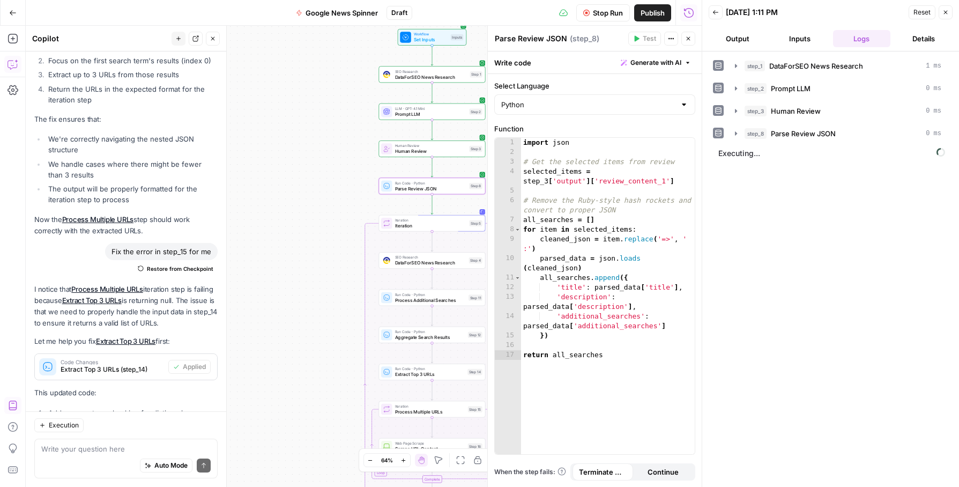
click at [430, 229] on div "Iteration Iteration Step 5 Copy step Delete step Add Note Test" at bounding box center [432, 223] width 107 height 17
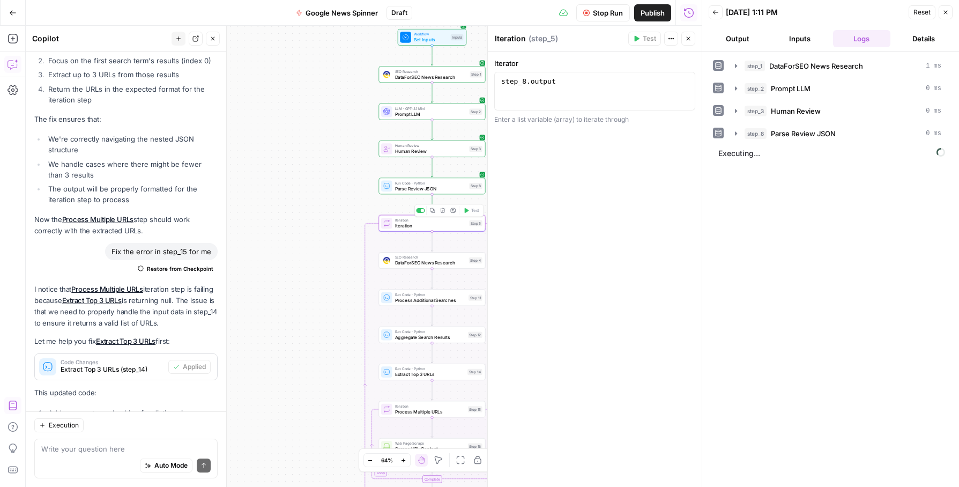
click at [313, 221] on div "Workflow Set Inputs Inputs SEO Research DataForSEO News Research Step 1 LLM · G…" at bounding box center [364, 256] width 676 height 461
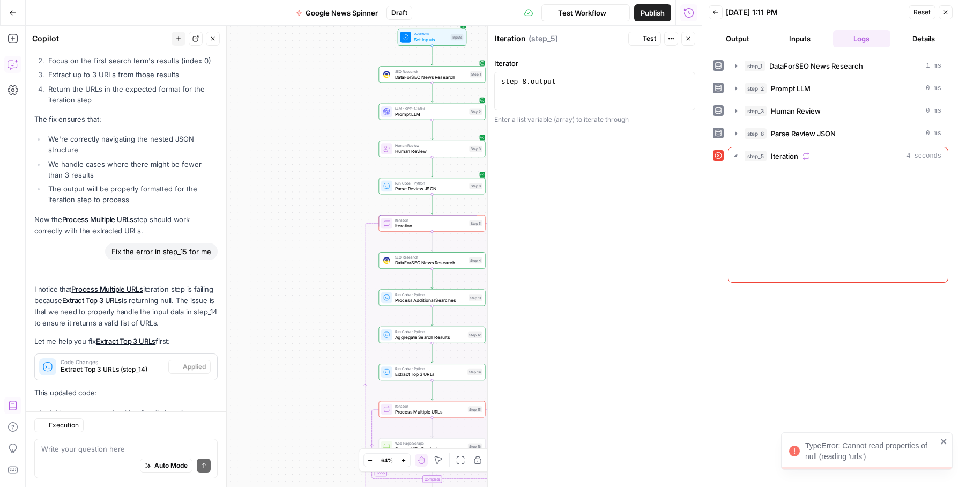
scroll to position [15841, 0]
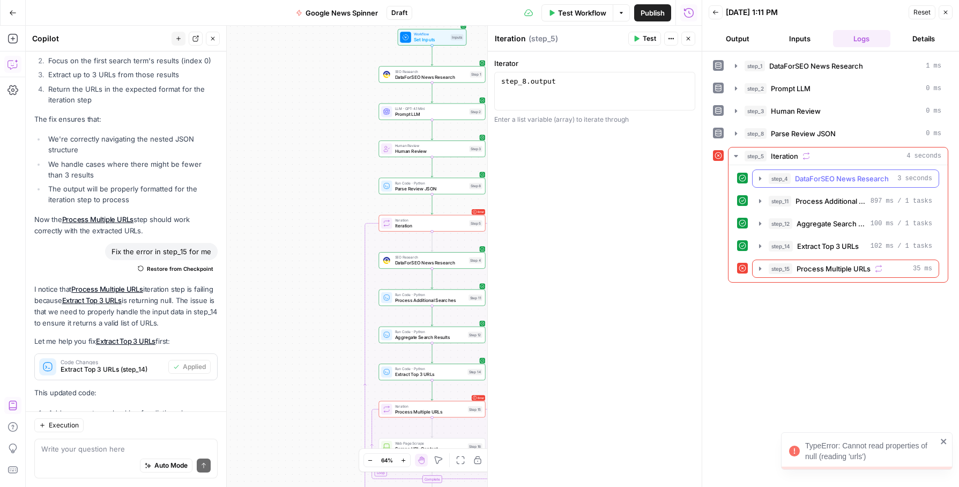
click at [760, 182] on icon "button" at bounding box center [760, 178] width 9 height 9
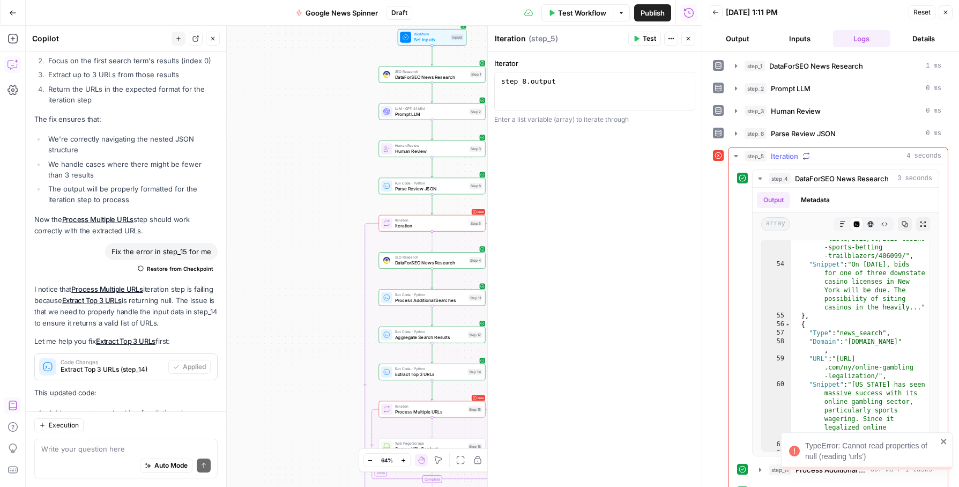
scroll to position [70, 0]
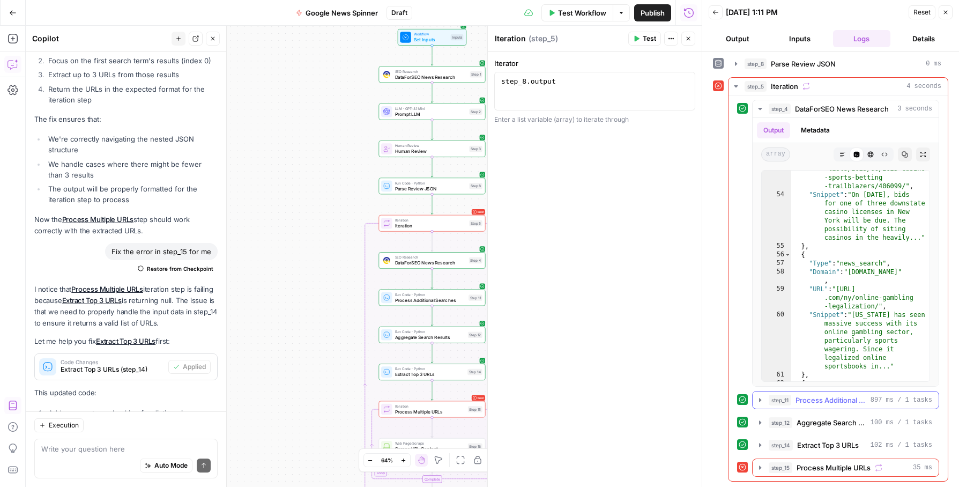
click at [757, 400] on icon "button" at bounding box center [760, 400] width 9 height 9
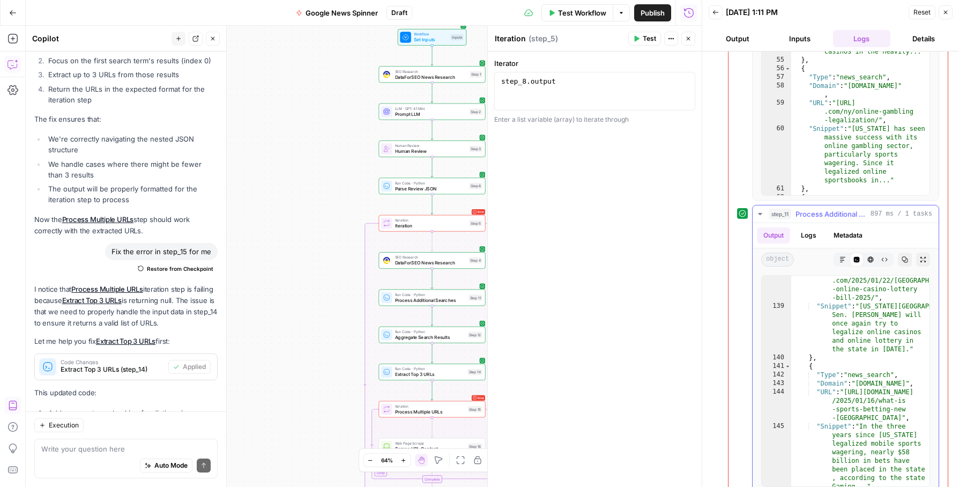
scroll to position [3215, 0]
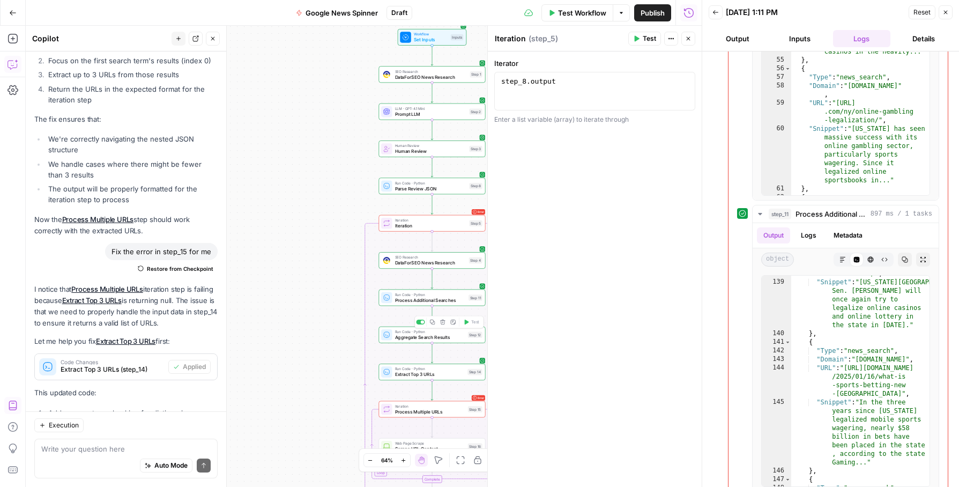
click at [435, 341] on div "Run Code · Python Aggregate Search Results Step 12 Copy step Delete step Add No…" at bounding box center [432, 335] width 107 height 17
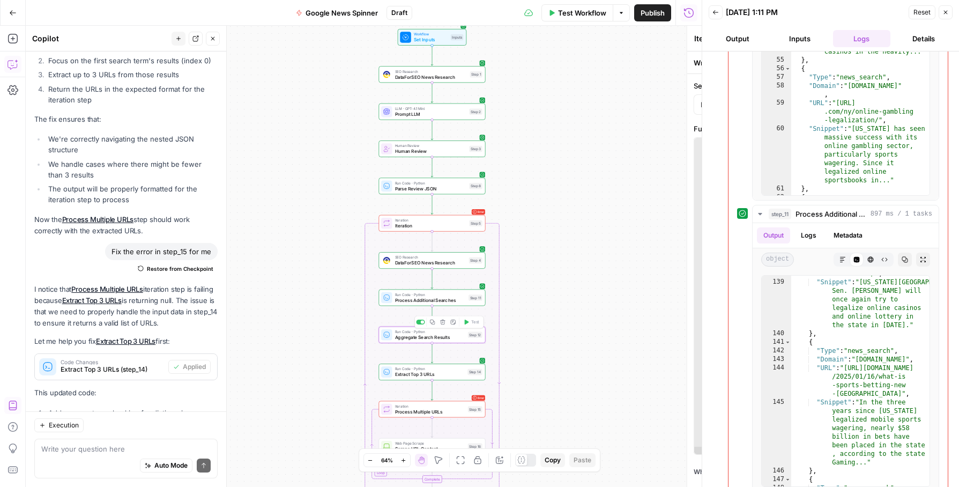
type textarea "Aggregate Search Results"
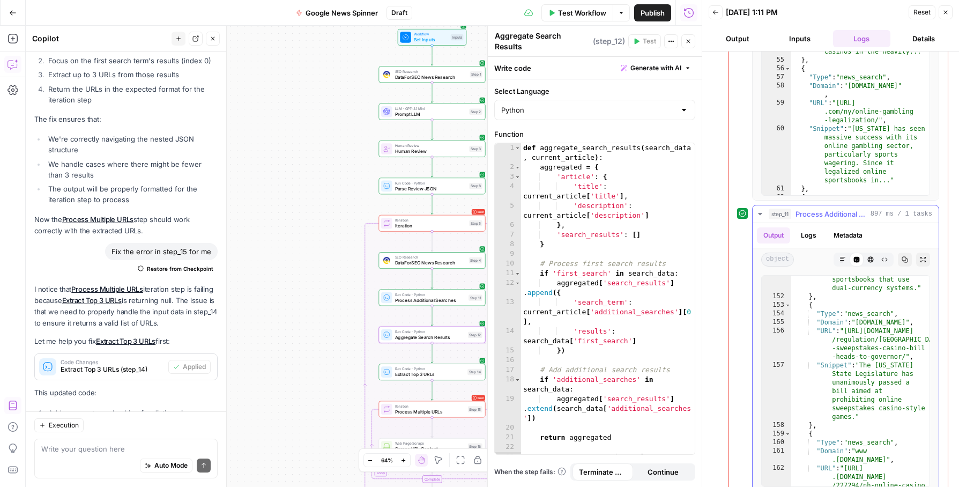
scroll to position [338, 0]
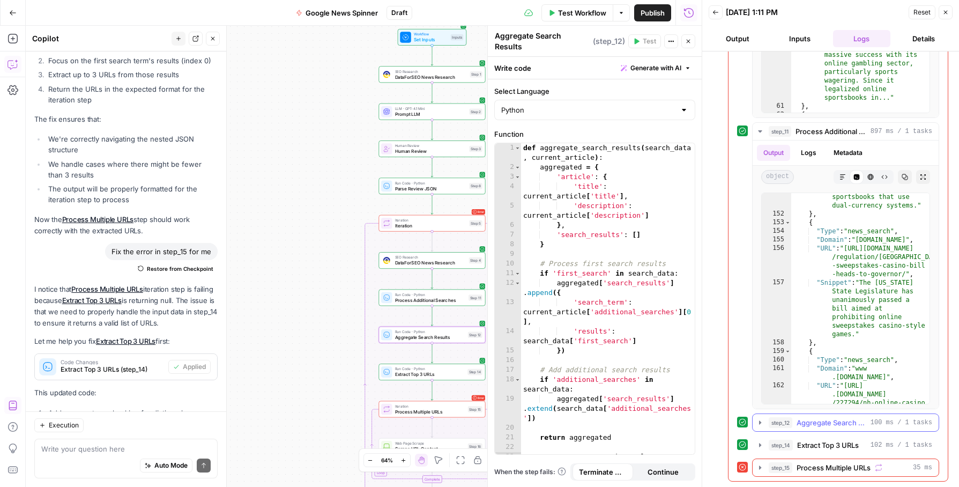
click at [837, 413] on div "step_12 Aggregate Search Results 100 ms / 1 tasks" at bounding box center [845, 422] width 187 height 18
click at [835, 425] on span "Aggregate Search Results" at bounding box center [832, 422] width 70 height 11
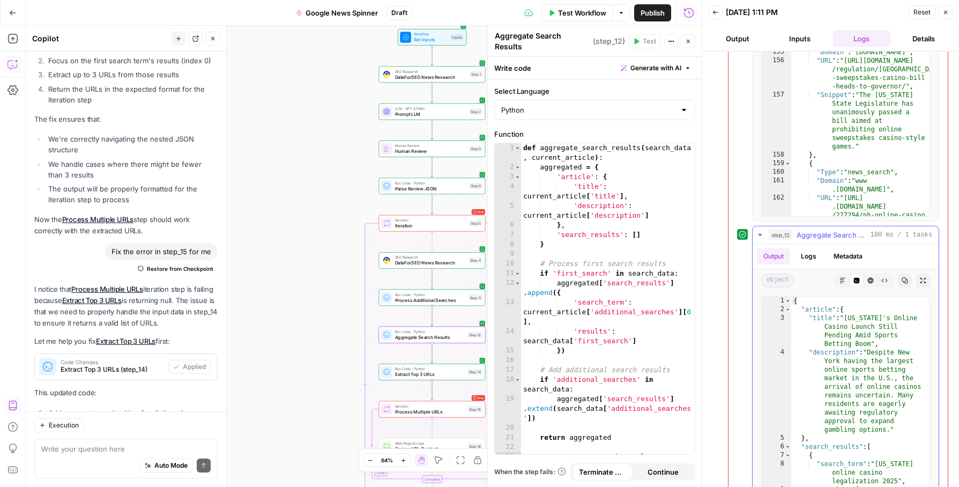
scroll to position [517, 0]
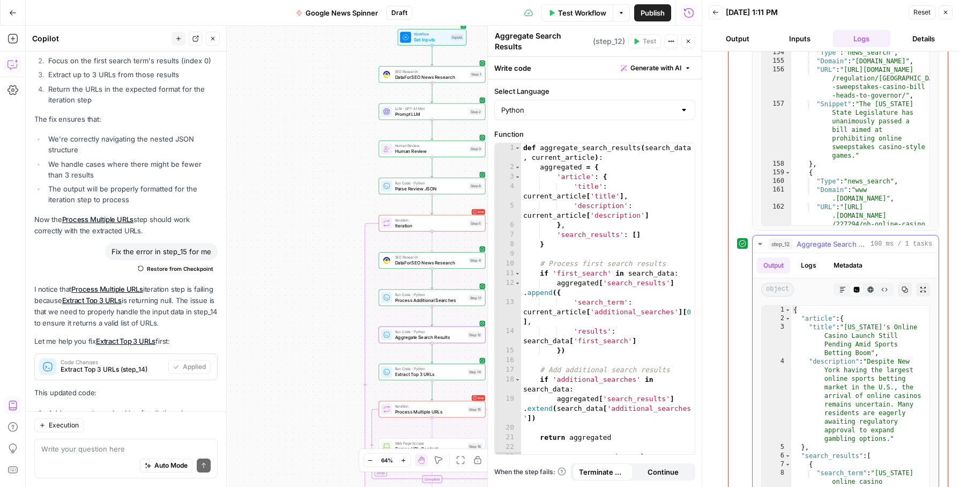
click at [905, 293] on button "Copy" at bounding box center [905, 290] width 14 height 14
click at [814, 270] on button "Logs" at bounding box center [809, 265] width 28 height 16
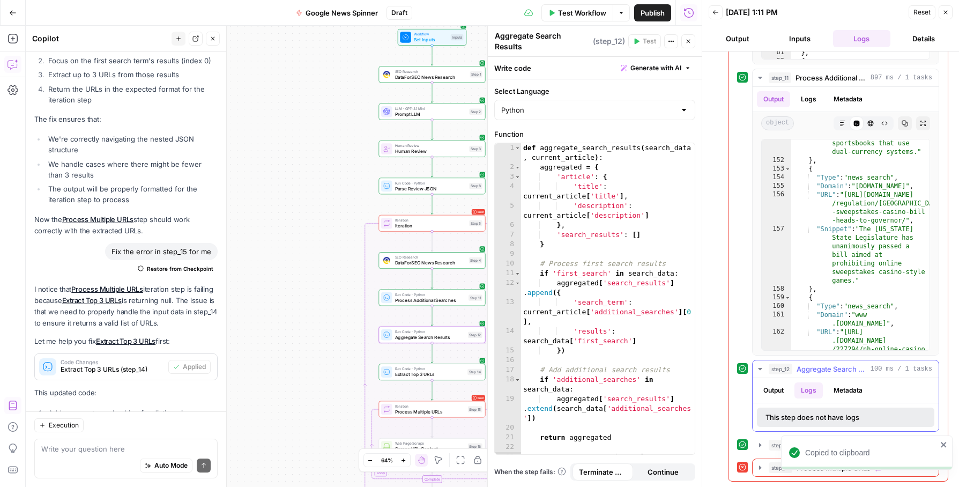
click at [765, 396] on button "Output" at bounding box center [773, 390] width 33 height 16
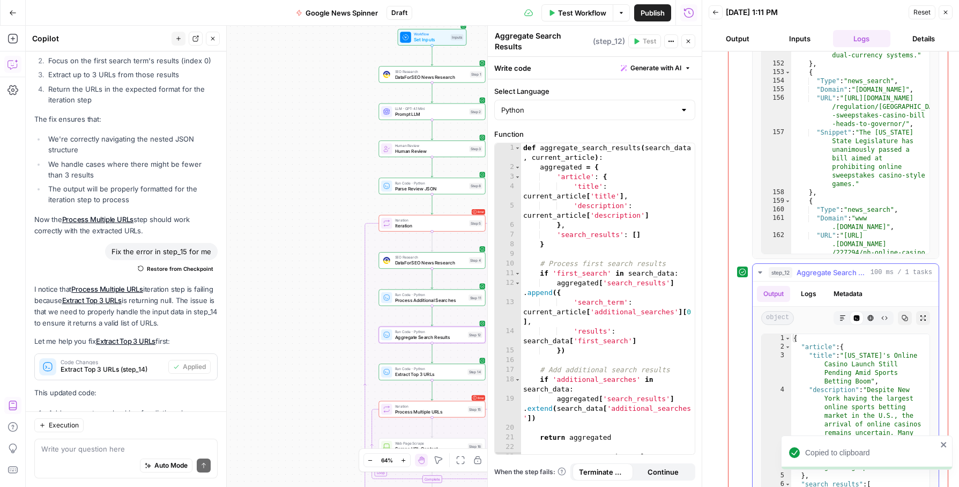
scroll to position [502, 0]
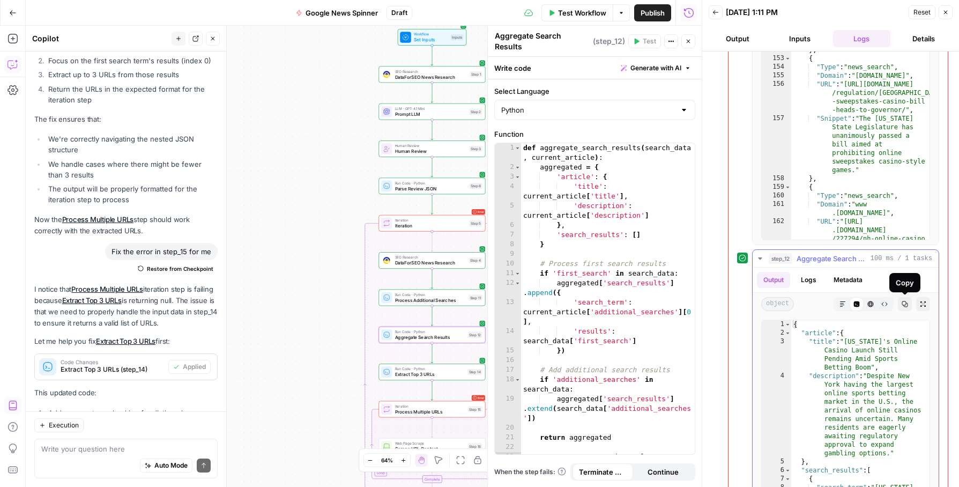
click at [907, 303] on icon "button" at bounding box center [905, 304] width 6 height 6
click at [124, 453] on textarea at bounding box center [125, 448] width 169 height 11
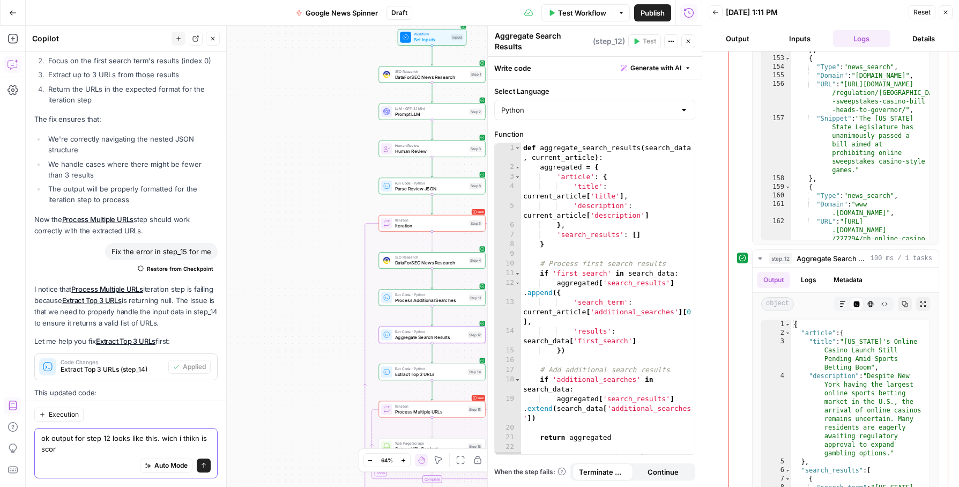
scroll to position [15851, 0]
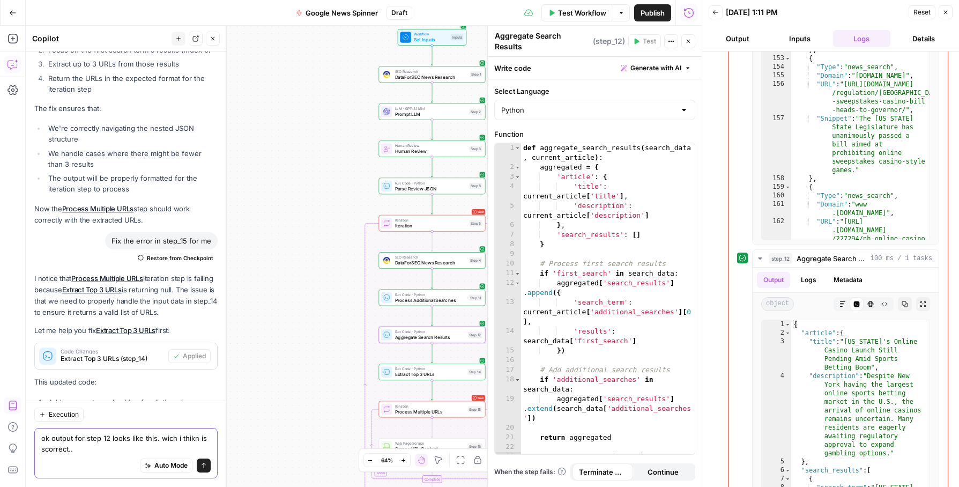
paste textarea "{ "article": { "title": "New York's Online Casino Launch Still Pending Amid Spo…"
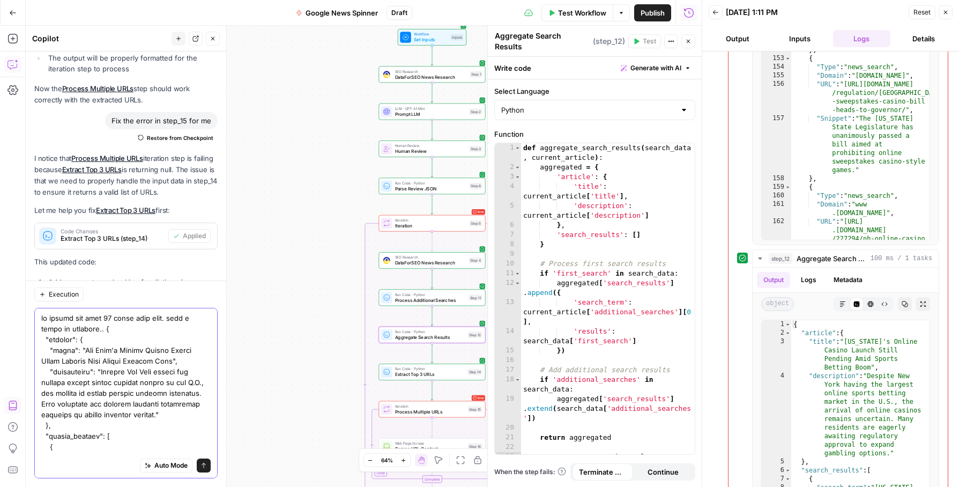
scroll to position [11932, 0]
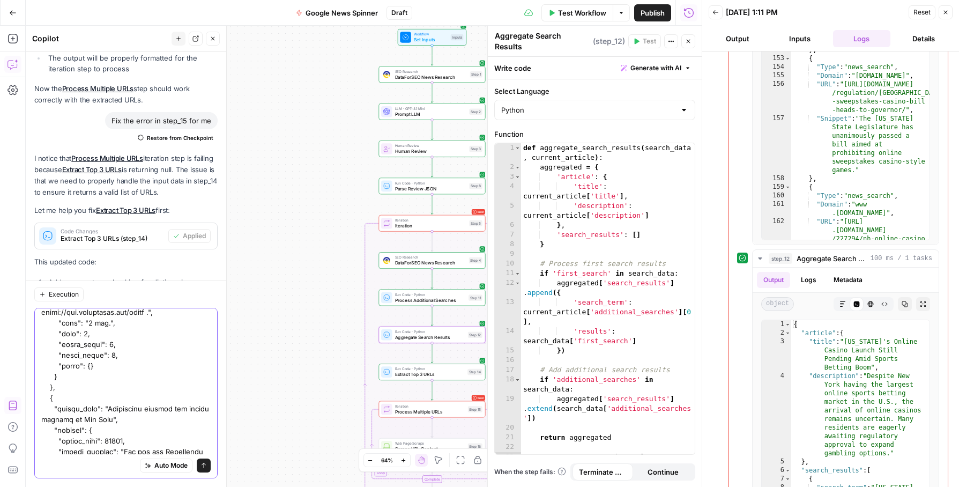
type textarea "ok output for step 12 looks like this. wich i thikn is scorrect.. { "article": …"
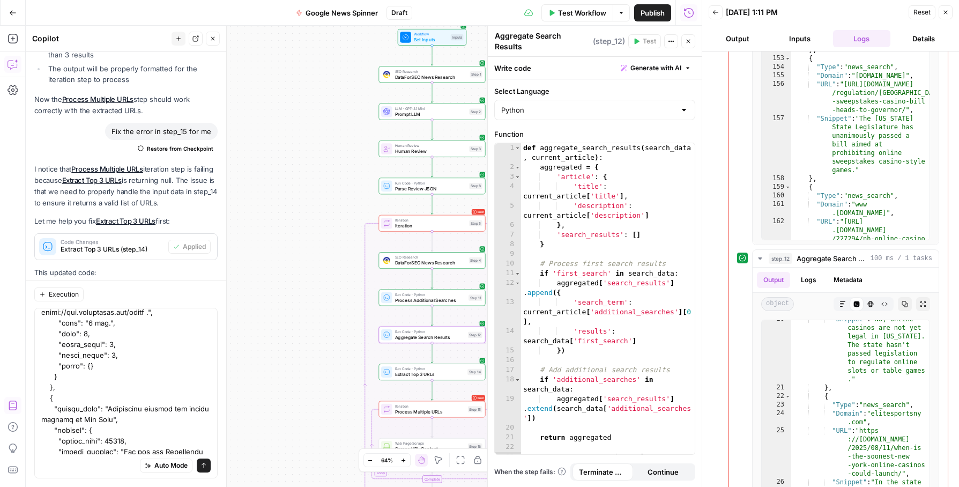
scroll to position [607, 0]
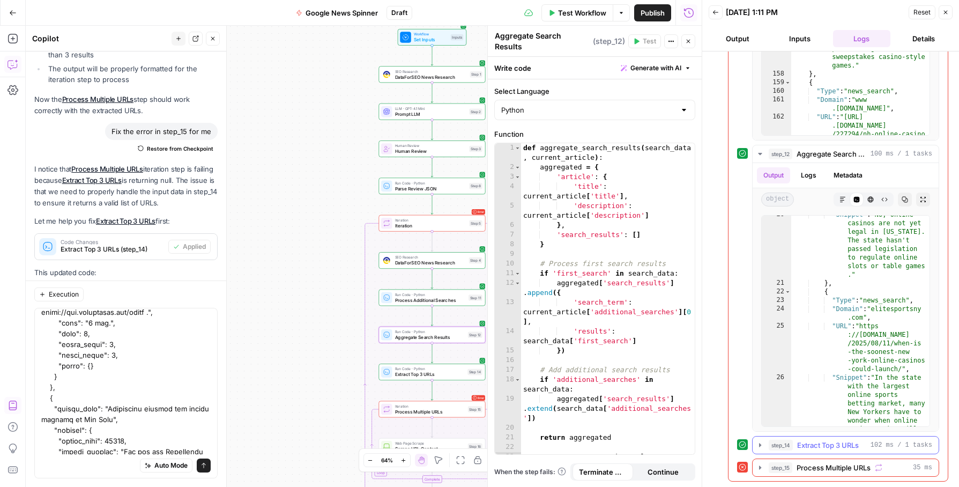
type textarea "ok output for step 12 looks like this. wich i thikn is scorrect.. { "article": …"
click at [760, 445] on icon "button" at bounding box center [760, 445] width 2 height 4
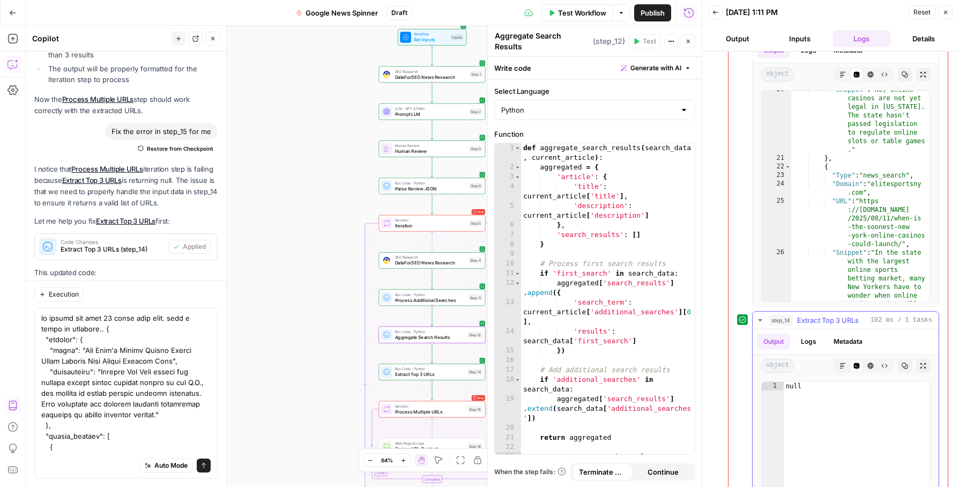
scroll to position [750, 0]
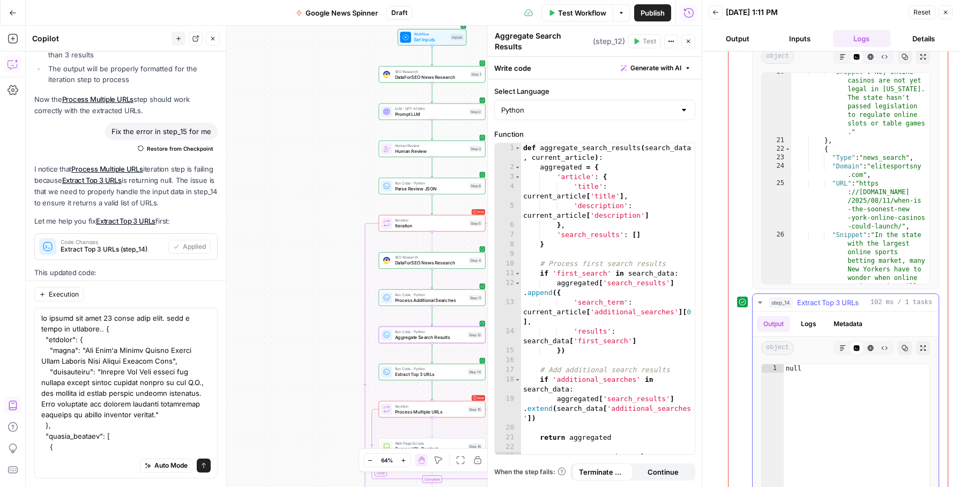
type textarea "****"
drag, startPoint x: 835, startPoint y: 416, endPoint x: 743, endPoint y: 321, distance: 132.3
click at [743, 321] on div "step_14 Extract Top 3 URLs 102 ms / 1 tasks Output Logs Metadata object Markdow…" at bounding box center [838, 436] width 202 height 287
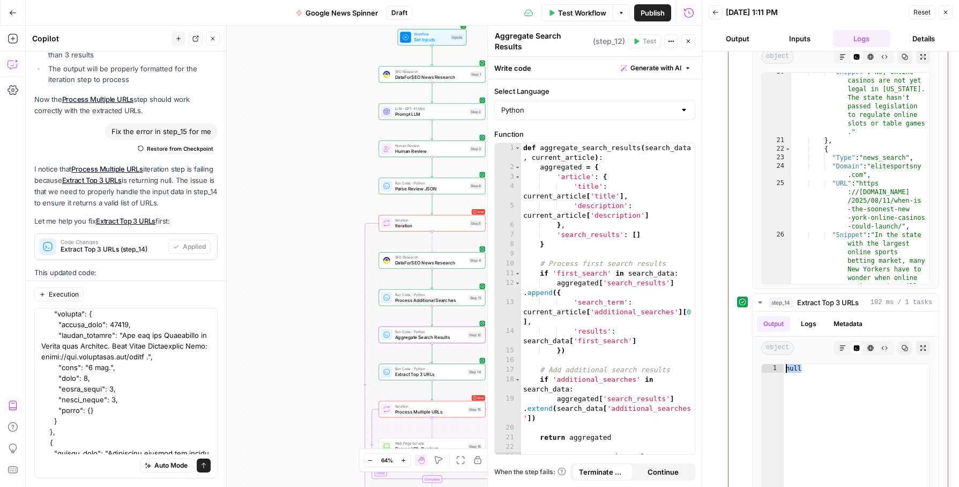
scroll to position [11956, 0]
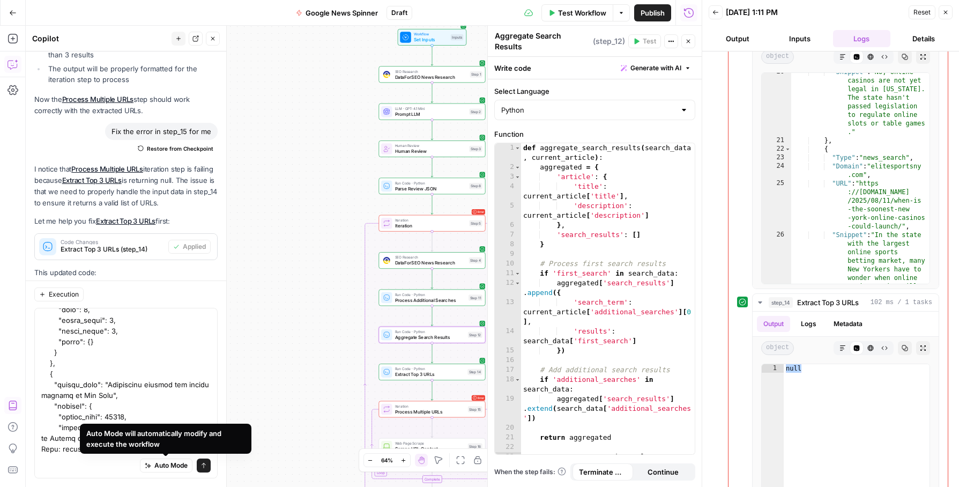
click at [178, 447] on div "Auto Mode will automatically modify and execute the workflow" at bounding box center [165, 438] width 159 height 21
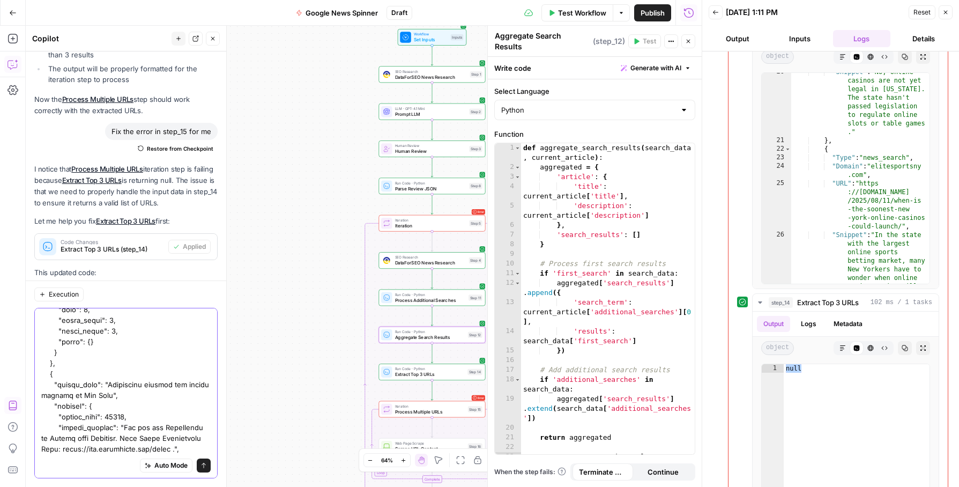
paste textarea "null"
type textarea "ok output for step 12 looks like this. wich i thikn is scorrect.. { "article": …"
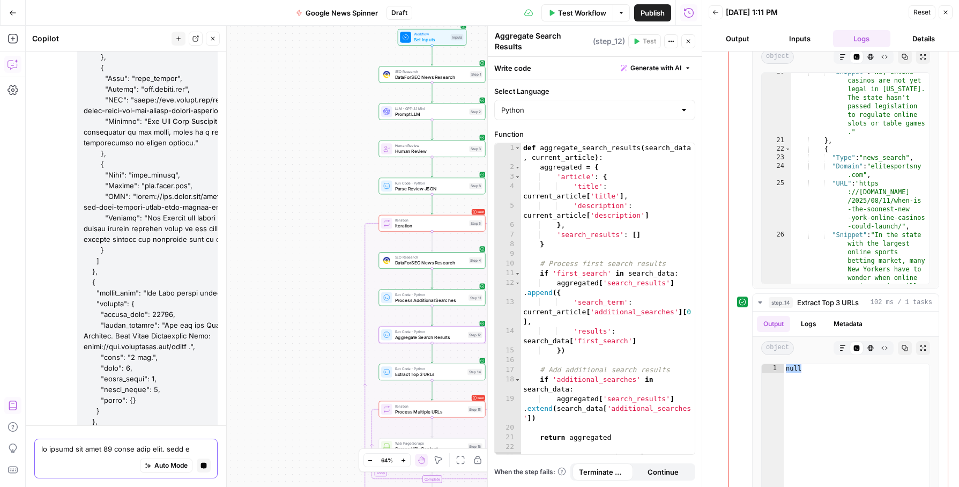
scroll to position [25882, 0]
click at [819, 326] on button "Logs" at bounding box center [809, 324] width 28 height 16
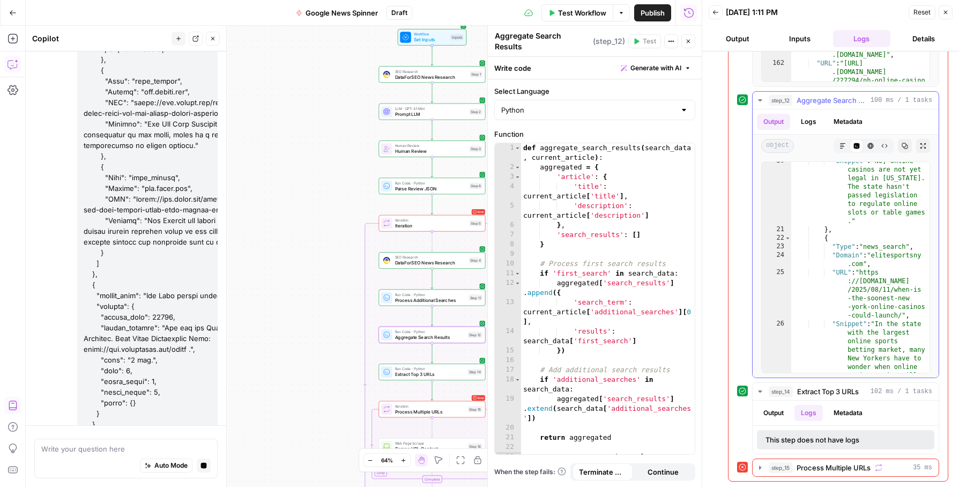
scroll to position [661, 0]
click at [767, 414] on button "Output" at bounding box center [773, 413] width 33 height 16
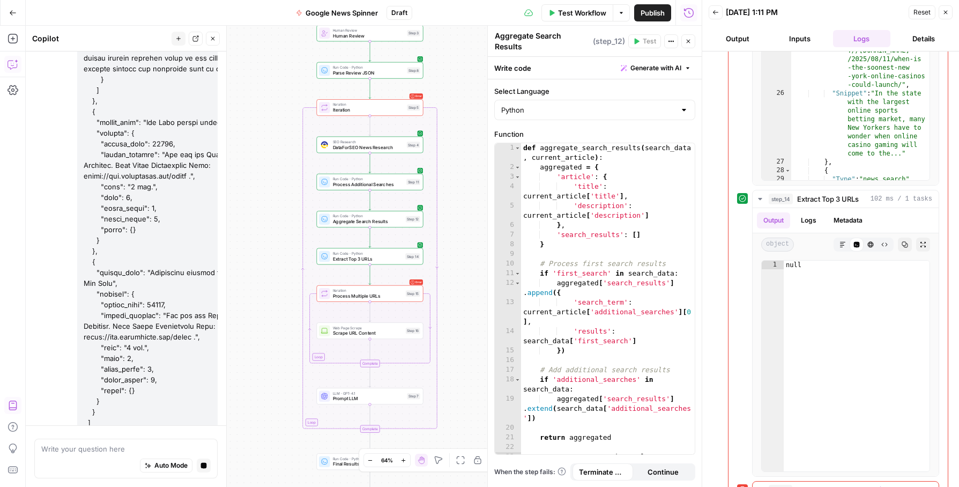
scroll to position [26026, 0]
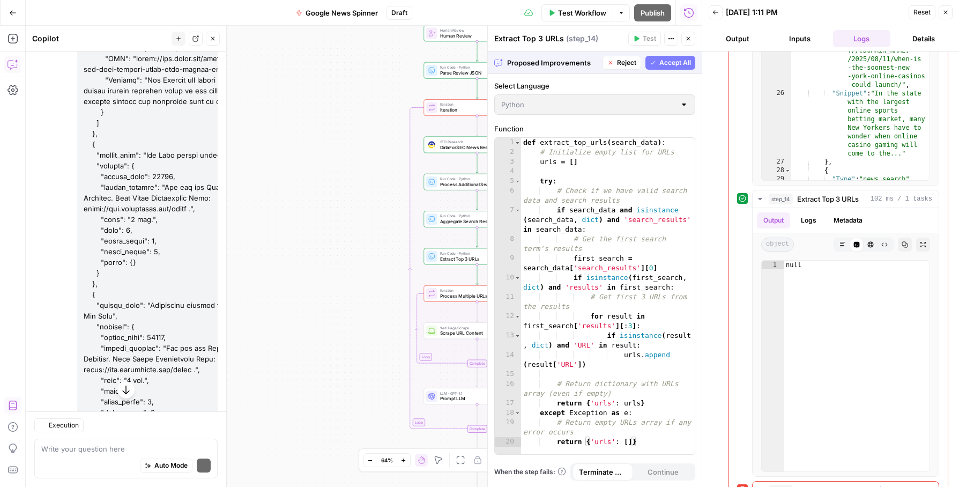
scroll to position [26031, 0]
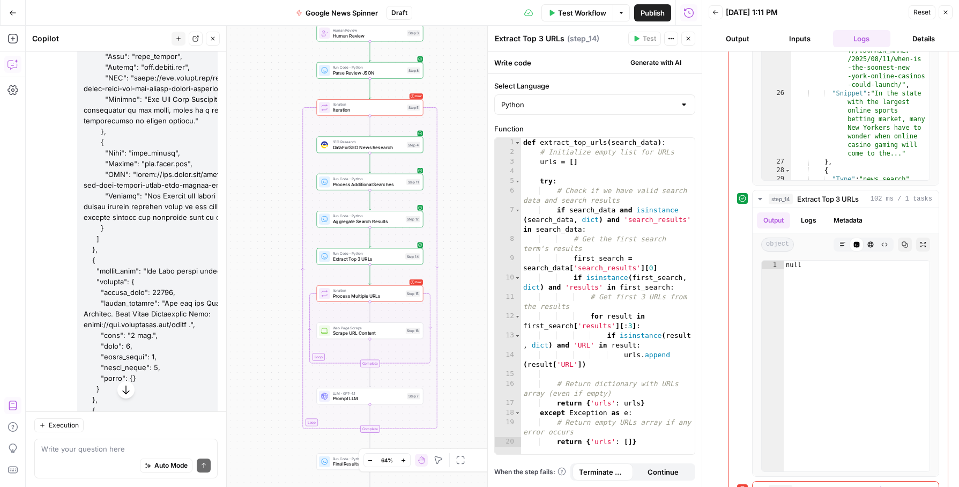
scroll to position [26151, 0]
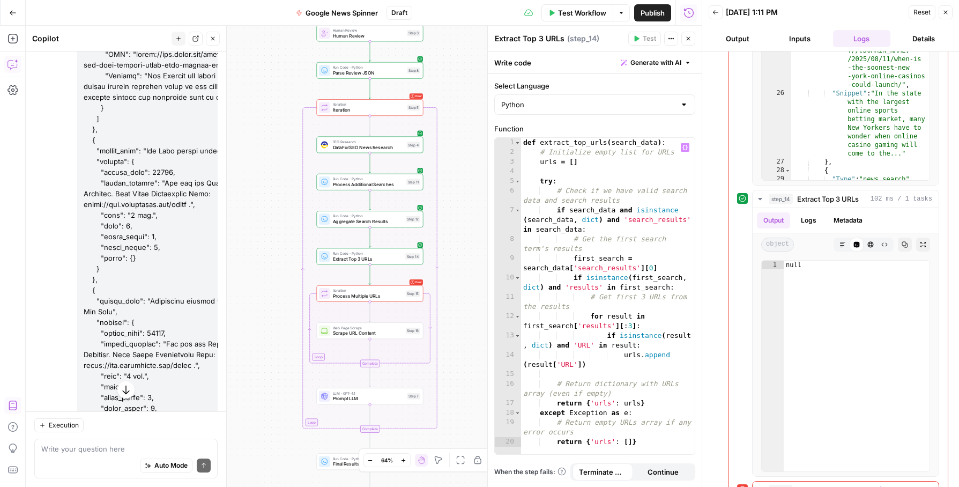
click at [609, 231] on div "def extract_top_urls ( search_data ) : # Initialize empty list for URLs urls = …" at bounding box center [608, 306] width 174 height 336
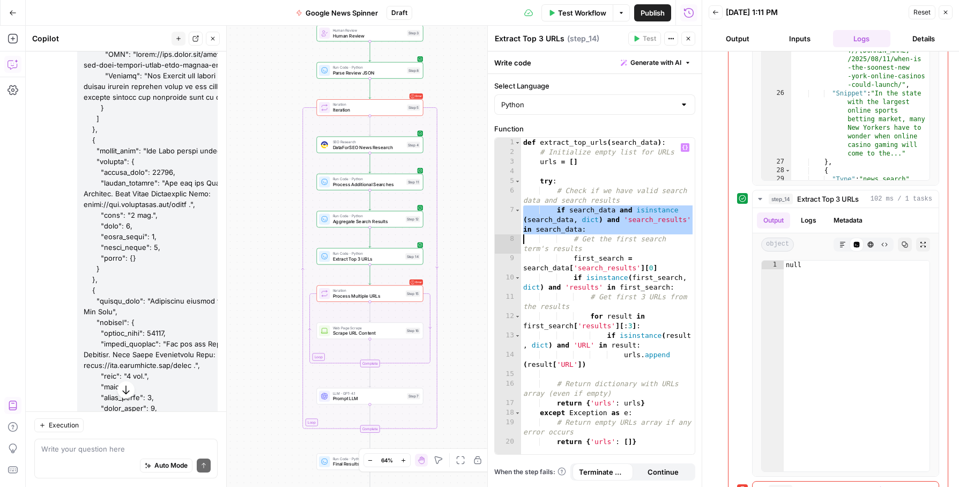
click at [609, 231] on div "def extract_top_urls ( search_data ) : # Initialize empty list for URLs urls = …" at bounding box center [608, 306] width 174 height 336
type textarea "**********"
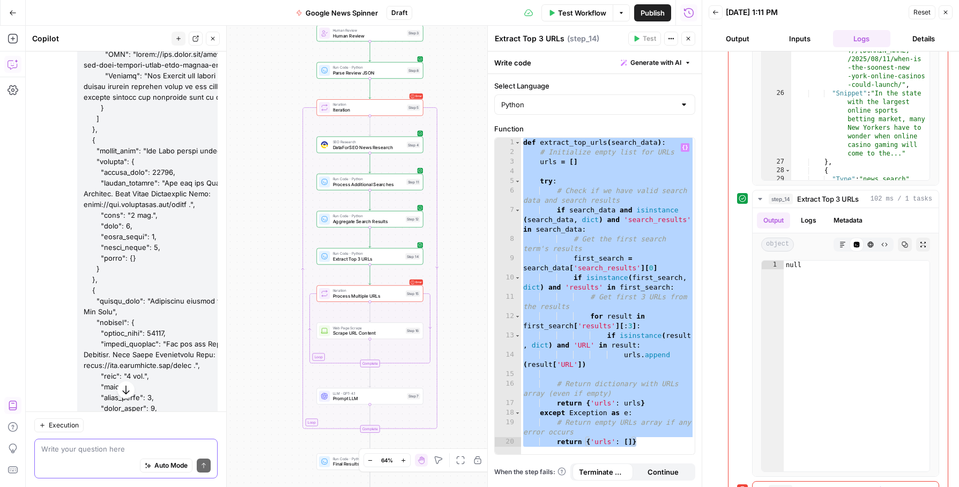
click at [67, 446] on textarea at bounding box center [125, 448] width 169 height 11
paste textarea "def extract_top_urls(search_data): # Initialize empty list for URLs urls = [] t…"
type textarea "so your sure this is right?"
click at [369, 251] on span "Run Code · Python" at bounding box center [368, 252] width 70 height 5
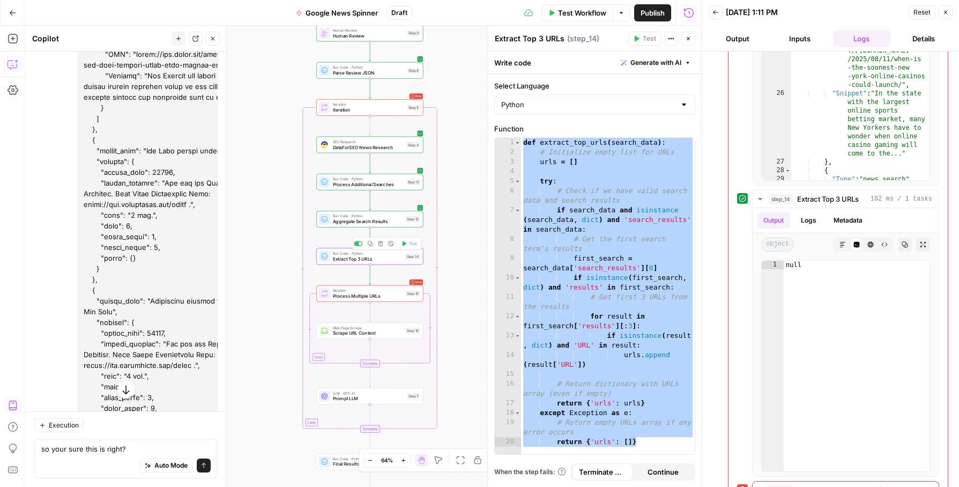
click at [347, 261] on span "Extract Top 3 URLs" at bounding box center [368, 258] width 70 height 7
click at [629, 261] on div "def extract_top_urls ( search_data ) : # Initialize empty list for URLs urls = …" at bounding box center [608, 306] width 174 height 336
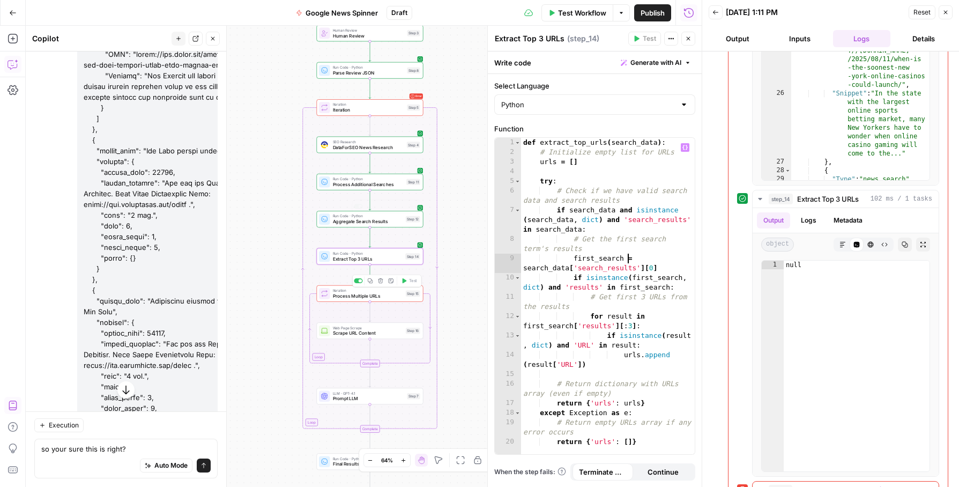
click at [643, 288] on div "def extract_top_urls ( search_data ) : # Initialize empty list for URLs urls = …" at bounding box center [608, 306] width 174 height 336
type textarea "**********"
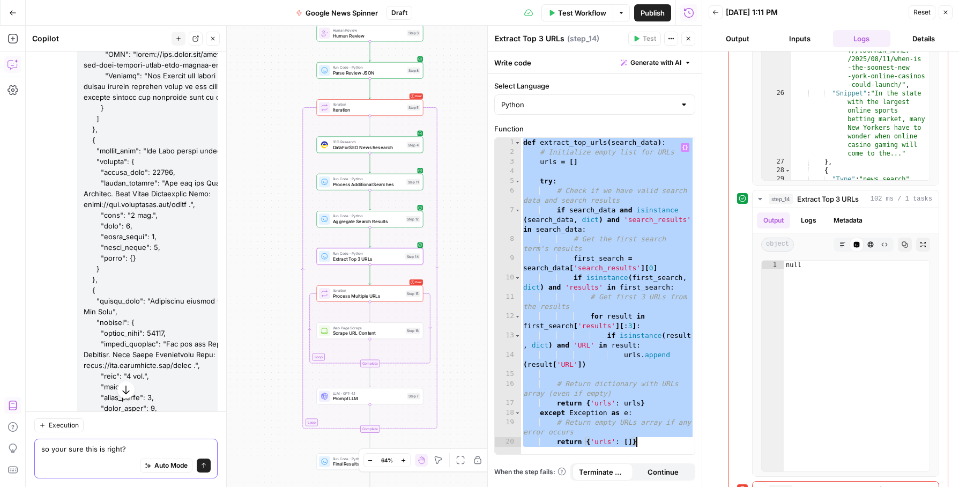
click at [138, 447] on textarea "so your sure this is right?" at bounding box center [125, 448] width 169 height 11
paste textarea "def extract_top_urls(search_data): # Initialize empty list for URLs urls = [] t…"
type textarea "so your sure this is right? def extract_top_urls(search_data): # Initialize emp…"
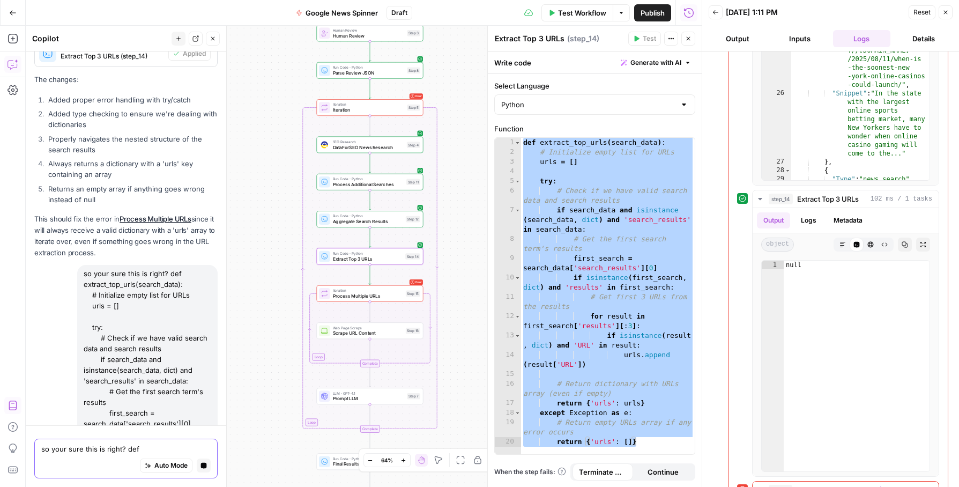
click at [686, 68] on button "Generate with AI" at bounding box center [656, 63] width 79 height 14
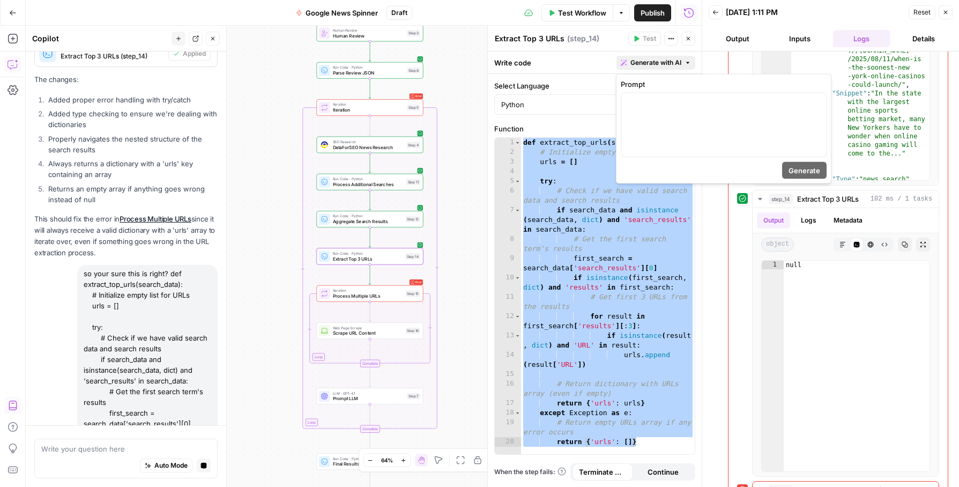
click at [689, 65] on icon "button" at bounding box center [688, 63] width 6 height 6
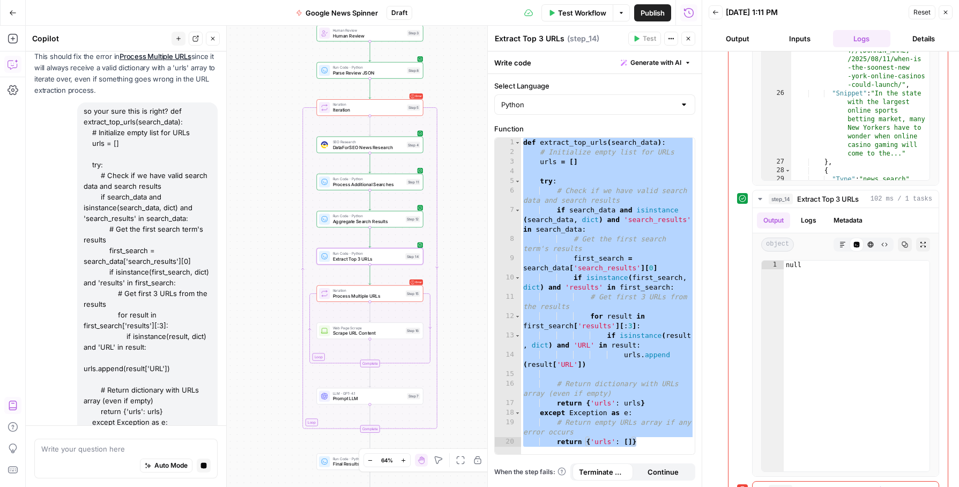
scroll to position [26681, 0]
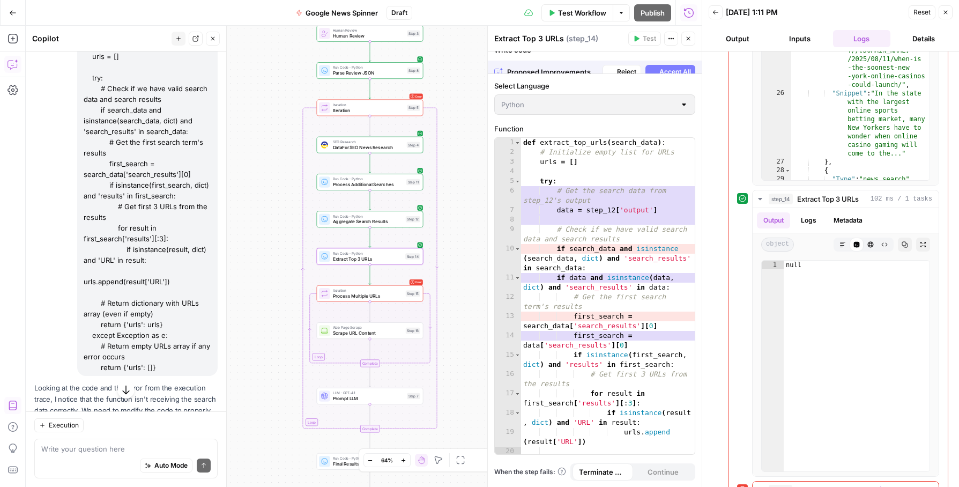
scroll to position [26659, 0]
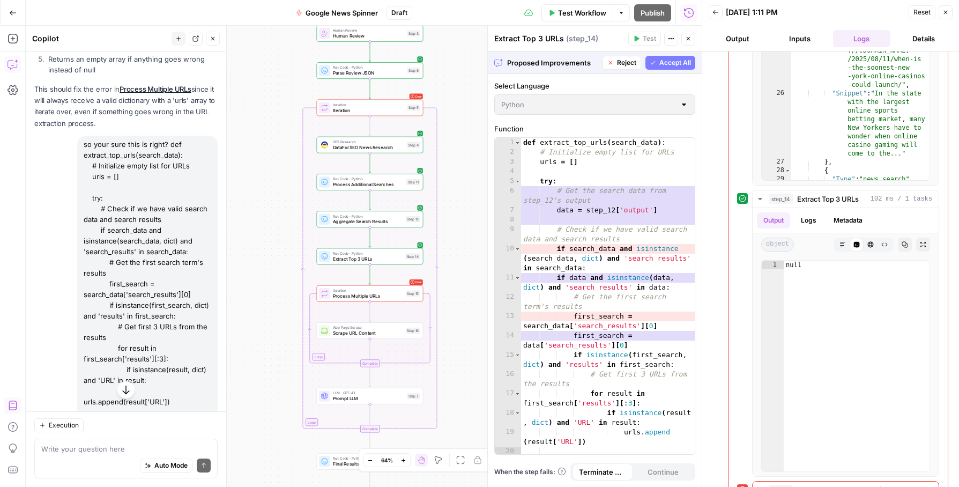
click at [673, 62] on span "Accept All" at bounding box center [676, 63] width 32 height 10
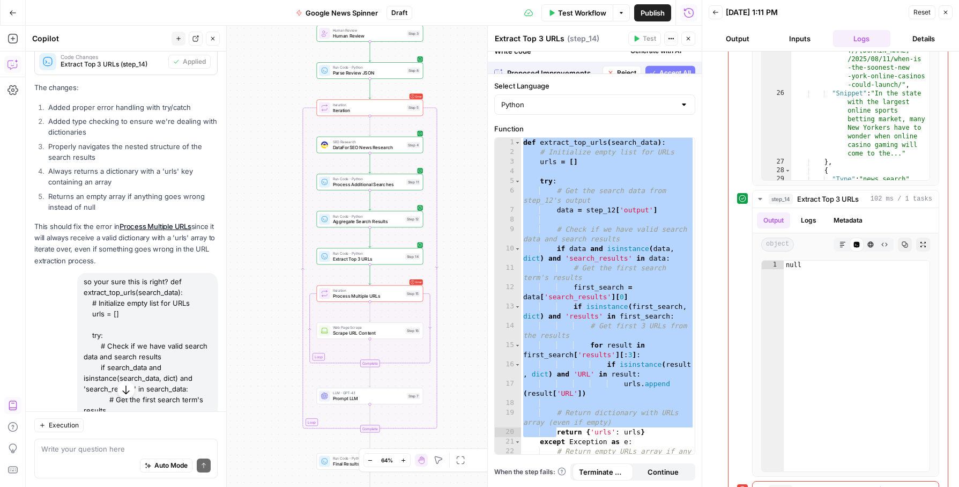
scroll to position [26796, 0]
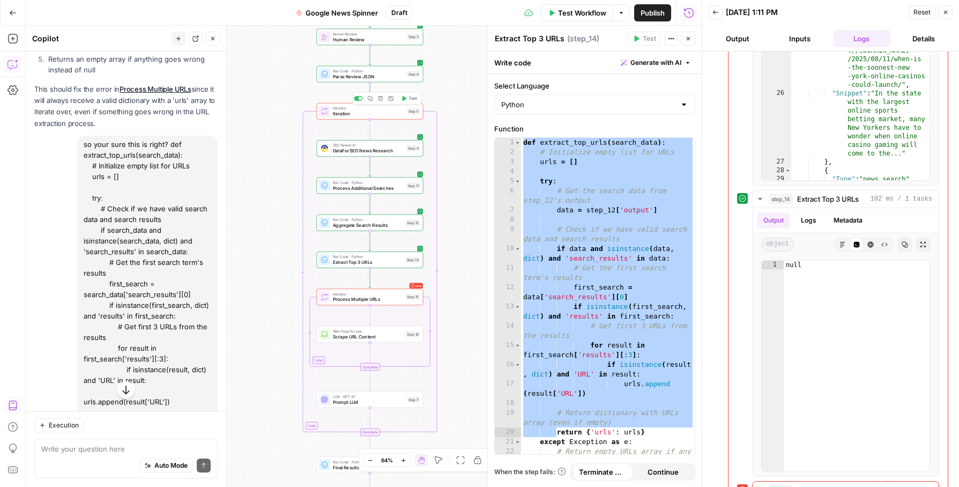
click at [418, 101] on button "Test" at bounding box center [408, 98] width 21 height 9
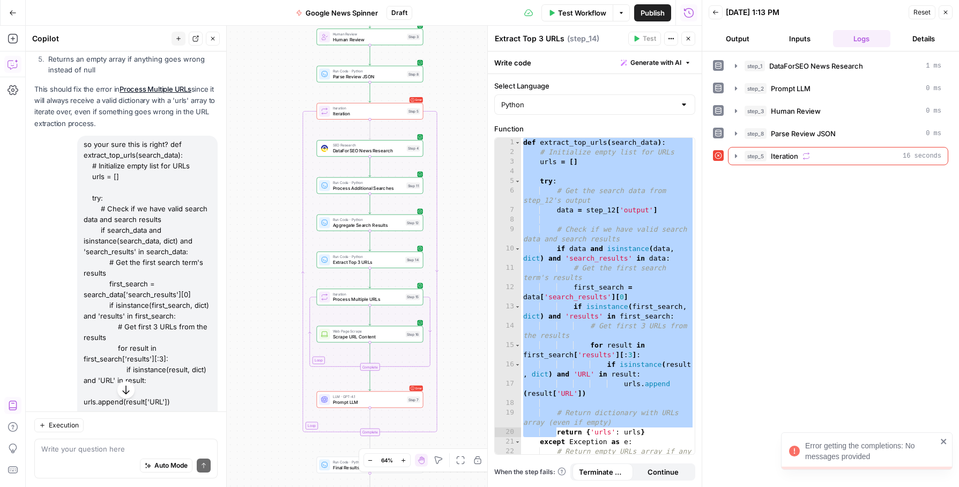
click at [369, 403] on span "Prompt LLM" at bounding box center [368, 401] width 71 height 7
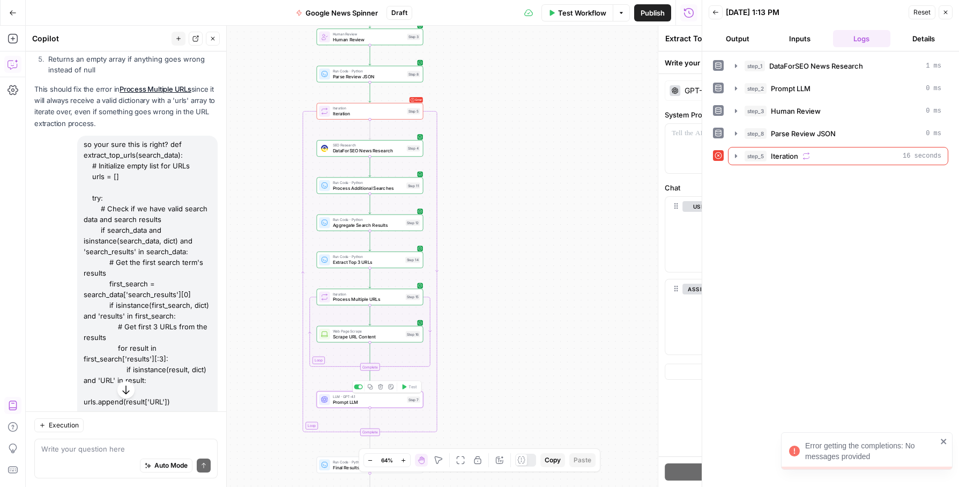
type textarea "Prompt LLM"
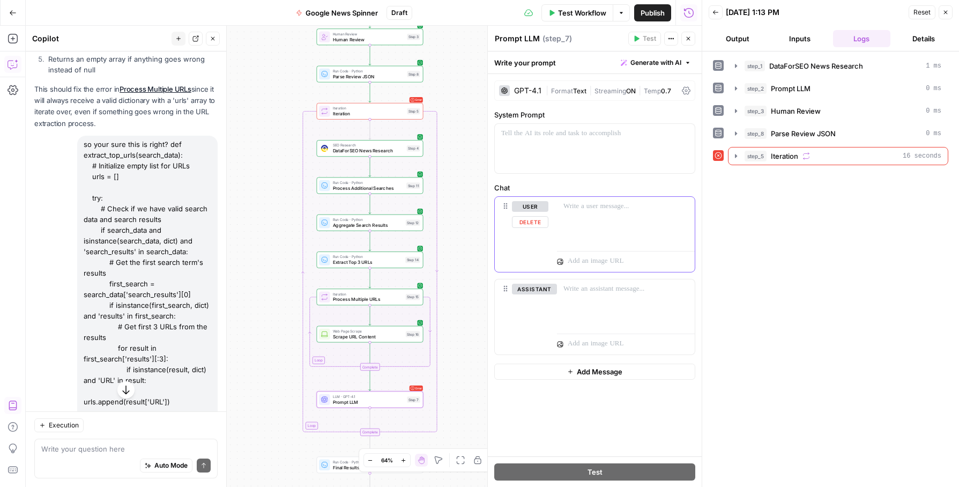
click at [575, 212] on div at bounding box center [626, 221] width 138 height 49
click at [557, 147] on div at bounding box center [595, 148] width 200 height 49
click at [594, 206] on p at bounding box center [626, 206] width 125 height 11
click at [684, 209] on button "Variables Menu" at bounding box center [685, 206] width 9 height 9
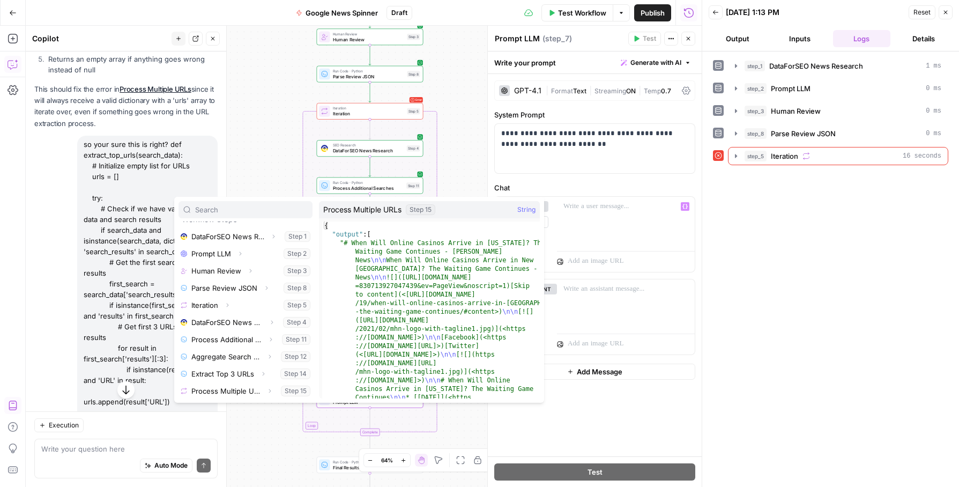
scroll to position [0, 0]
click at [250, 391] on button "Select variable Process Multiple URLs" at bounding box center [246, 390] width 134 height 17
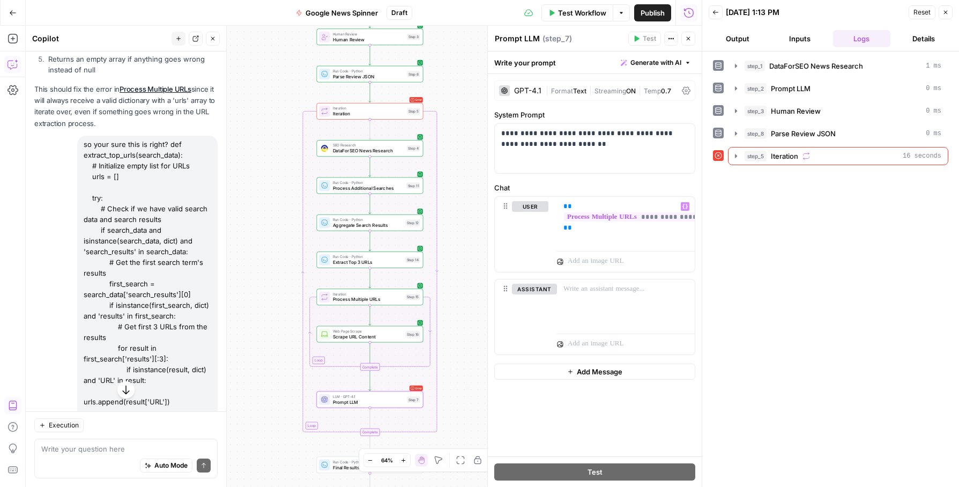
click at [898, 346] on div "step_1 DataForSEO News Research 1 ms step_2 Prompt LLM 0 ms step_3 Human Review…" at bounding box center [830, 269] width 235 height 425
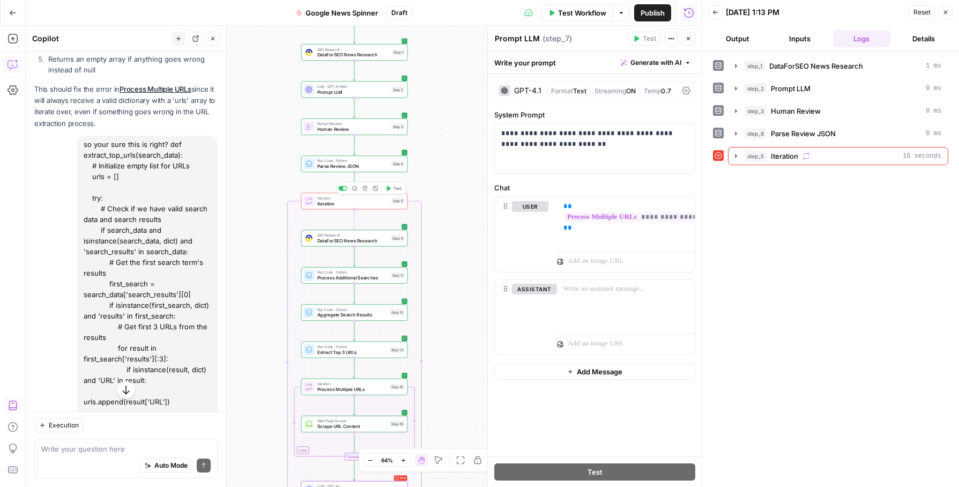
click at [399, 192] on button "Test" at bounding box center [393, 188] width 21 height 9
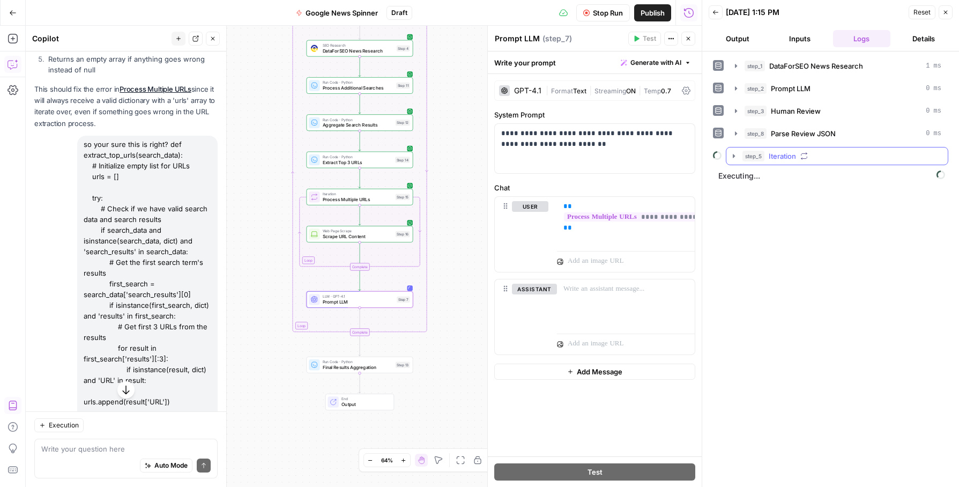
click at [734, 158] on icon "button" at bounding box center [734, 156] width 9 height 9
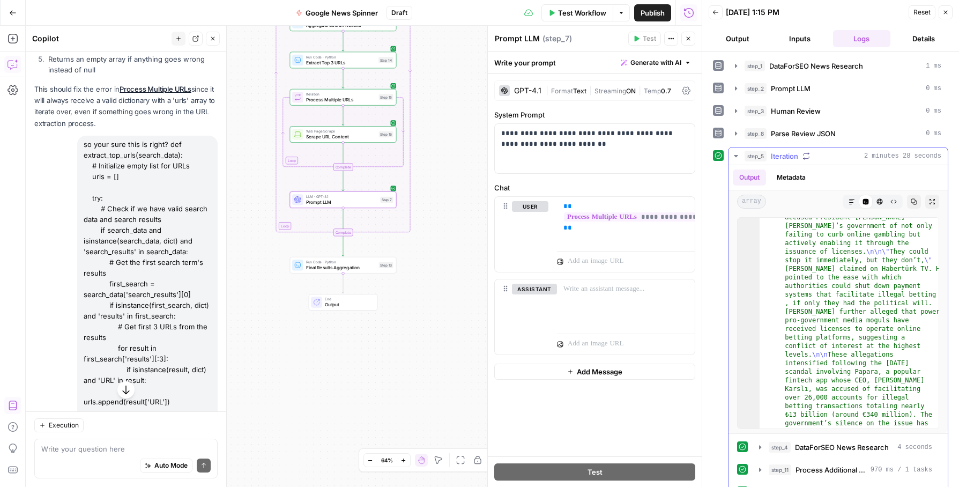
scroll to position [4668, 0]
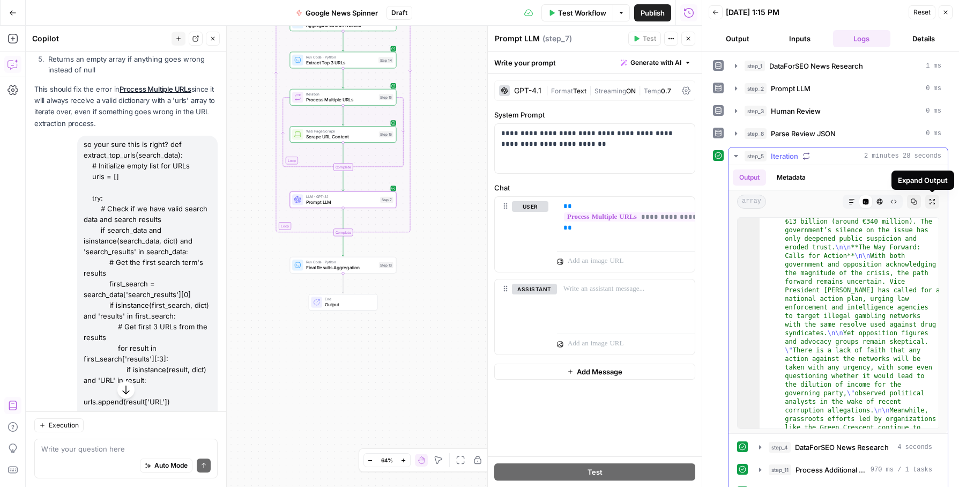
click at [934, 201] on icon "button" at bounding box center [932, 201] width 6 height 6
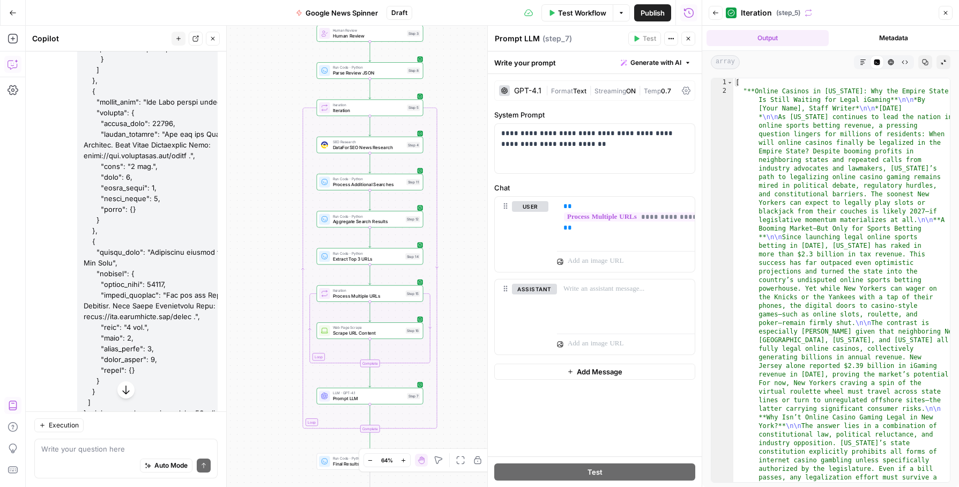
scroll to position [25494, 0]
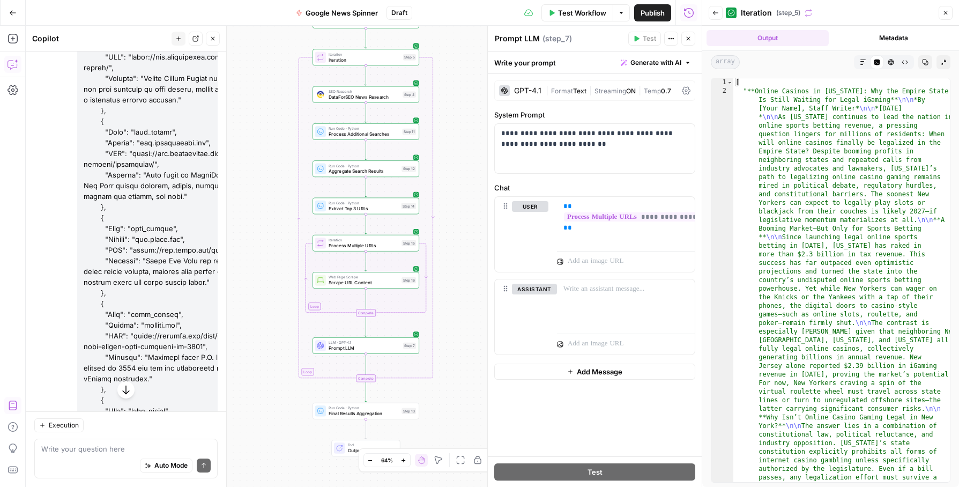
click at [862, 59] on icon "button" at bounding box center [863, 62] width 6 height 6
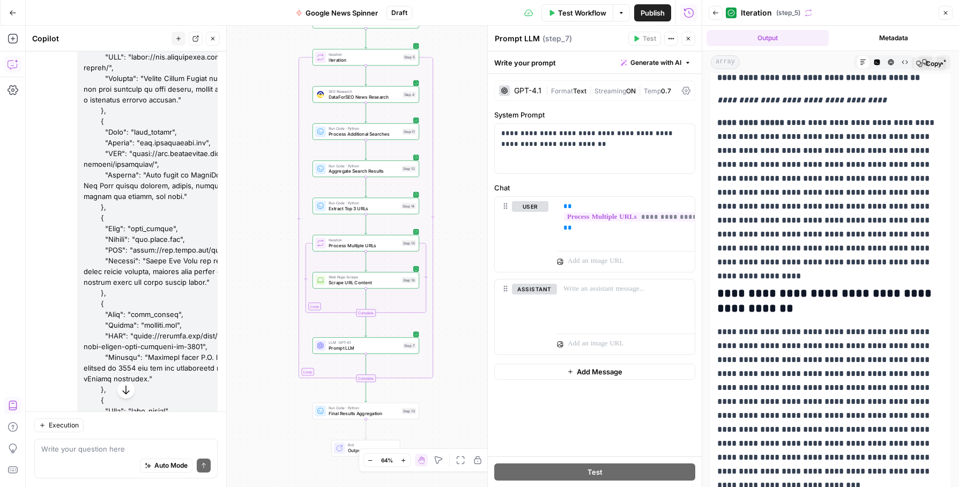
scroll to position [2226, 0]
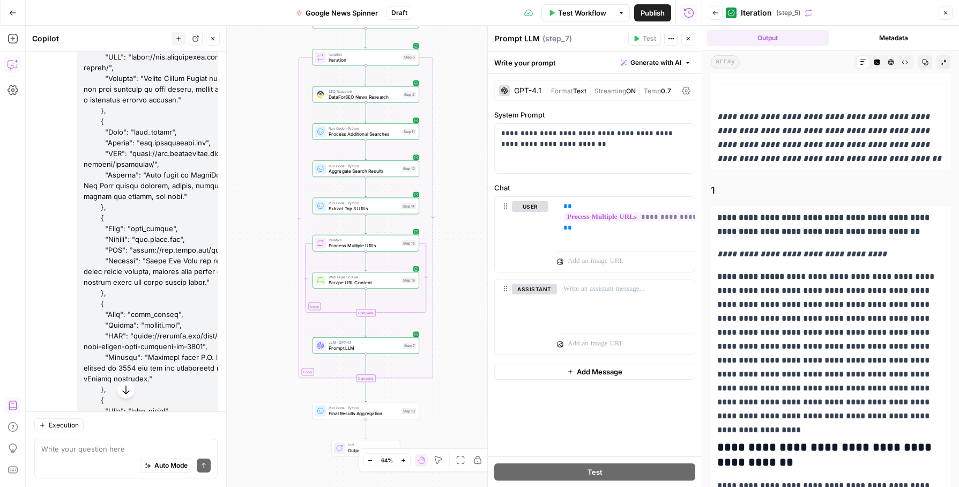
click at [625, 10] on button "Options" at bounding box center [621, 12] width 17 height 17
click at [457, 26] on div "Workflow Set Inputs Inputs SEO Research DataForSEO News Research Step 1 LLM · G…" at bounding box center [364, 256] width 676 height 461
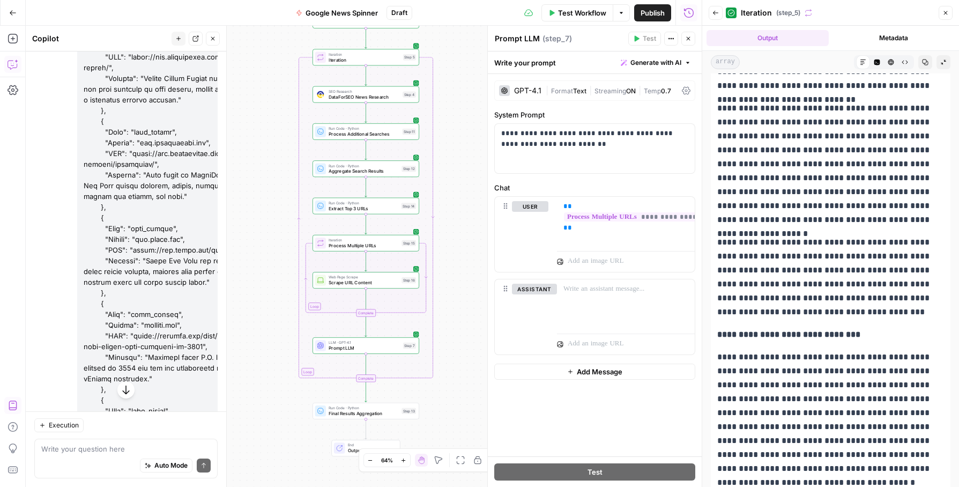
scroll to position [456, 0]
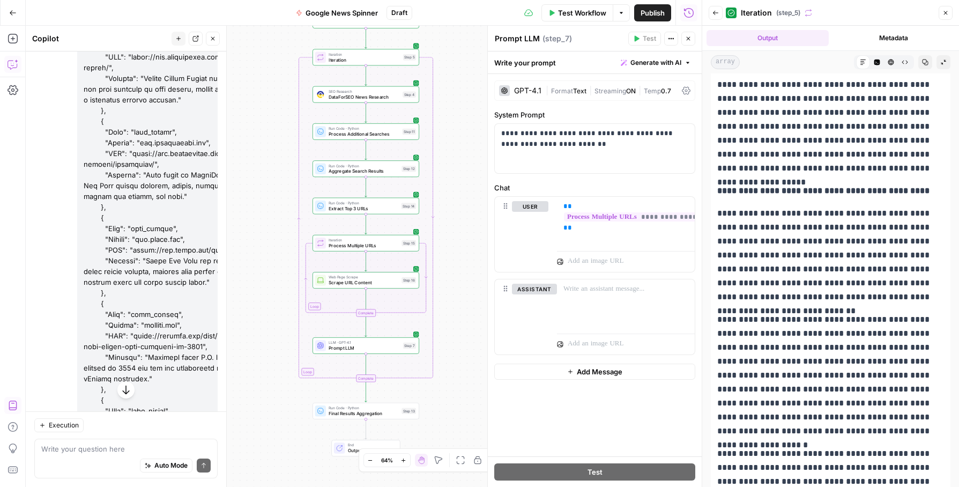
drag, startPoint x: 857, startPoint y: 428, endPoint x: 842, endPoint y: 399, distance: 32.4
click at [842, 399] on p "**********" at bounding box center [830, 375] width 227 height 125
copy p "**********"
click at [820, 235] on p "**********" at bounding box center [830, 255] width 227 height 98
drag, startPoint x: 895, startPoint y: 227, endPoint x: 918, endPoint y: 260, distance: 39.7
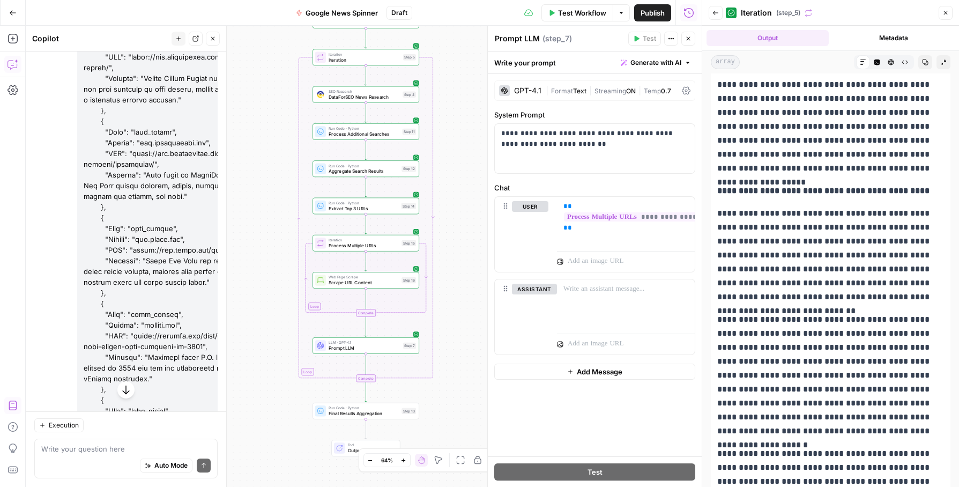
click at [918, 260] on p "**********" at bounding box center [830, 255] width 227 height 98
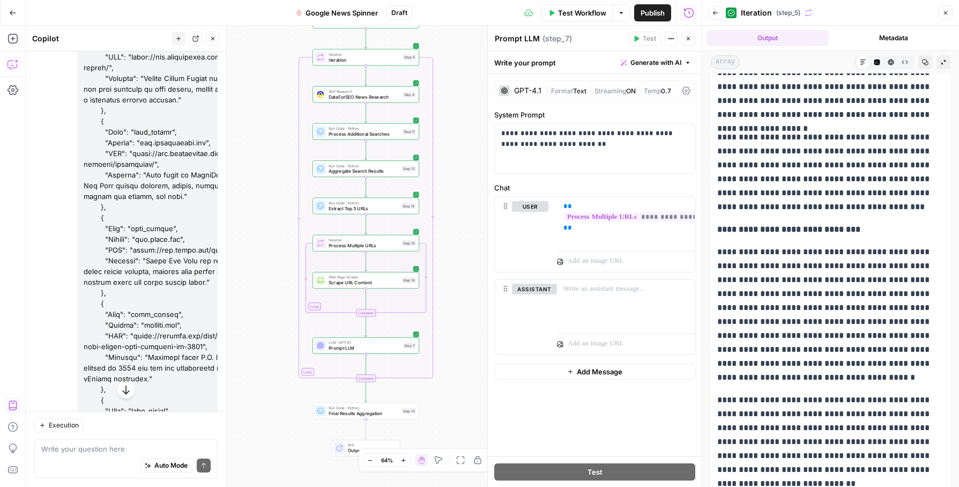
scroll to position [932, 0]
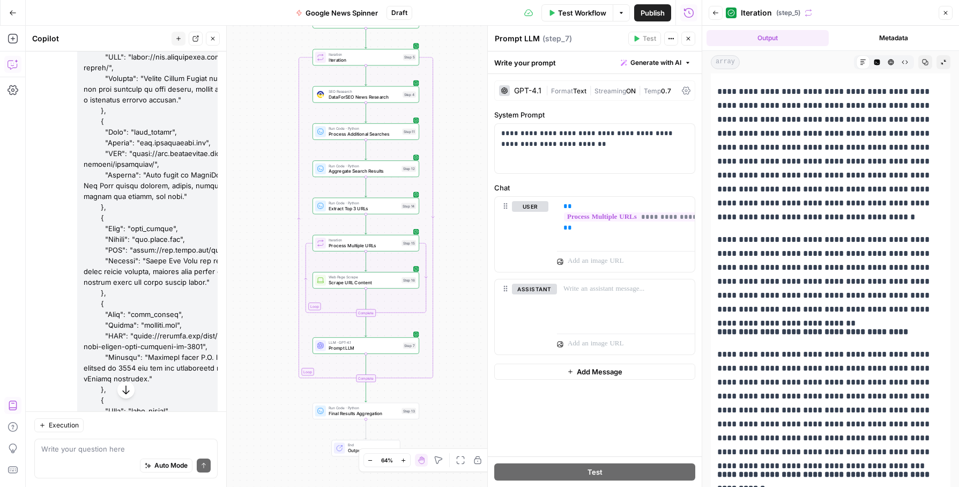
click at [827, 328] on strong "**********" at bounding box center [812, 332] width 191 height 8
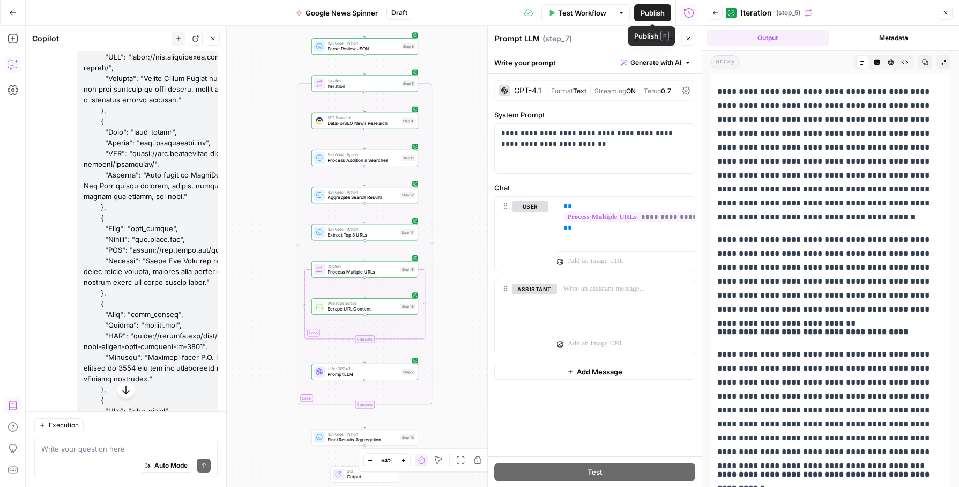
click at [649, 8] on span "Publish" at bounding box center [653, 13] width 24 height 11
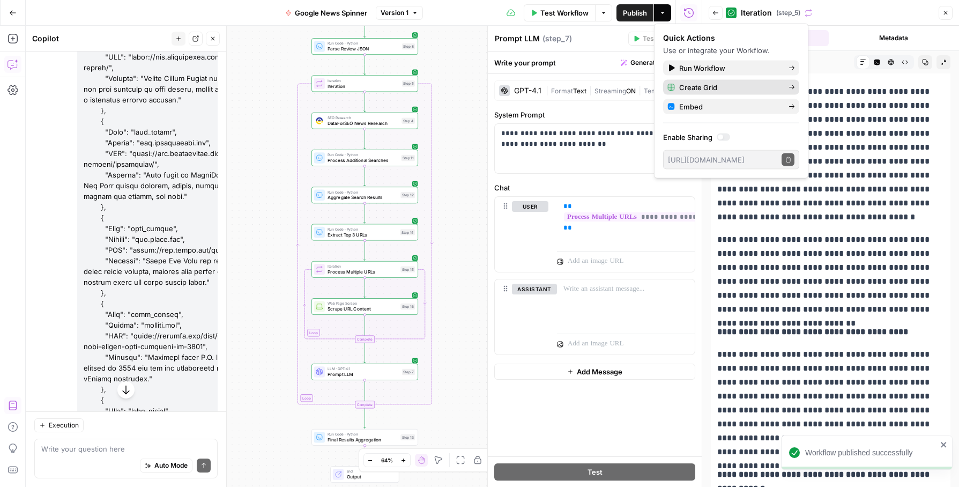
click at [750, 84] on span "Create Grid" at bounding box center [729, 87] width 101 height 11
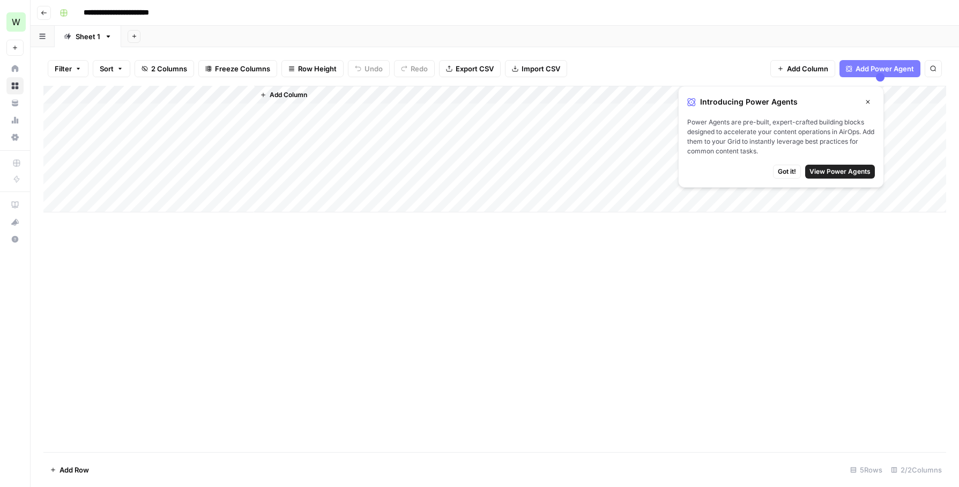
click at [95, 108] on div "Add Column" at bounding box center [494, 149] width 903 height 127
click at [130, 116] on div "Add Column" at bounding box center [494, 149] width 903 height 127
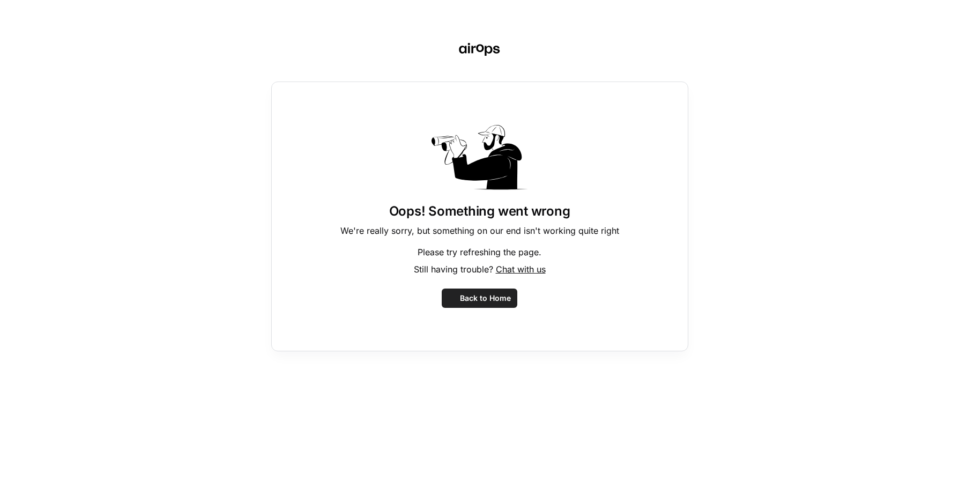
click at [68, 93] on div "Oops! Something went wrong We're really sorry, but something on our end isn't w…" at bounding box center [479, 243] width 959 height 487
click at [477, 295] on span "Back to Home" at bounding box center [485, 298] width 51 height 11
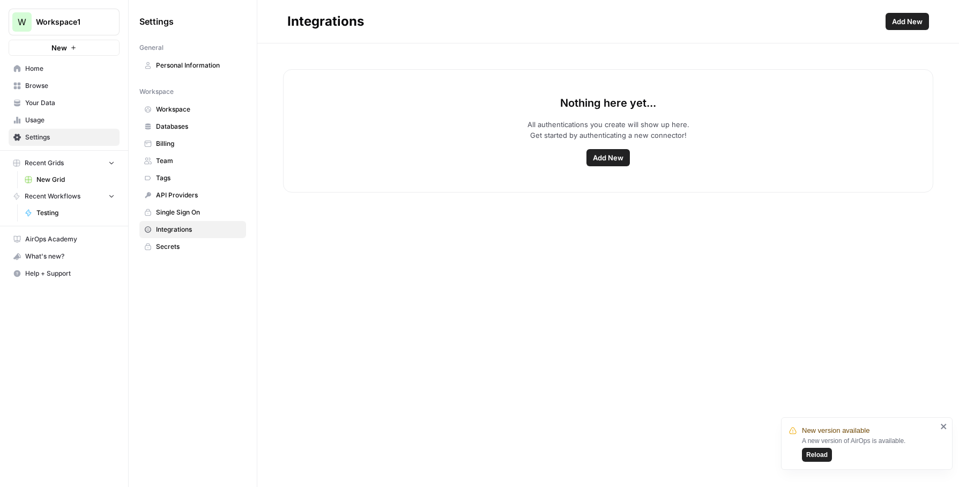
click at [480, 203] on div "Nothing here yet... All authentications you create will show up here. Get start…" at bounding box center [608, 264] width 702 height 443
click at [60, 91] on link "Browse" at bounding box center [64, 85] width 111 height 17
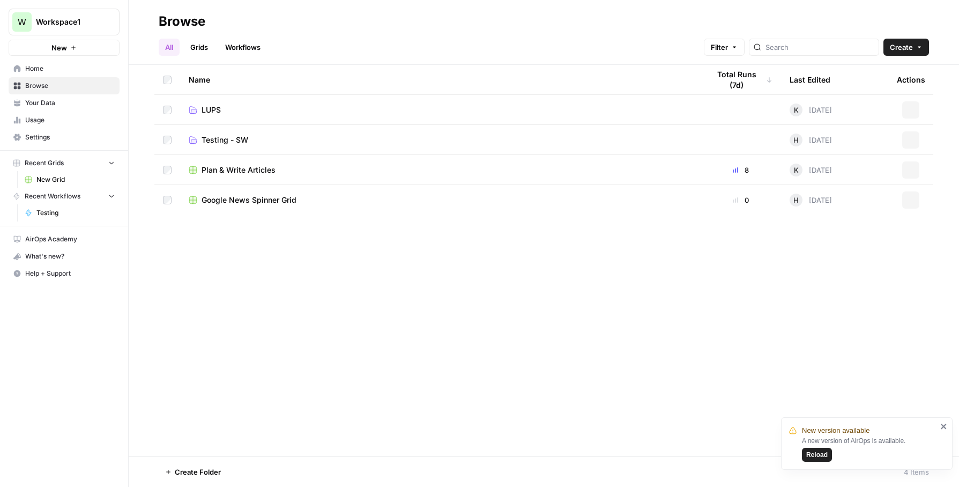
click at [83, 73] on span "Home" at bounding box center [70, 69] width 90 height 10
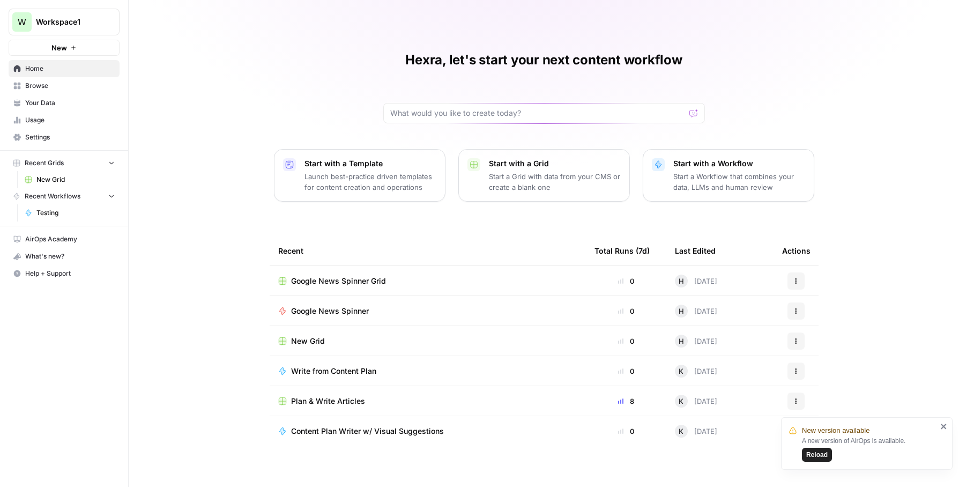
click at [336, 223] on div "Hexra, let's start your next content workflow Start with a Template Launch best…" at bounding box center [544, 243] width 831 height 487
click at [158, 142] on div "Hexra, let's start your next content workflow Start with a Template Launch best…" at bounding box center [544, 243] width 831 height 487
click at [62, 86] on span "Browse" at bounding box center [70, 86] width 90 height 10
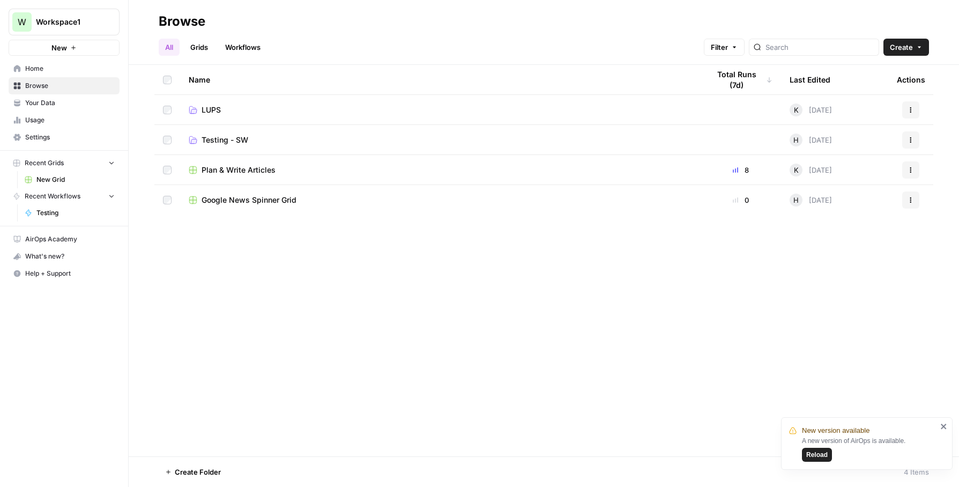
click at [908, 40] on button "Create" at bounding box center [907, 47] width 46 height 17
click at [376, 286] on div "Name Total Runs (7d) Last Edited Actions LUPS K Today Actions Testing - SW H To…" at bounding box center [544, 260] width 831 height 391
click at [216, 114] on span "LUPS" at bounding box center [211, 110] width 19 height 11
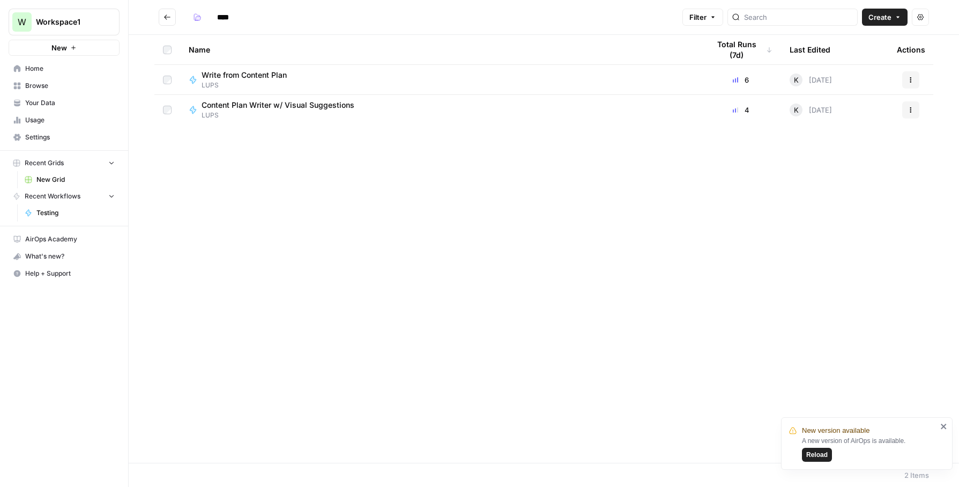
click at [886, 17] on span "Create" at bounding box center [880, 17] width 23 height 11
click at [783, 146] on div "Name Total Runs (7d) Last Edited Actions Write from Content Plan LUPS 6 K Today…" at bounding box center [544, 249] width 831 height 428
click at [296, 73] on div "Write from Content Plan LUPS" at bounding box center [441, 80] width 504 height 20
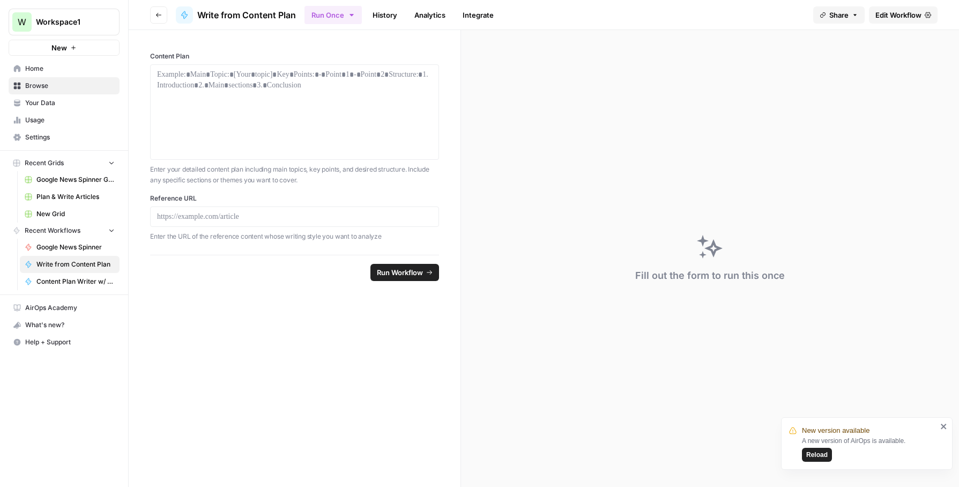
click at [160, 21] on button "Go back" at bounding box center [158, 14] width 17 height 17
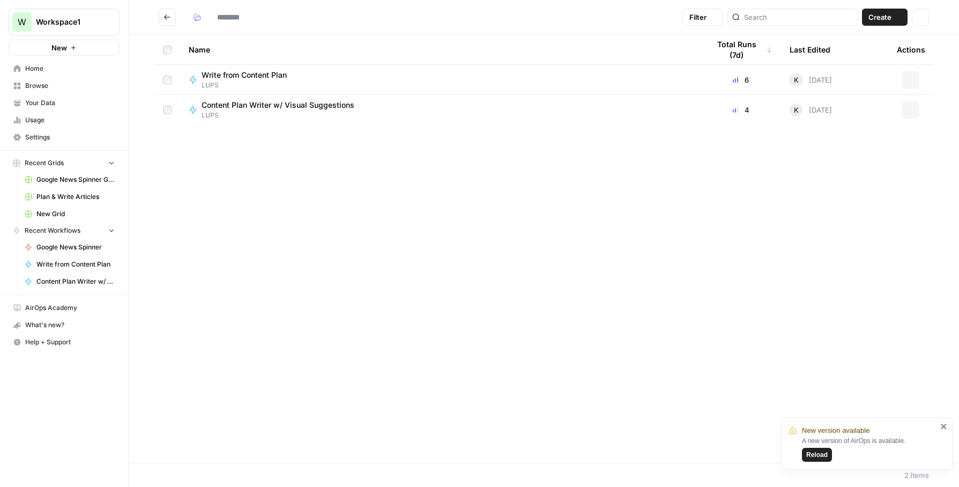
type input "****"
click at [54, 86] on span "Browse" at bounding box center [70, 86] width 90 height 10
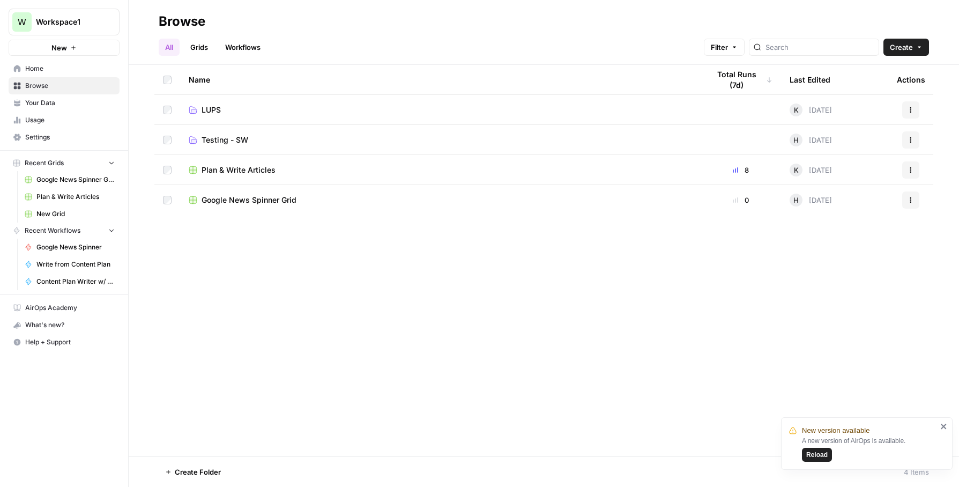
click at [60, 68] on span "Home" at bounding box center [70, 69] width 90 height 10
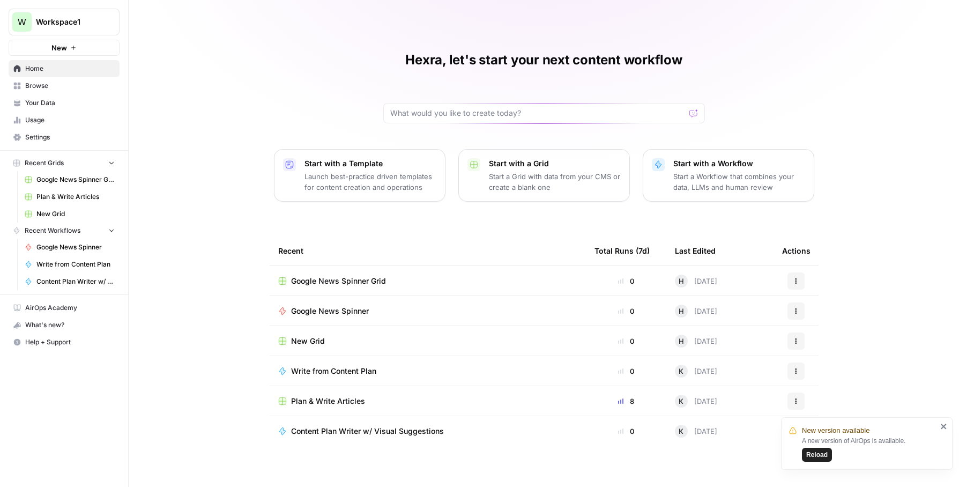
click at [712, 169] on div "Start with a Workflow Start a Workflow that combines your data, LLMs and human …" at bounding box center [739, 175] width 132 height 34
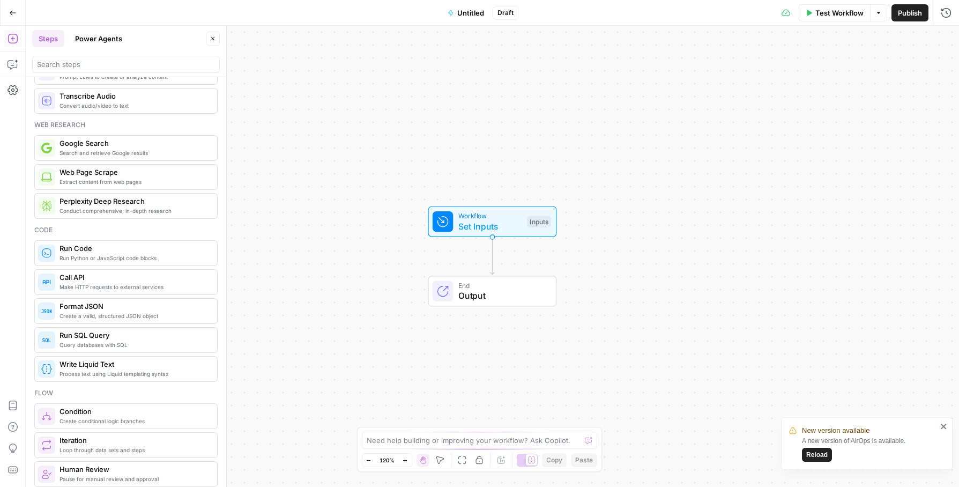
scroll to position [42, 0]
click at [162, 373] on span "Process text using Liquid templating syntax" at bounding box center [134, 371] width 149 height 9
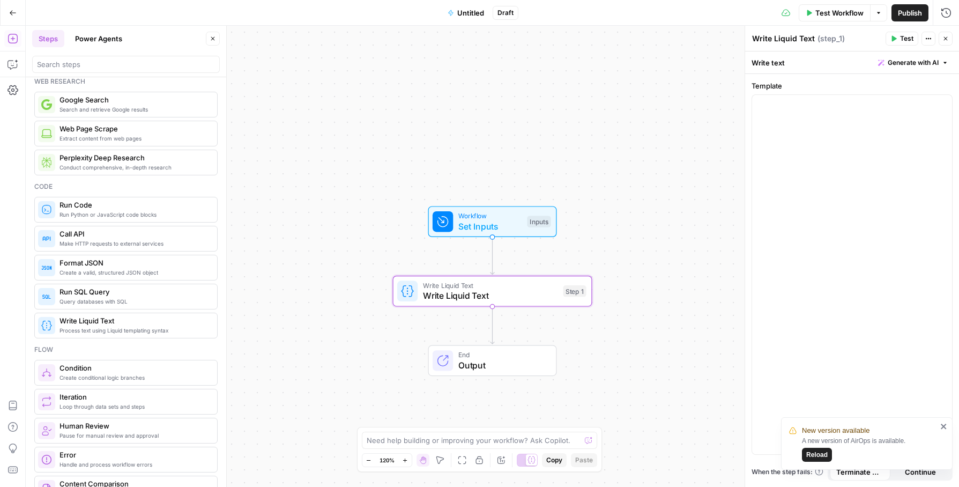
scroll to position [83, 0]
click at [153, 246] on span "Make HTTP requests to external services" at bounding box center [134, 244] width 149 height 9
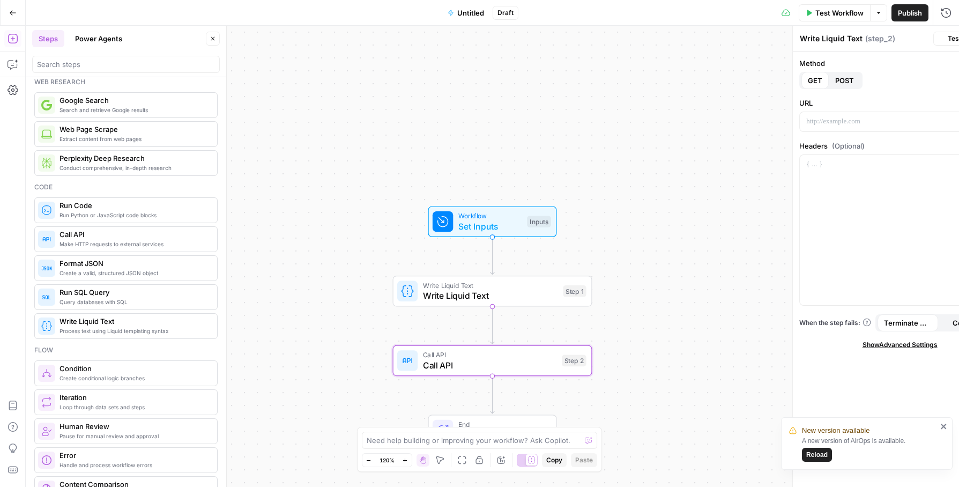
type textarea "Call API"
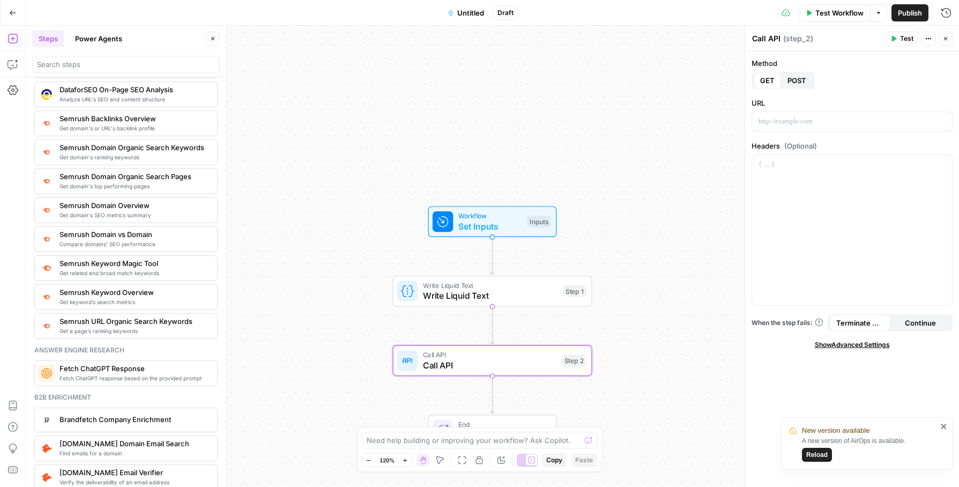
scroll to position [1189, 0]
click at [161, 375] on span "Fetch ChatGPT response based on the provided prompt" at bounding box center [134, 376] width 149 height 9
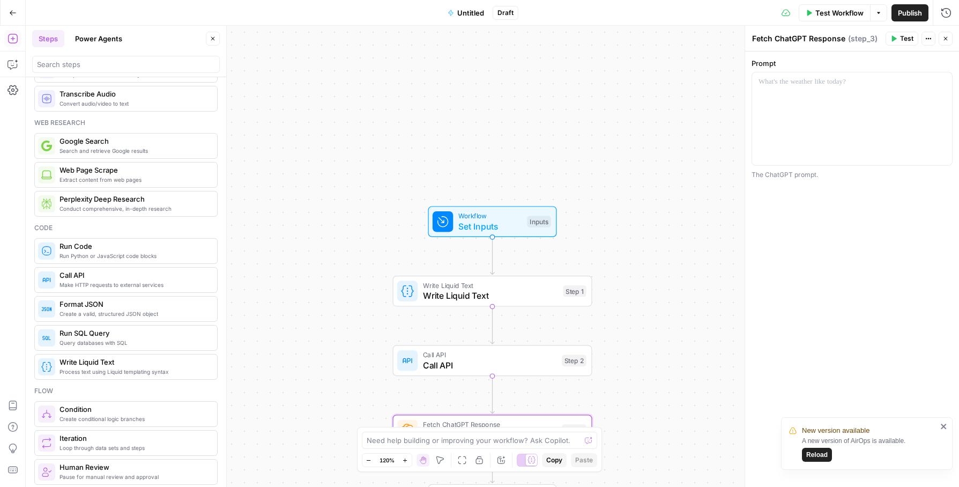
scroll to position [0, 0]
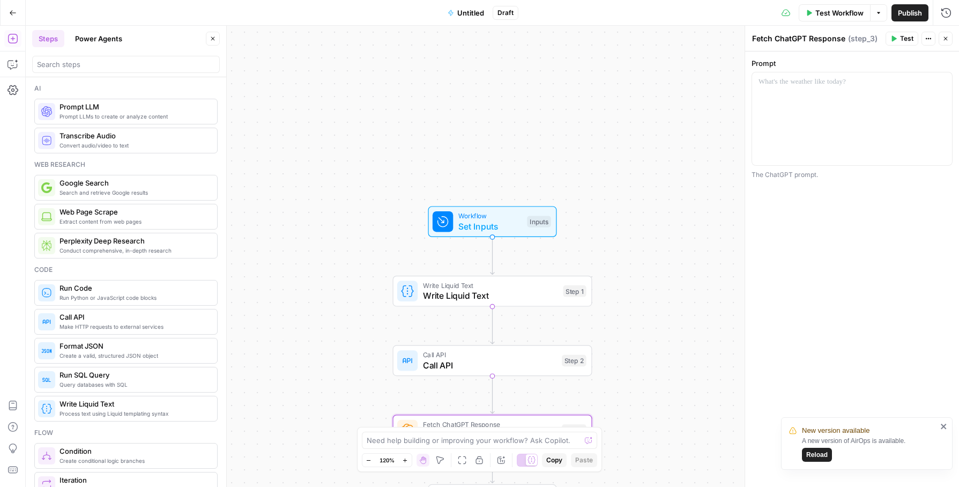
click at [94, 34] on button "Power Agents" at bounding box center [99, 38] width 60 height 17
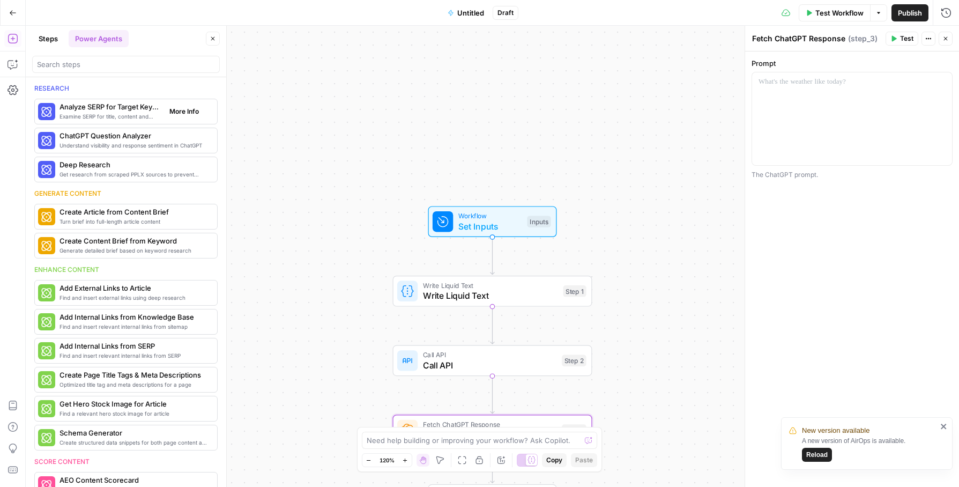
click at [111, 112] on span "Examine SERP for title, content and keyword patterns" at bounding box center [110, 116] width 101 height 9
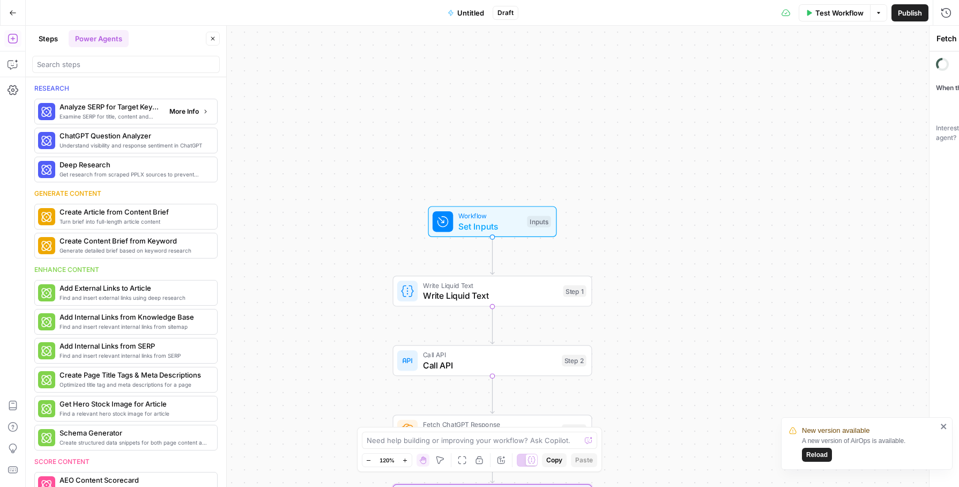
type textarea "Analyze SERP for Target Keyword"
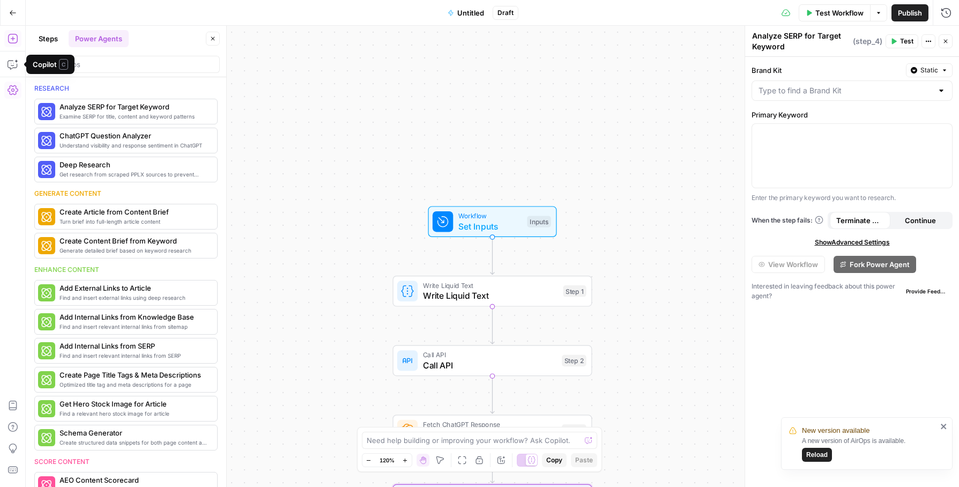
click at [10, 95] on button "Settings" at bounding box center [12, 90] width 17 height 17
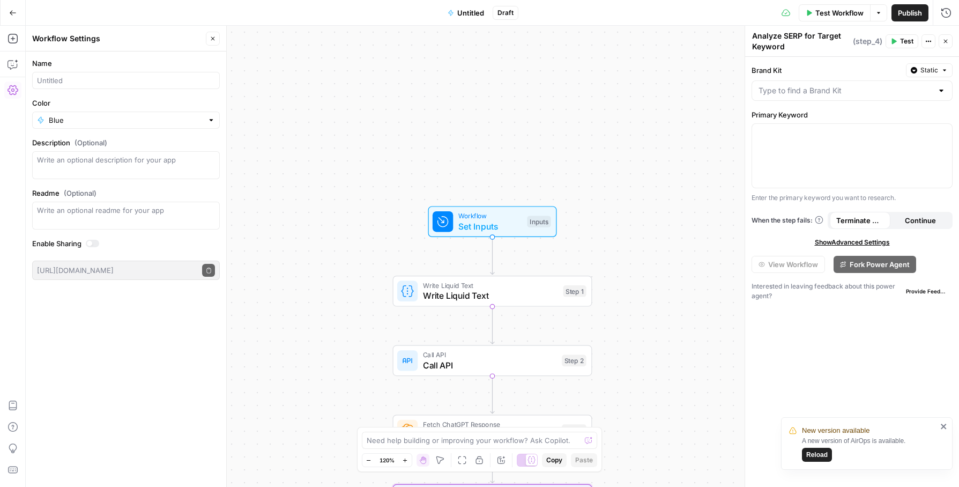
click at [5, 17] on button "Go Back" at bounding box center [12, 12] width 19 height 19
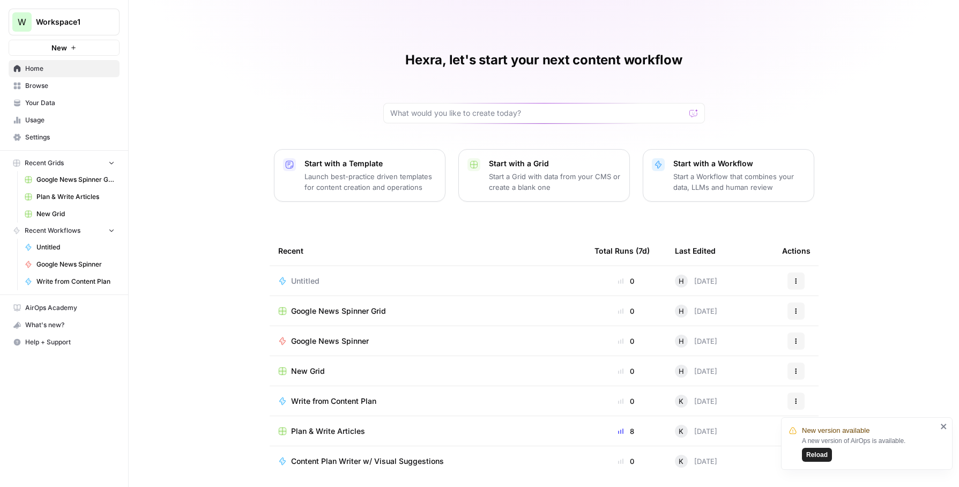
click at [36, 106] on span "Your Data" at bounding box center [70, 103] width 90 height 10
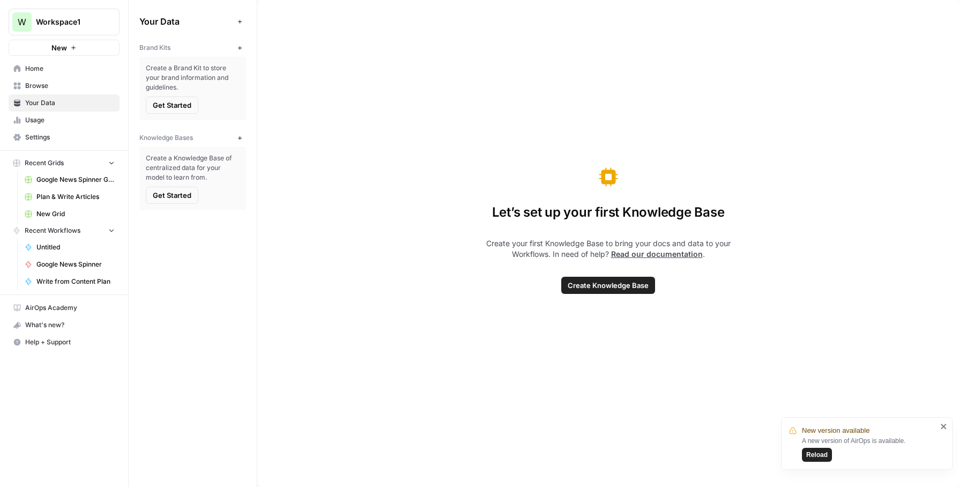
click at [36, 127] on link "Usage" at bounding box center [64, 120] width 111 height 17
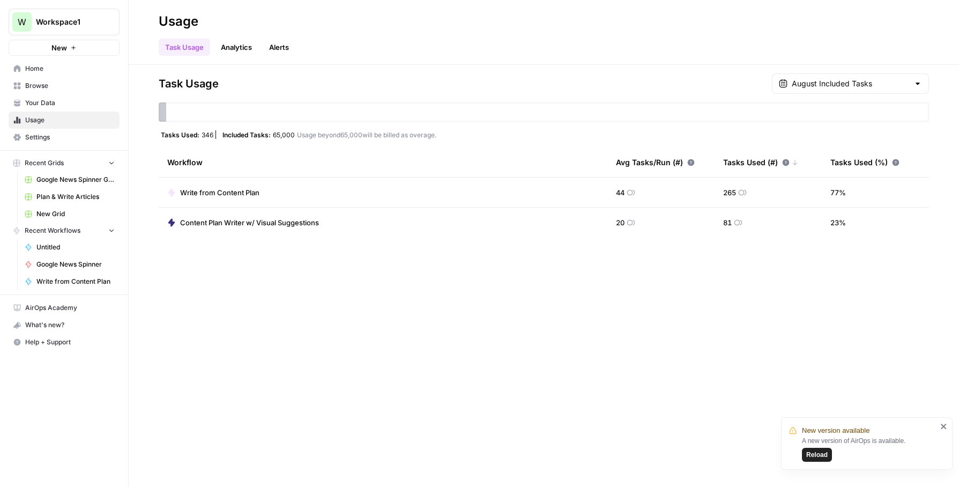
click at [40, 104] on span "Your Data" at bounding box center [70, 103] width 90 height 10
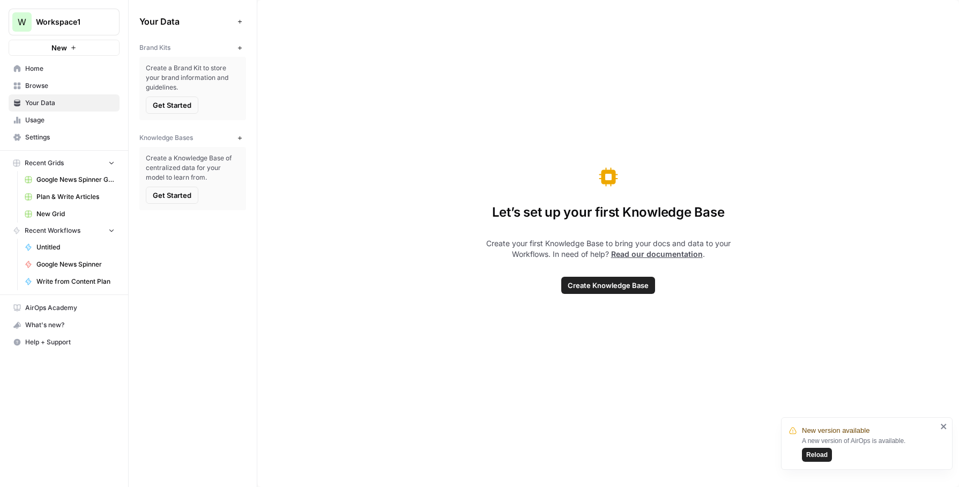
click at [39, 138] on span "Settings" at bounding box center [70, 137] width 90 height 10
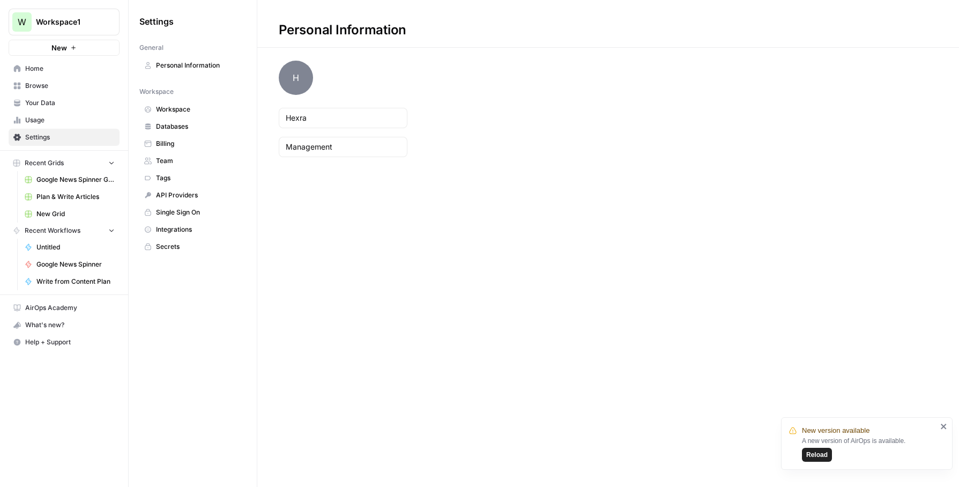
click at [49, 60] on link "Home" at bounding box center [64, 68] width 111 height 17
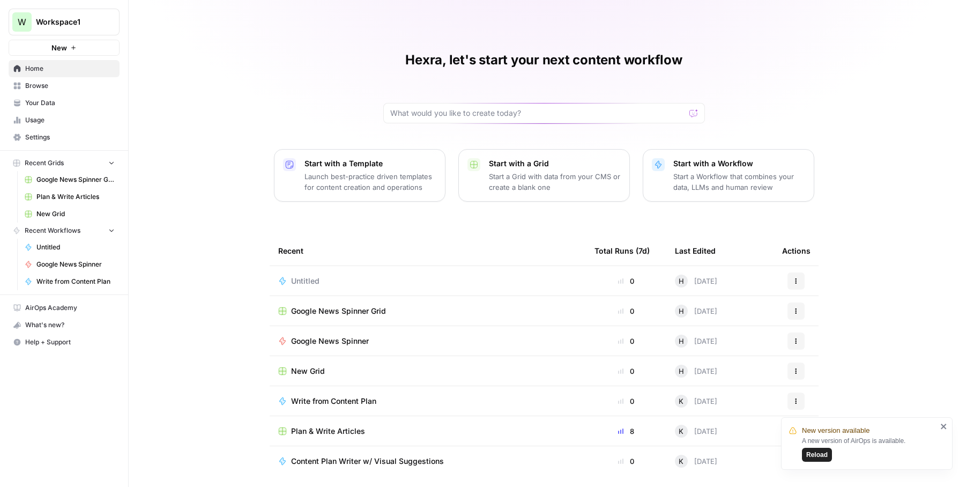
scroll to position [6, 0]
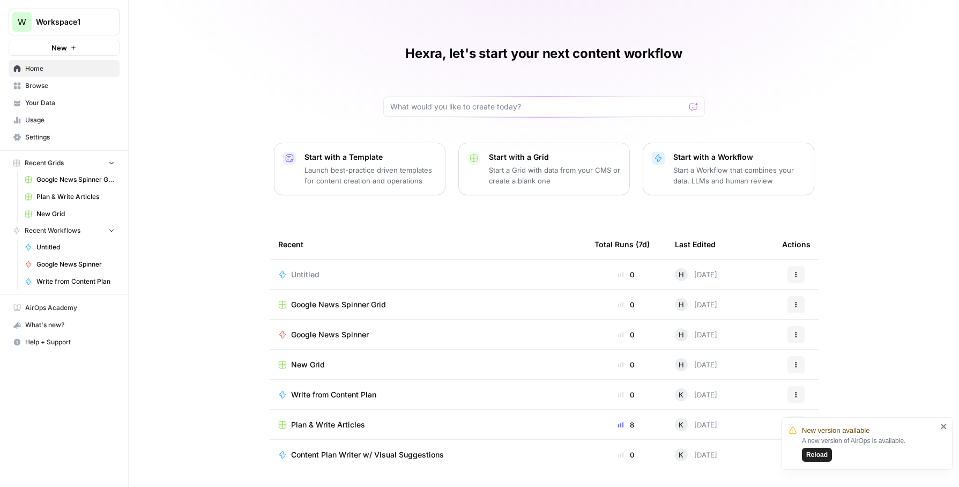
click at [822, 456] on span "Reload" at bounding box center [816, 455] width 21 height 10
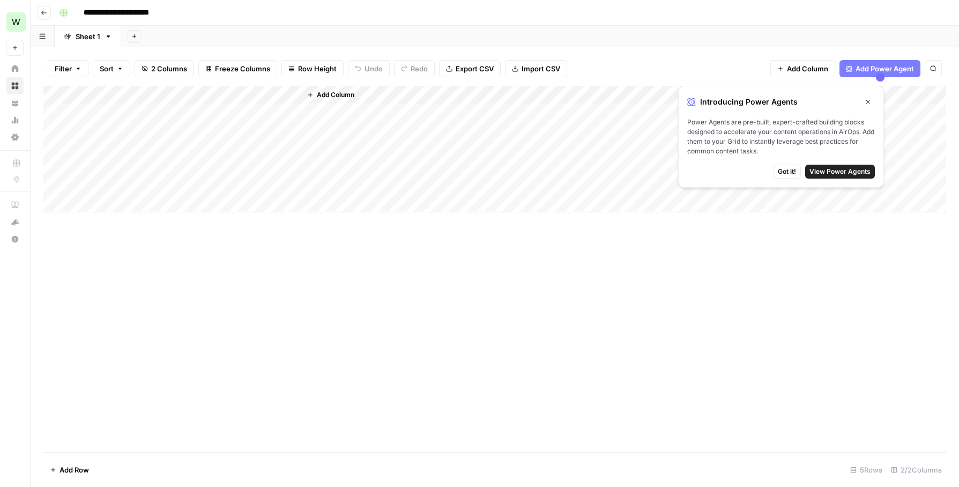
click at [143, 114] on div "Add Column" at bounding box center [494, 149] width 903 height 127
click at [158, 118] on div "Add Column" at bounding box center [494, 149] width 903 height 127
click at [158, 118] on body "**********" at bounding box center [479, 243] width 959 height 487
click at [121, 157] on button "poker" at bounding box center [112, 153] width 28 height 13
click at [123, 123] on div "Add Column" at bounding box center [494, 149] width 903 height 127
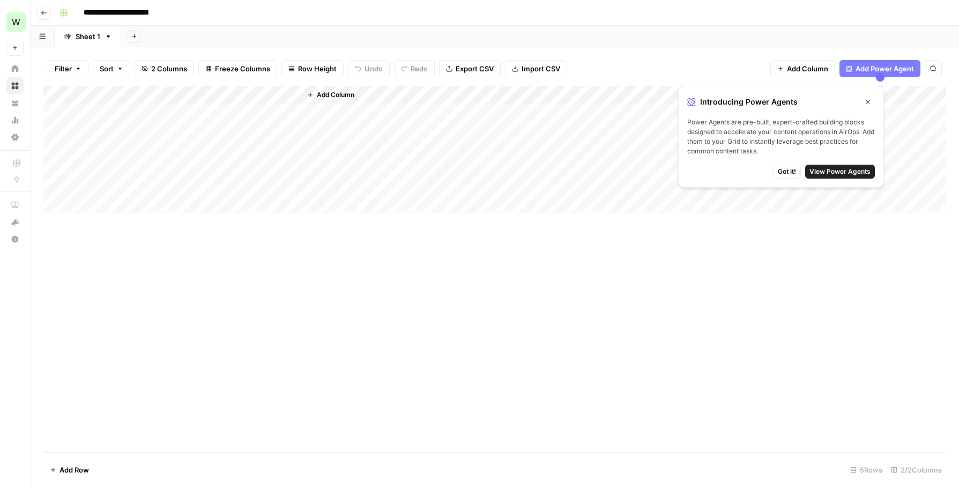
click at [123, 123] on div "Add Column" at bounding box center [494, 149] width 903 height 127
click at [117, 197] on button "online gambling" at bounding box center [128, 191] width 61 height 13
click at [125, 156] on div "Add Column" at bounding box center [494, 149] width 903 height 127
click at [123, 230] on button "sports betting" at bounding box center [125, 229] width 54 height 13
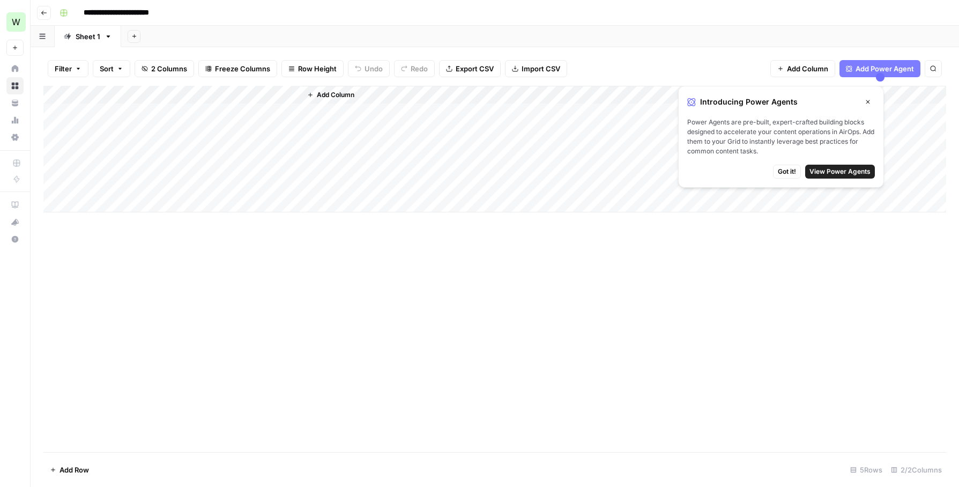
click at [791, 174] on span "Got it!" at bounding box center [787, 172] width 18 height 10
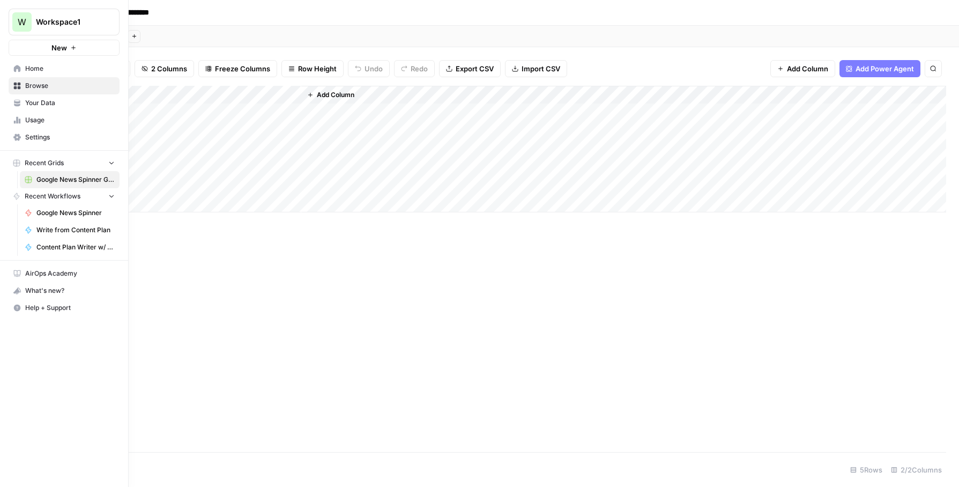
click at [53, 138] on span "Settings" at bounding box center [70, 137] width 90 height 10
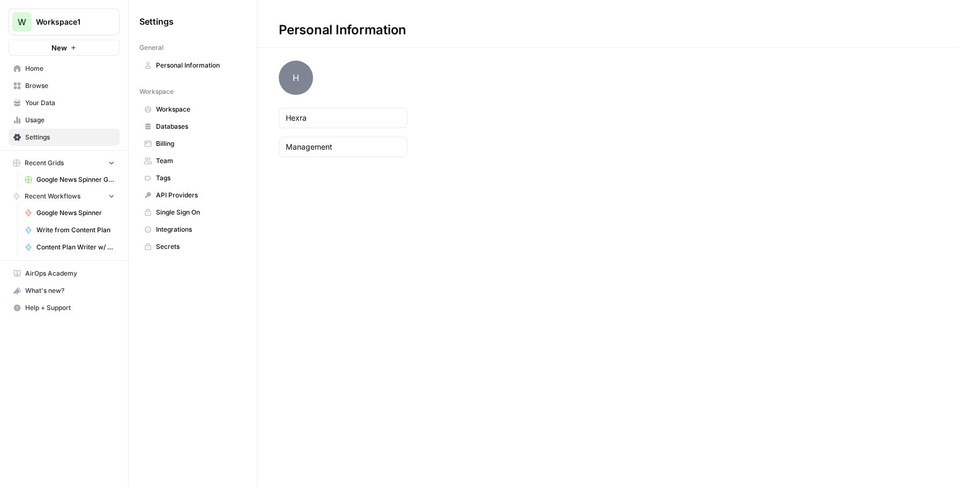
click at [36, 118] on span "Usage" at bounding box center [70, 120] width 90 height 10
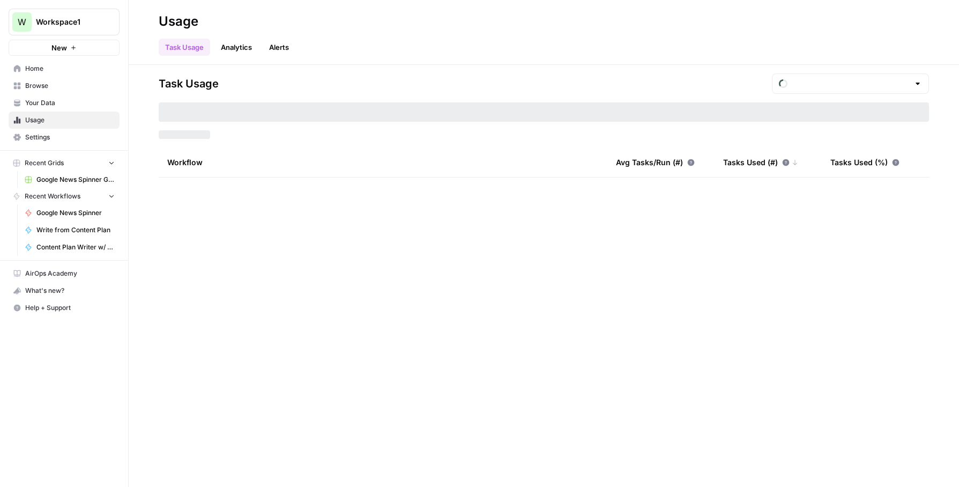
type input "August Included Tasks"
click at [47, 94] on link "Your Data" at bounding box center [64, 102] width 111 height 17
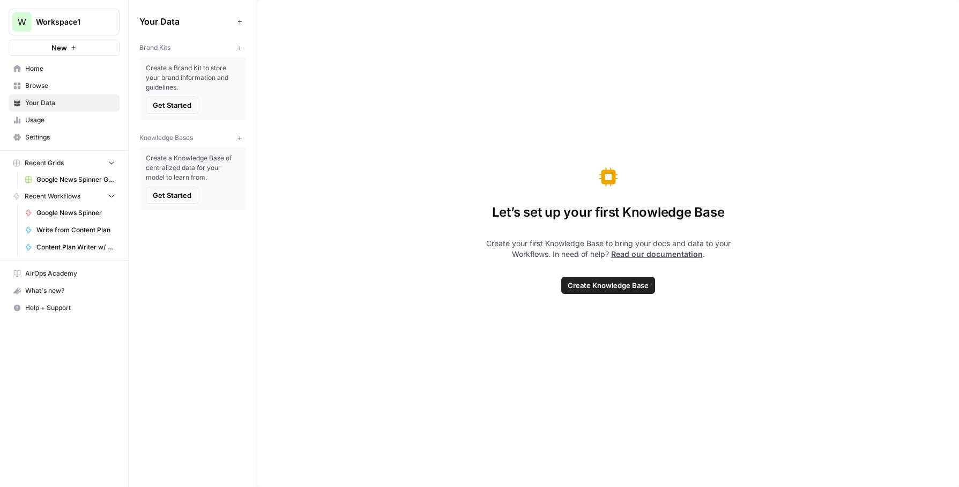
click at [51, 113] on link "Usage" at bounding box center [64, 120] width 111 height 17
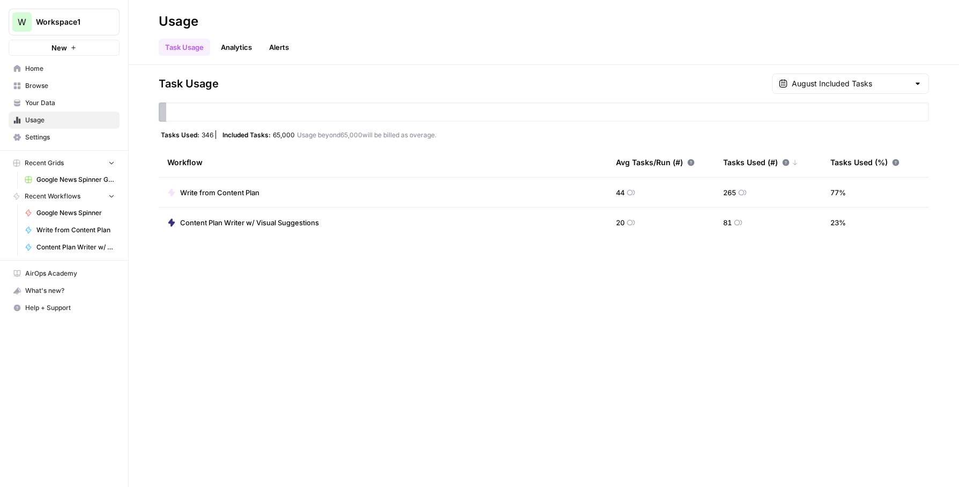
click at [43, 81] on span "Browse" at bounding box center [70, 86] width 90 height 10
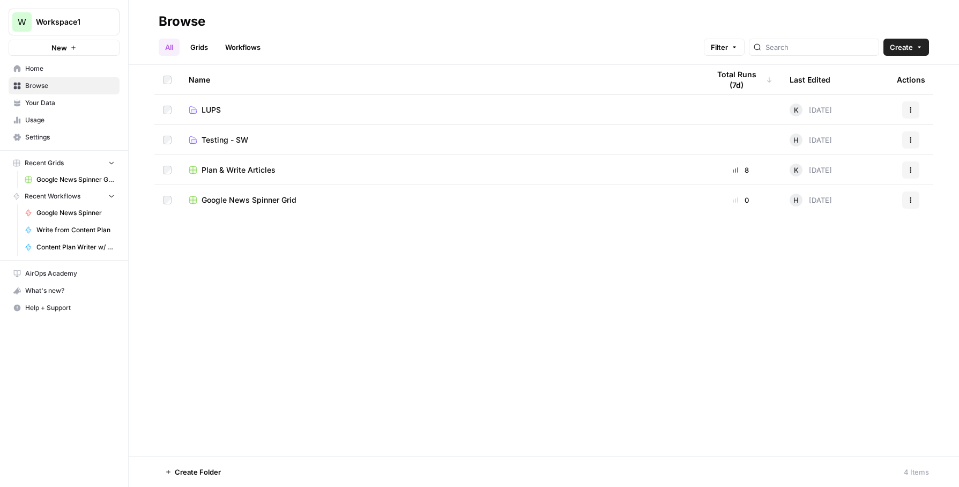
click at [47, 100] on span "Your Data" at bounding box center [70, 103] width 90 height 10
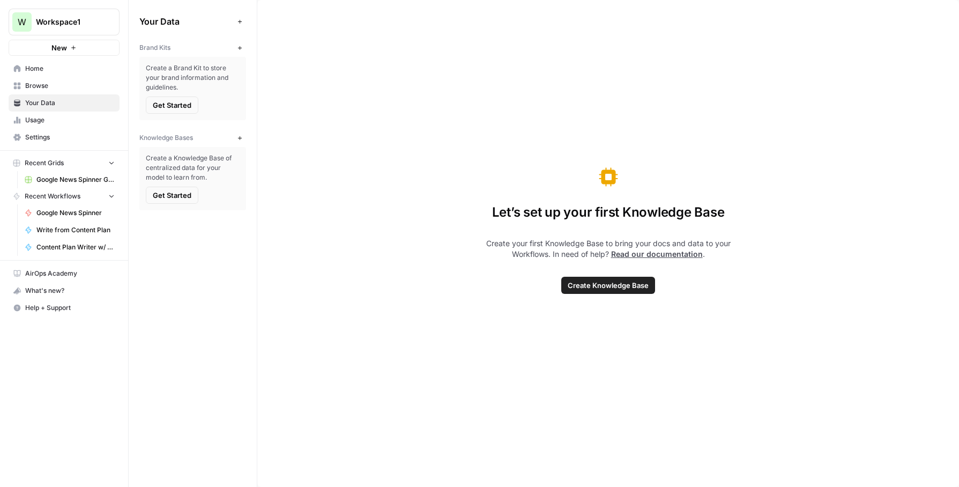
click at [47, 126] on link "Usage" at bounding box center [64, 120] width 111 height 17
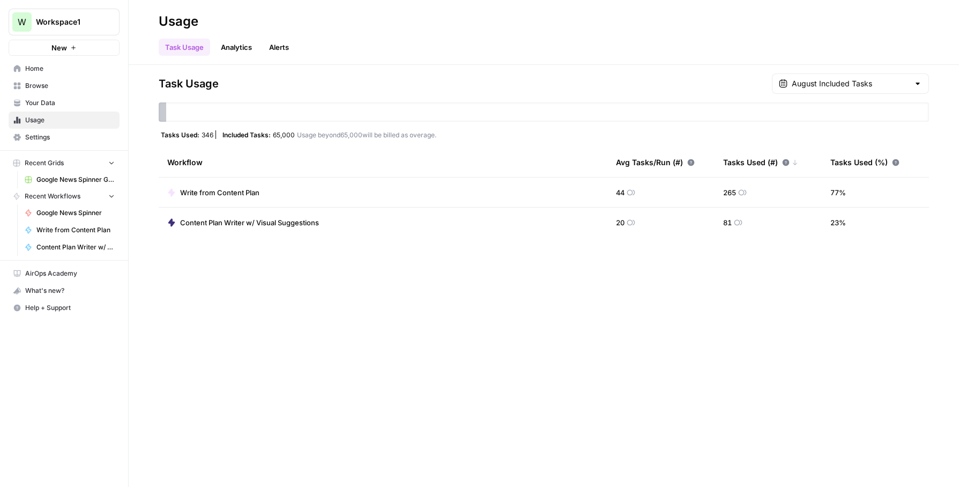
click at [253, 45] on link "Analytics" at bounding box center [236, 47] width 44 height 17
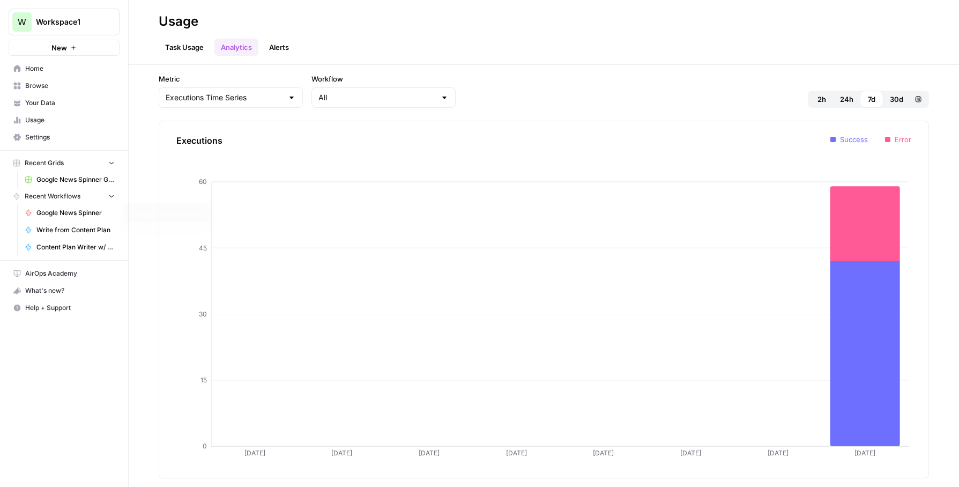
click at [68, 209] on span "Google News Spinner" at bounding box center [75, 213] width 78 height 10
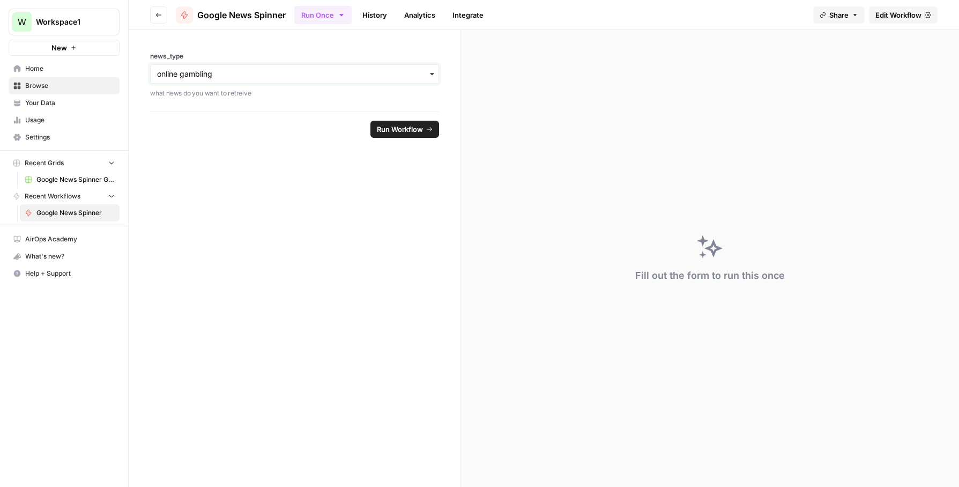
click at [297, 75] on input "news_type" at bounding box center [294, 74] width 275 height 11
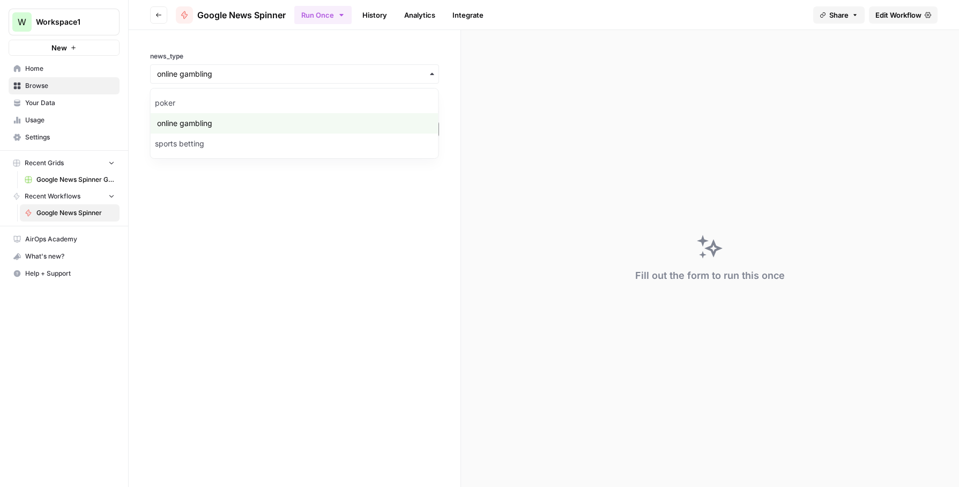
click at [236, 223] on form "news_type what news do you want to retreive Run Workflow" at bounding box center [295, 258] width 332 height 457
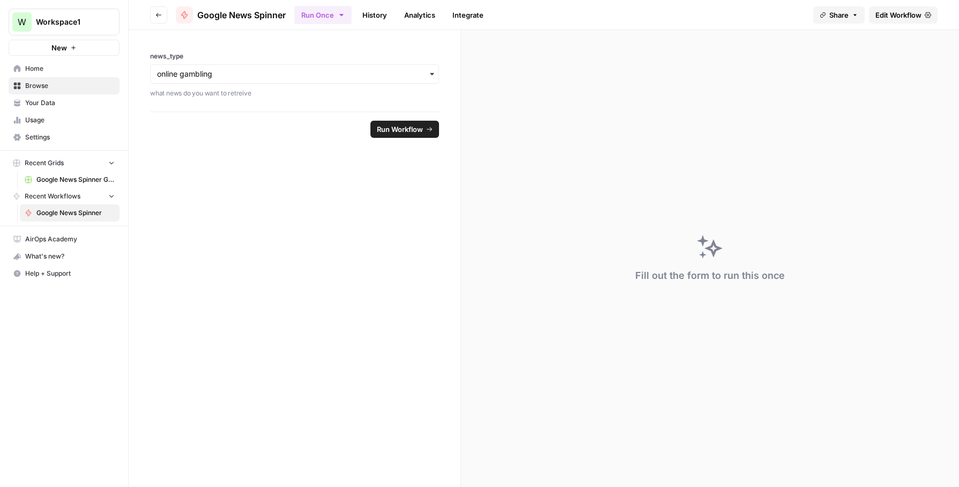
click at [42, 129] on link "Settings" at bounding box center [64, 137] width 111 height 17
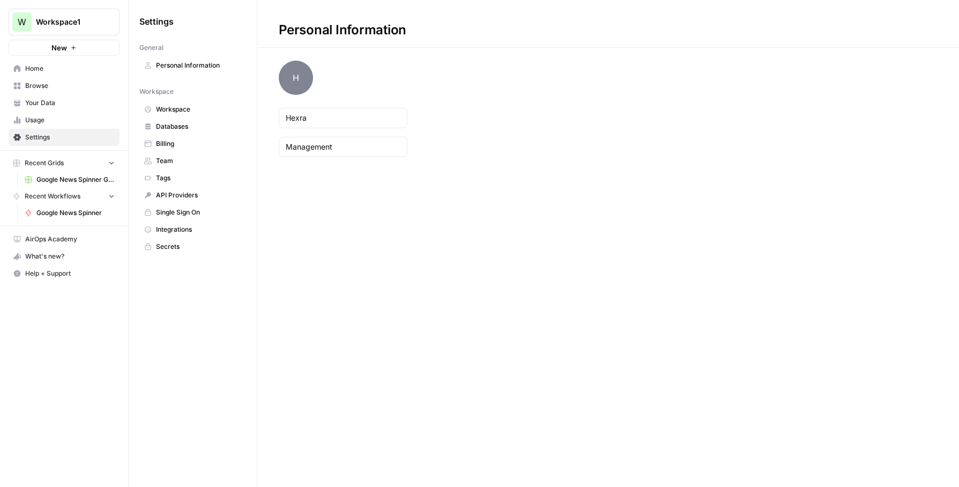
click at [54, 118] on span "Usage" at bounding box center [70, 120] width 90 height 10
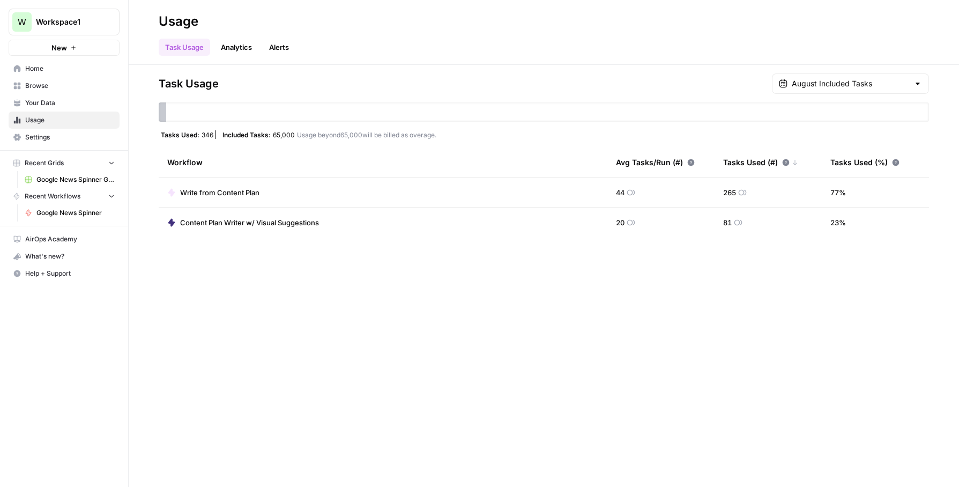
click at [49, 71] on span "Home" at bounding box center [70, 69] width 90 height 10
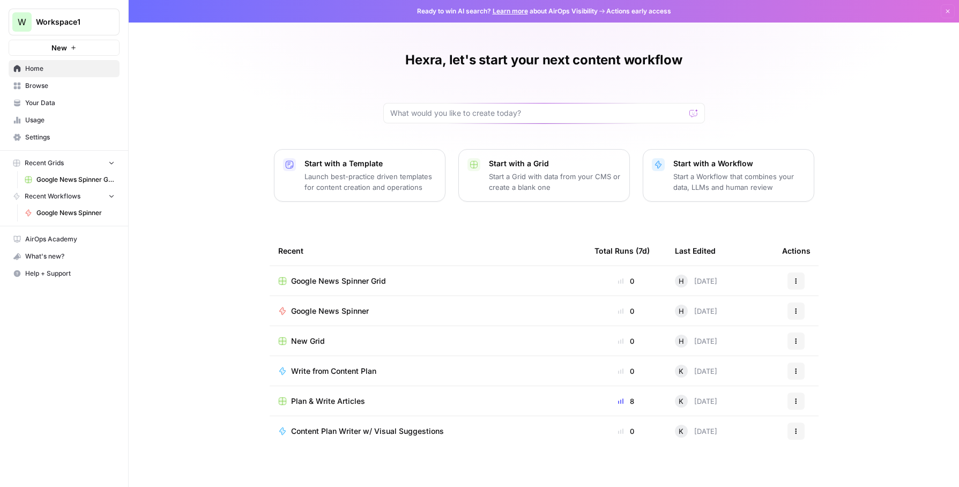
click at [371, 283] on span "Google News Spinner Grid" at bounding box center [338, 281] width 95 height 11
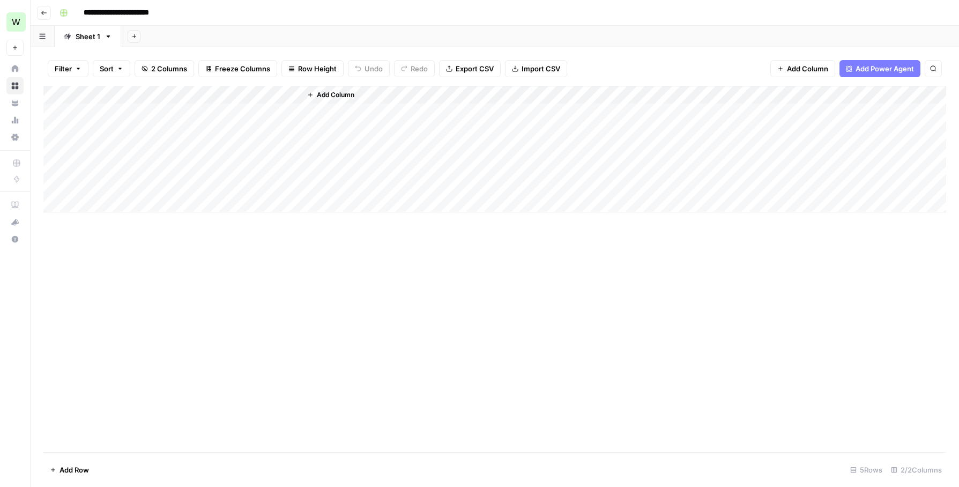
click at [406, 262] on div "Add Column" at bounding box center [494, 269] width 903 height 366
click at [349, 109] on div "Add Column" at bounding box center [623, 149] width 645 height 127
click at [300, 64] on span "Row Height" at bounding box center [317, 68] width 39 height 11
click at [313, 131] on span "Tall" at bounding box center [340, 135] width 77 height 11
click at [325, 94] on span "Add Column" at bounding box center [336, 95] width 38 height 10
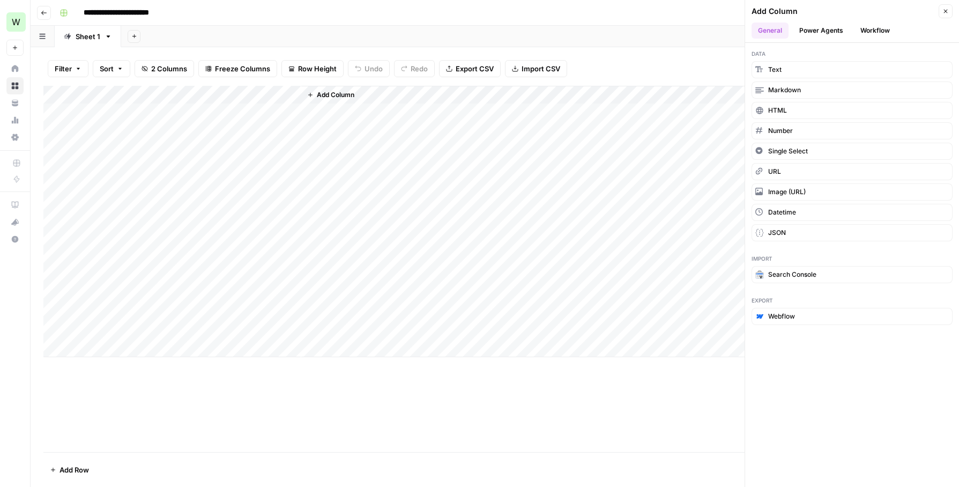
click at [515, 397] on div "Add Column" at bounding box center [494, 269] width 903 height 366
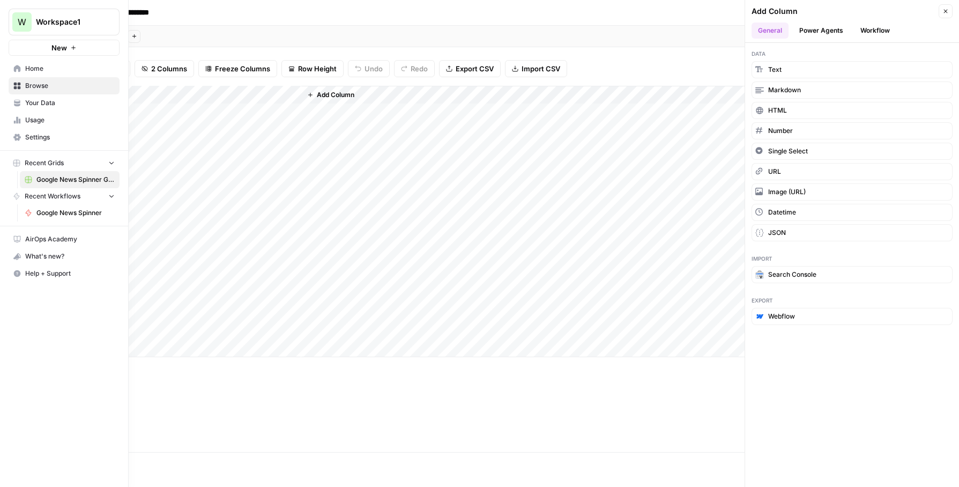
click at [30, 69] on span "Home" at bounding box center [70, 69] width 90 height 10
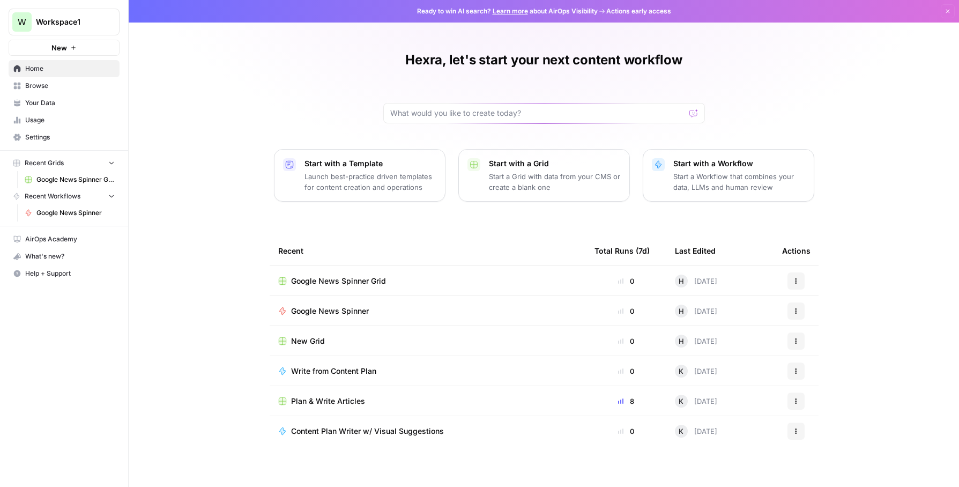
click at [521, 176] on p "Start a Grid with data from your CMS or create a blank one" at bounding box center [555, 181] width 132 height 21
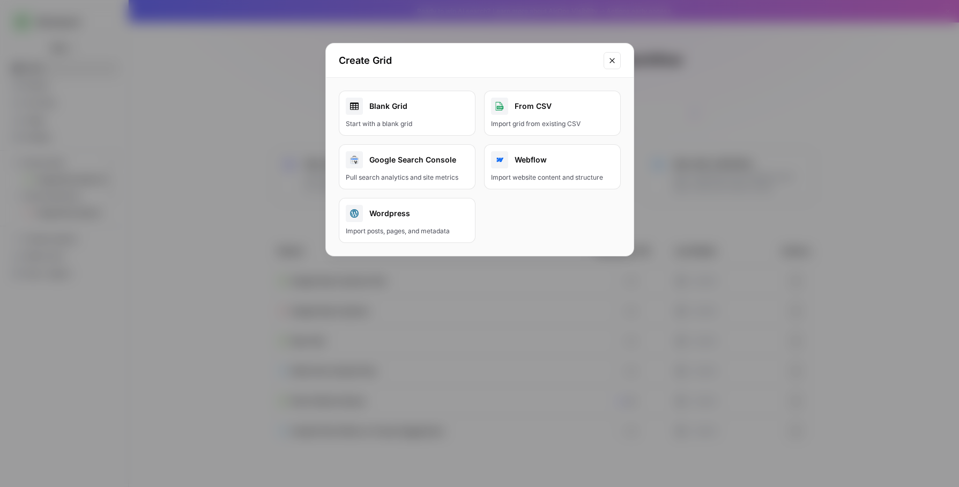
click at [436, 230] on div "Import posts, pages, and metadata" at bounding box center [407, 231] width 123 height 10
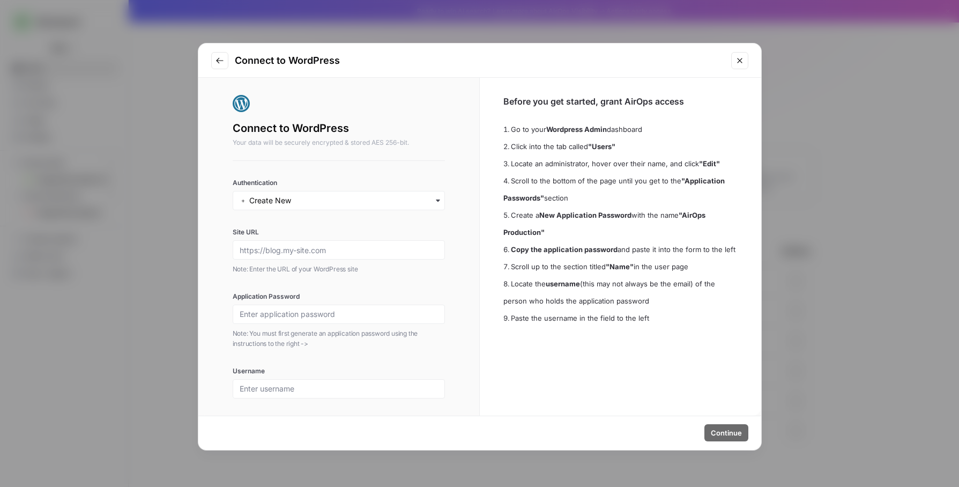
click at [440, 196] on div "button" at bounding box center [339, 200] width 213 height 19
click at [415, 234] on div "﹢ Create New" at bounding box center [339, 234] width 203 height 20
click at [443, 251] on div at bounding box center [339, 249] width 213 height 19
click at [727, 395] on aside "Before you get started, grant AirOps access Go to your Wordpress Admin dashboar…" at bounding box center [621, 247] width 282 height 338
click at [834, 390] on div "Connect to WordPress Connect to WordPress Your data will be securely encrypted …" at bounding box center [479, 243] width 959 height 487
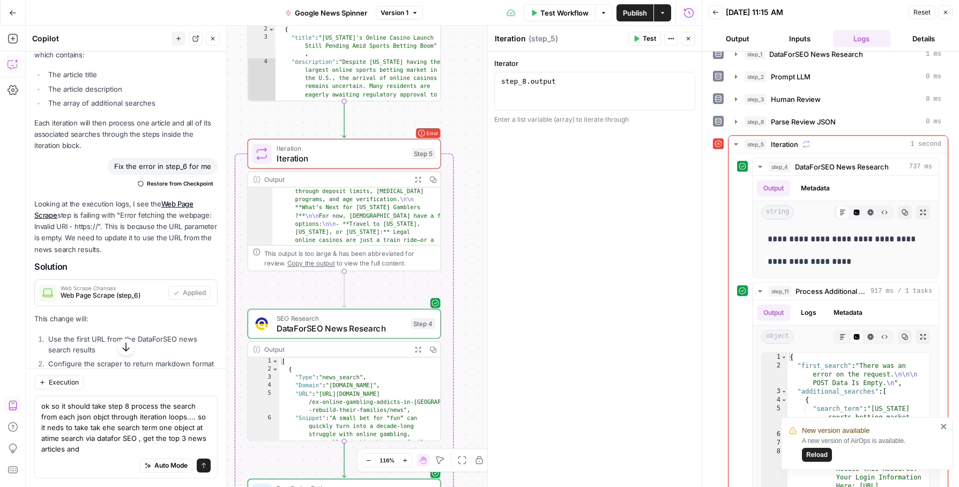
scroll to position [1079, 0]
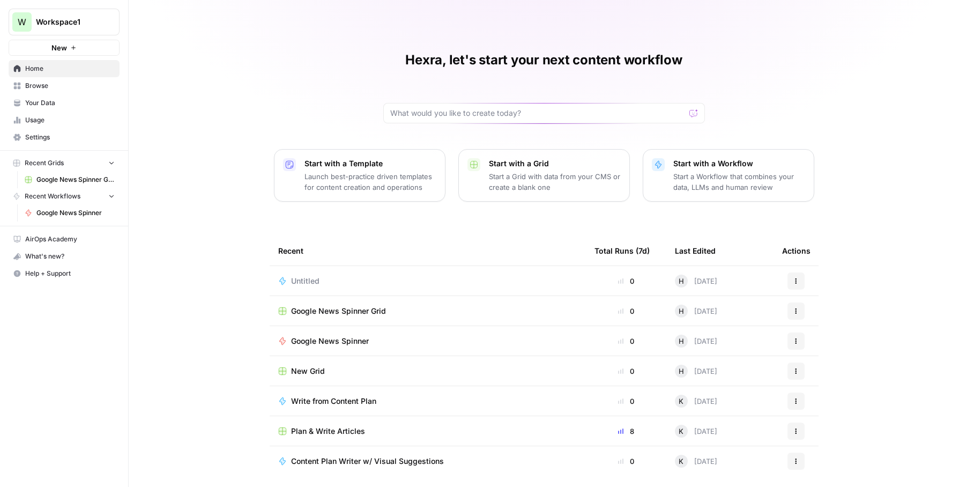
click at [75, 39] on div "W Workspace1 New" at bounding box center [64, 28] width 128 height 56
click at [97, 9] on button "W Workspace1" at bounding box center [64, 22] width 111 height 27
click at [78, 81] on span "Workspace1" at bounding box center [99, 80] width 132 height 11
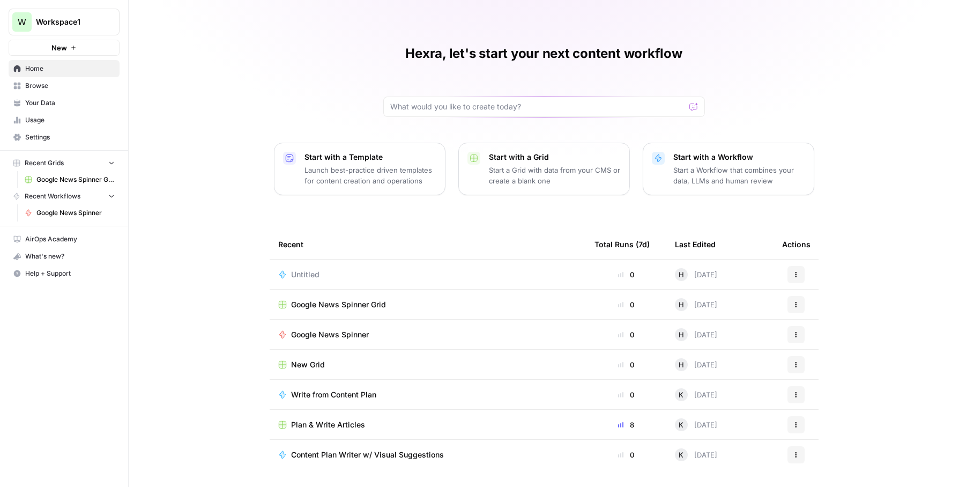
click at [626, 334] on div "0" at bounding box center [626, 334] width 63 height 11
click at [794, 334] on icon "button" at bounding box center [796, 334] width 6 height 6
click at [835, 360] on span "Run" at bounding box center [852, 359] width 86 height 11
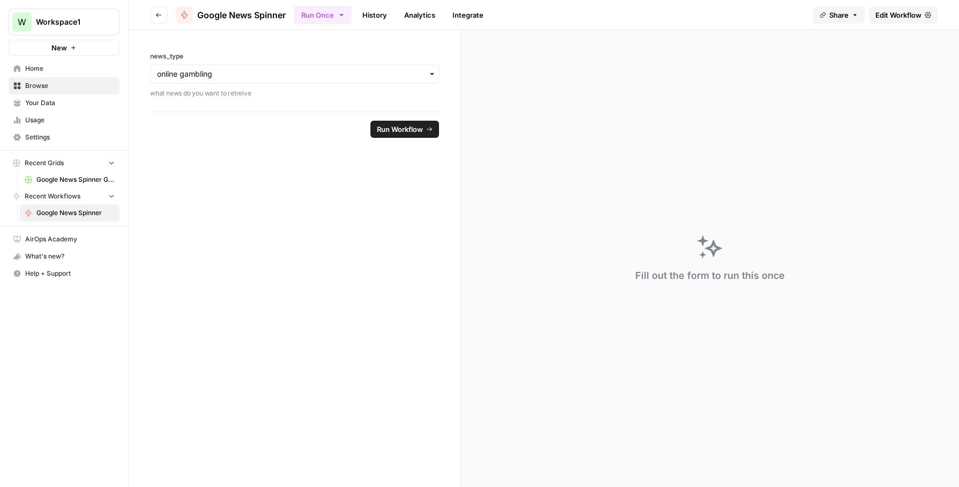
click at [421, 127] on span "Run Workflow" at bounding box center [400, 129] width 46 height 11
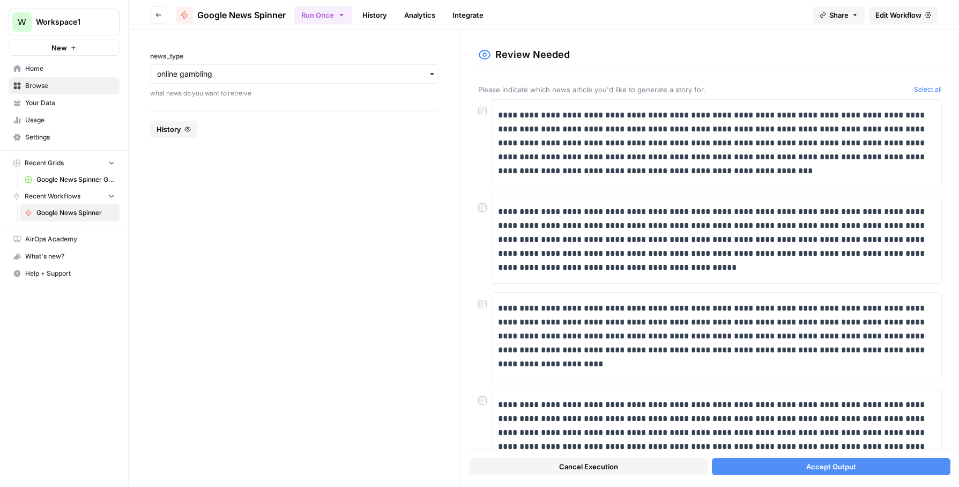
click at [764, 463] on button "Accept Output" at bounding box center [831, 466] width 239 height 17
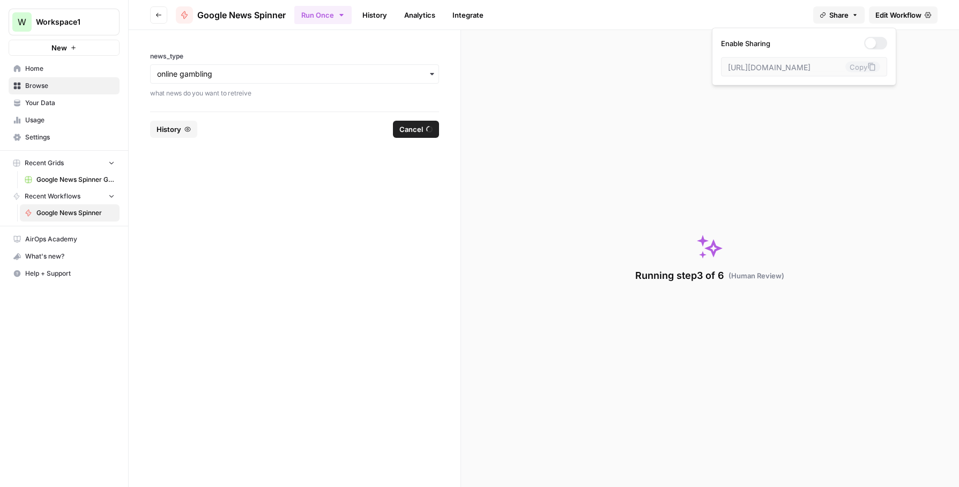
click at [840, 20] on span "Share" at bounding box center [839, 15] width 19 height 11
click at [865, 40] on div at bounding box center [870, 43] width 11 height 11
click at [740, 21] on div "Run Once History Analytics Integrate" at bounding box center [549, 14] width 510 height 21
